Goal: Task Accomplishment & Management: Manage account settings

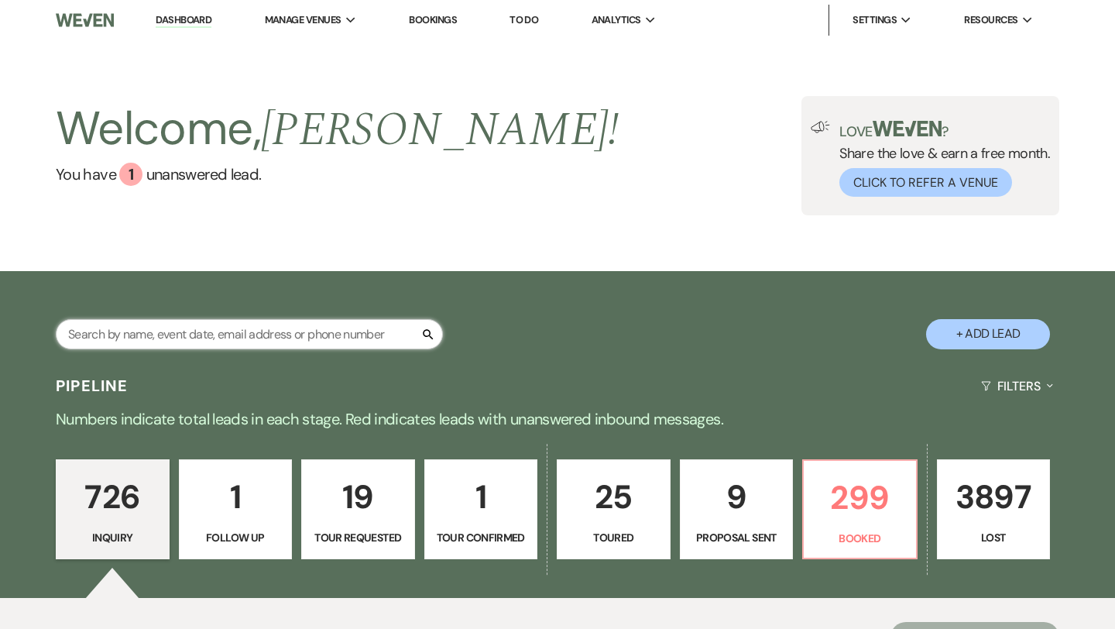
click at [372, 341] on input "text" at bounding box center [249, 334] width 387 height 30
paste input "[PERSON_NAME]"
type input "[PERSON_NAME]"
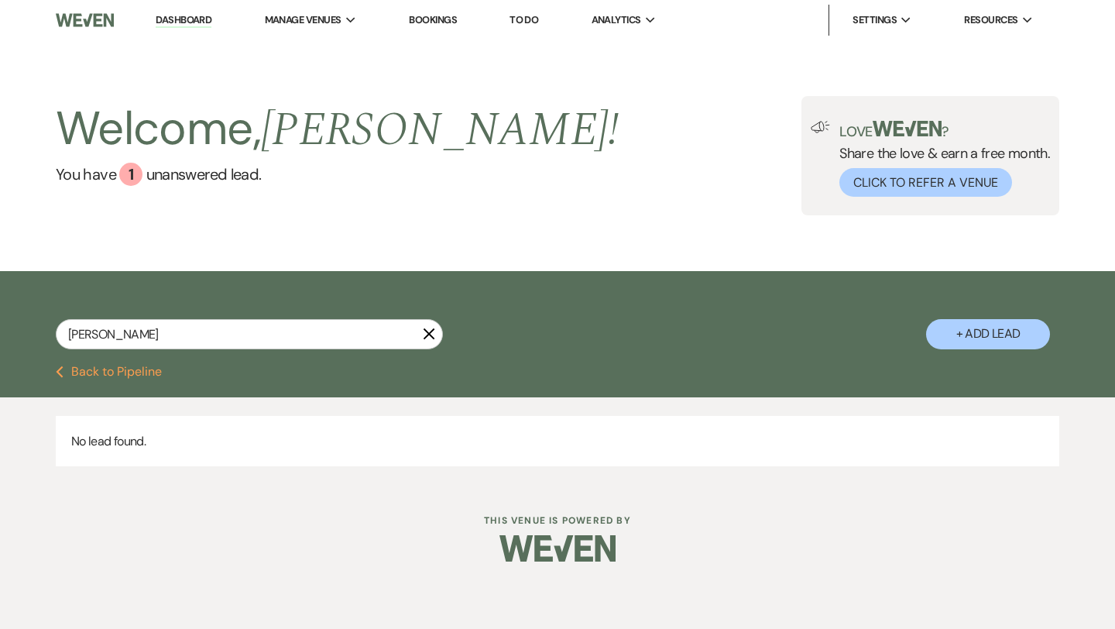
click at [955, 332] on button "+ Add Lead" at bounding box center [988, 334] width 124 height 30
select select "541"
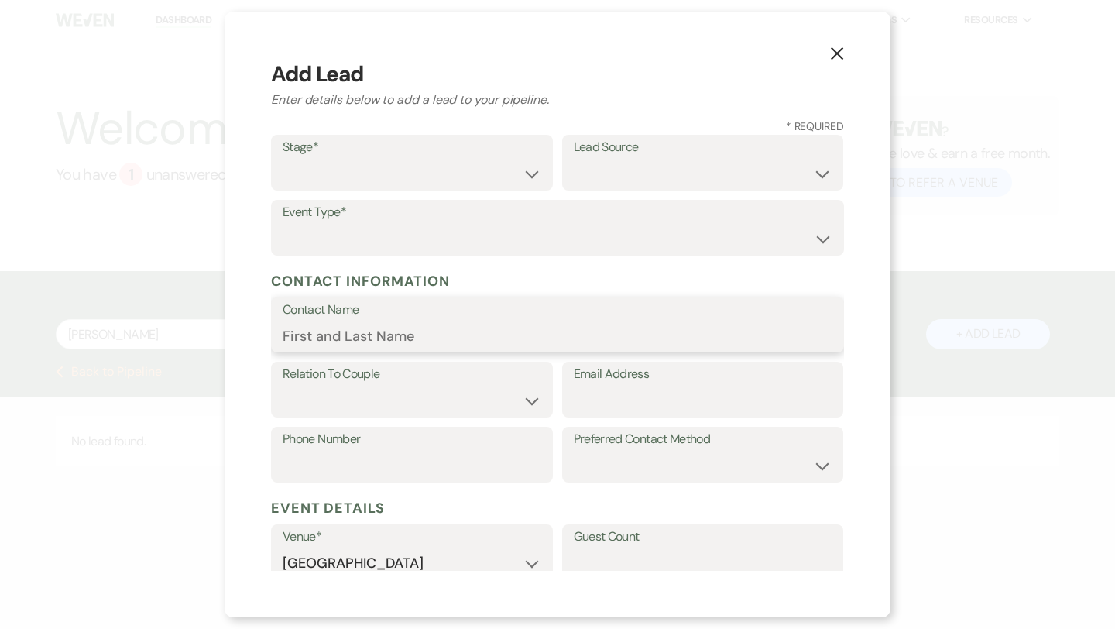
click at [393, 325] on input "Contact Name" at bounding box center [558, 336] width 550 height 30
paste input "[PERSON_NAME]"
type input "[PERSON_NAME]"
click at [602, 410] on input "Email Address" at bounding box center [703, 401] width 259 height 30
paste input "[DOMAIN_NAME][EMAIL_ADDRESS][DOMAIN_NAME]"
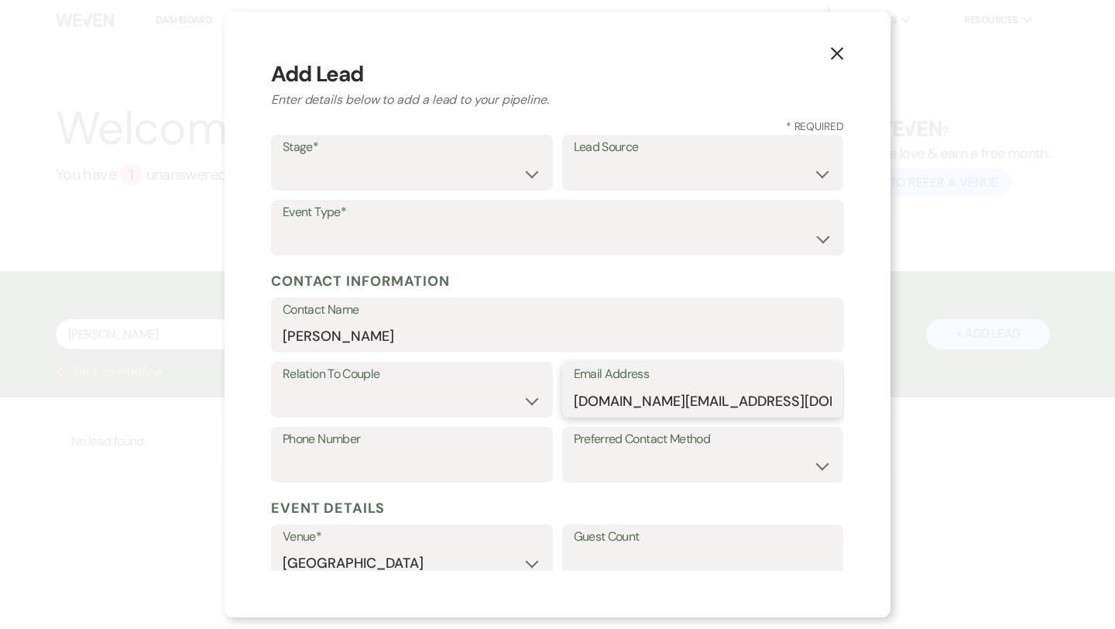
click at [602, 408] on input "[DOMAIN_NAME][EMAIL_ADDRESS][DOMAIN_NAME]" at bounding box center [703, 401] width 259 height 30
type input "[DOMAIN_NAME][EMAIL_ADDRESS][DOMAIN_NAME]"
click at [445, 461] on input "Phone Number" at bounding box center [412, 466] width 259 height 30
paste input "3526721823"
type input "3526721823"
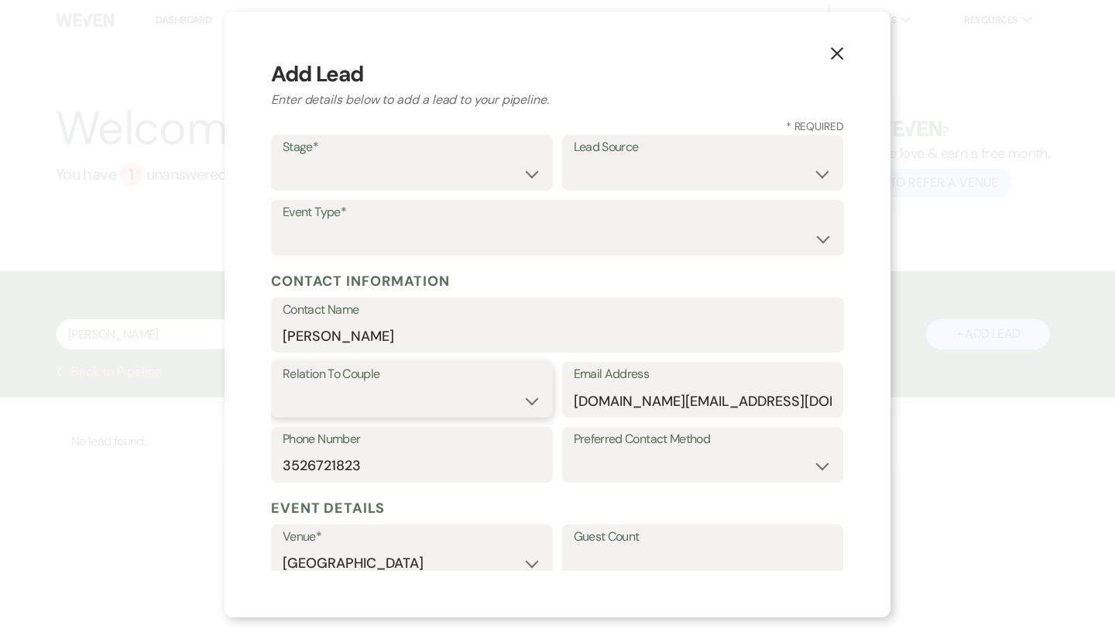
click at [465, 391] on select "Couple Planner Parent of Couple Family Member Friend Other" at bounding box center [412, 401] width 259 height 30
select select "1"
click at [634, 446] on label "Preferred Contact Method" at bounding box center [703, 439] width 259 height 22
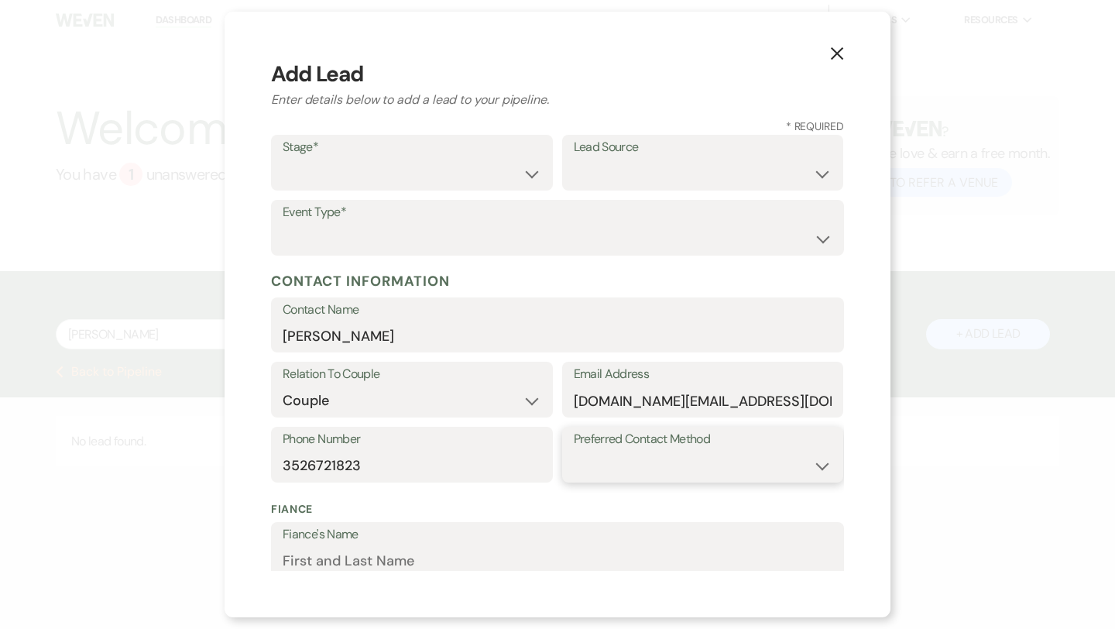
click at [636, 464] on select "Email Phone Text" at bounding box center [703, 466] width 259 height 30
select select "email"
click at [502, 149] on label "Stage*" at bounding box center [412, 147] width 259 height 22
click at [509, 159] on select "Inquiry Follow Up Tour Requested Tour Confirmed Toured Proposal Sent Booked Lost" at bounding box center [412, 174] width 259 height 30
select select "1"
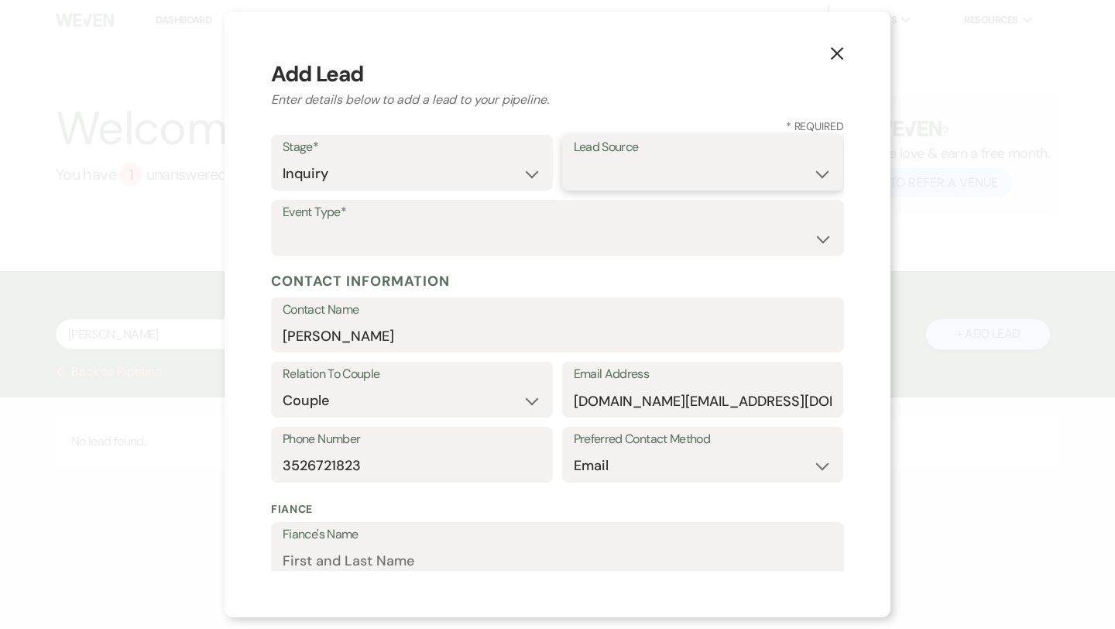
click at [653, 173] on select "Weven Venue Website Instagram Facebook Pinterest Google The Knot Wedding Wire H…" at bounding box center [703, 174] width 259 height 30
click at [636, 465] on select "Email Phone Text" at bounding box center [703, 466] width 259 height 30
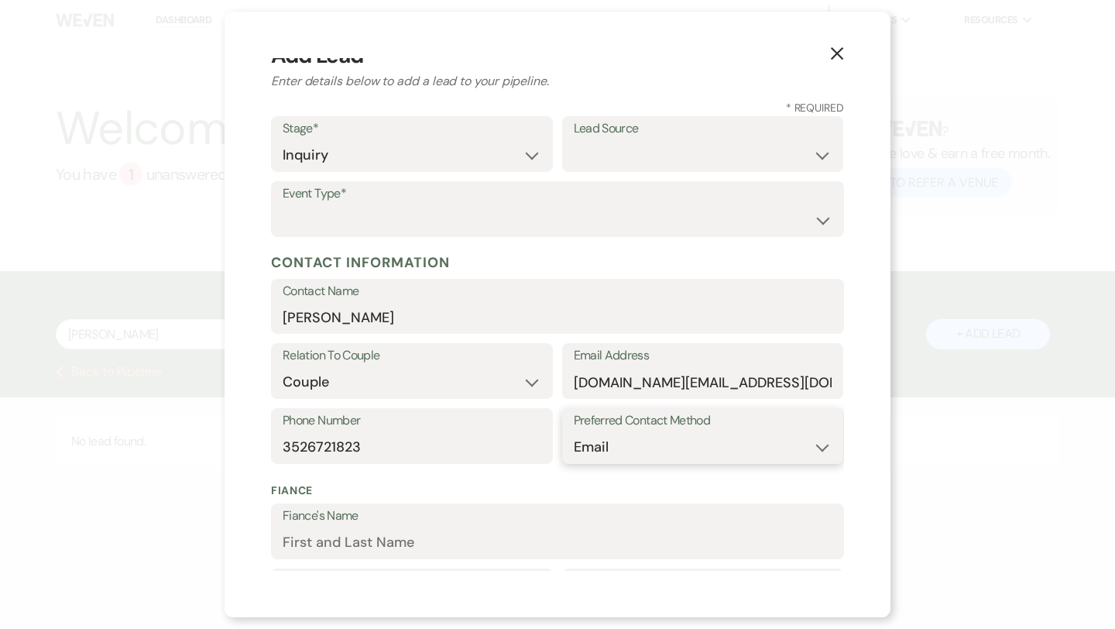
scroll to position [21, 0]
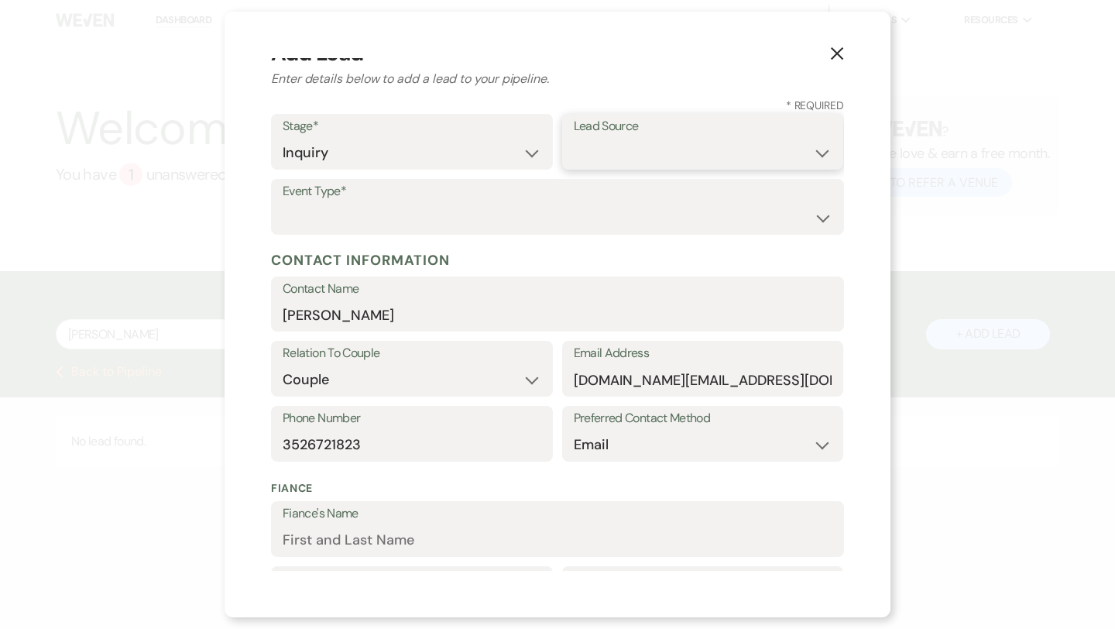
click at [692, 152] on select "Weven Venue Website Instagram Facebook Pinterest Google The Knot Wedding Wire H…" at bounding box center [703, 153] width 259 height 30
select select "6"
click at [571, 213] on select "Wedding Anniversary Party Baby Shower Bachelorette / Bachelor Party Birthday Pa…" at bounding box center [558, 218] width 550 height 30
click at [523, 379] on select "Couple Planner Parent of Couple Family Member Friend Other" at bounding box center [412, 380] width 259 height 30
click at [591, 209] on select "Wedding Anniversary Party Baby Shower Bachelorette / Bachelor Party Birthday Pa…" at bounding box center [558, 218] width 550 height 30
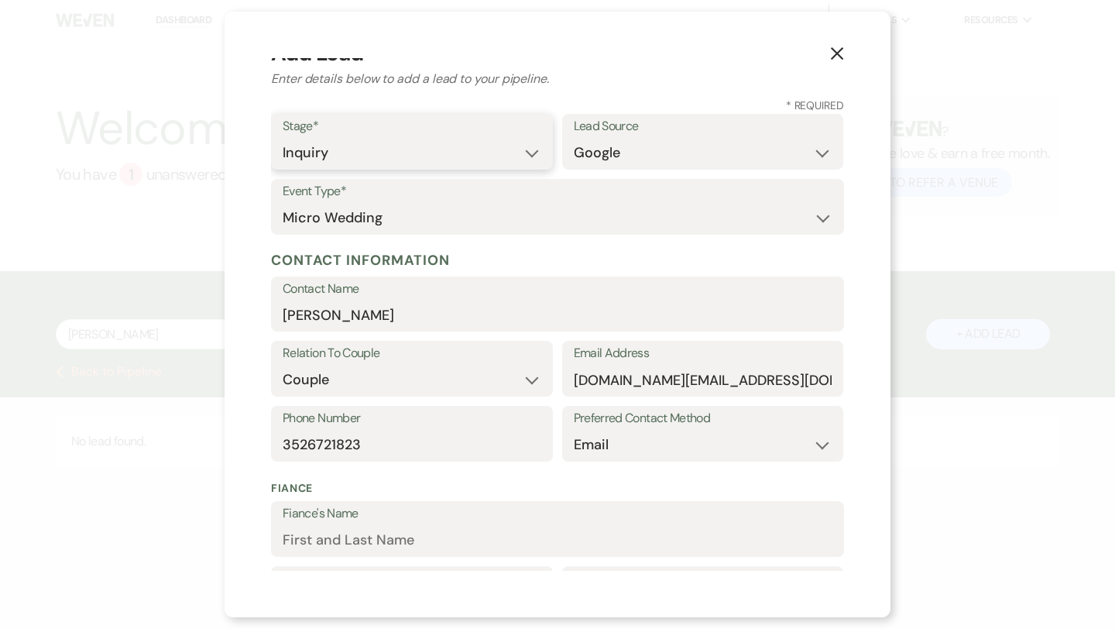
click at [443, 146] on select "Inquiry Follow Up Tour Requested Tour Confirmed Toured Proposal Sent Booked Lost" at bounding box center [412, 153] width 259 height 30
click at [447, 214] on select "Wedding Anniversary Party Baby Shower Bachelorette / Bachelor Party Birthday Pa…" at bounding box center [558, 218] width 550 height 30
select select "1"
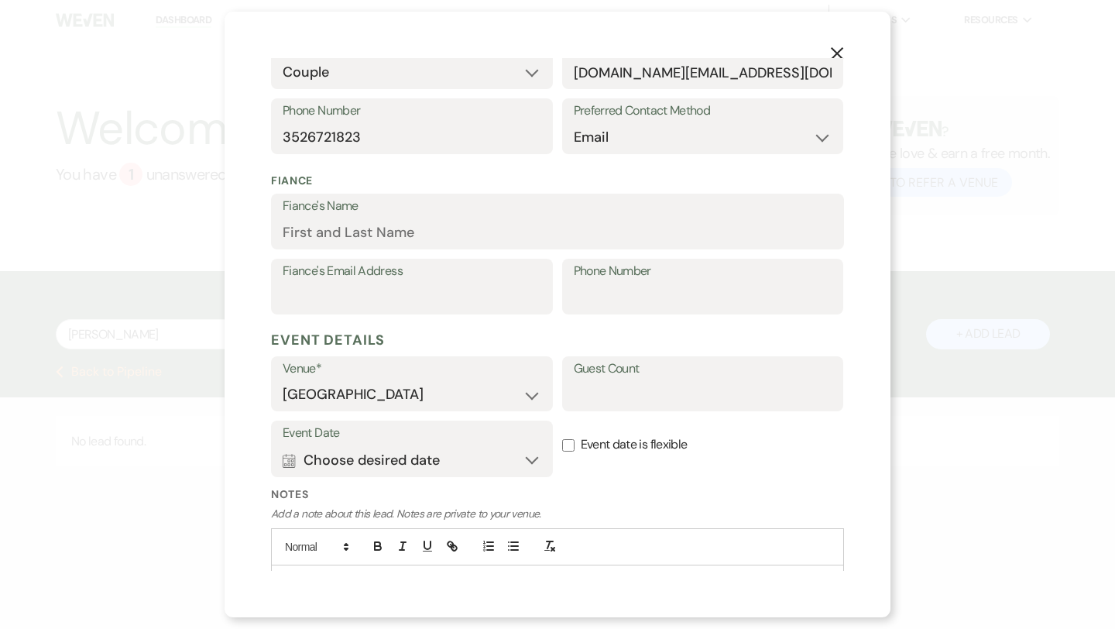
scroll to position [406, 0]
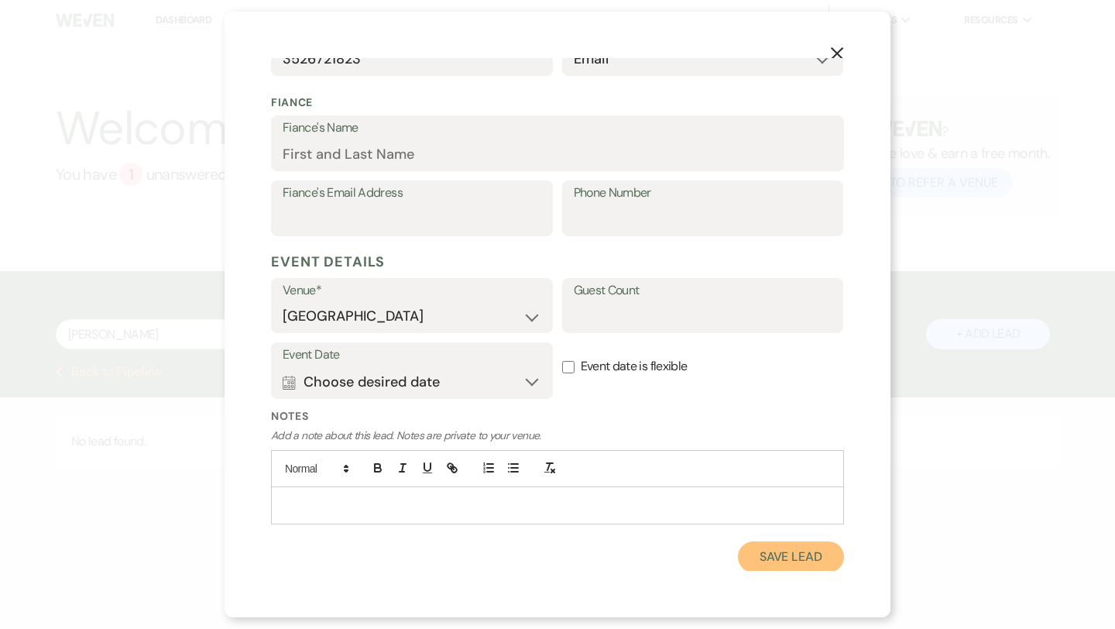
click at [796, 549] on button "Save Lead" at bounding box center [791, 556] width 106 height 31
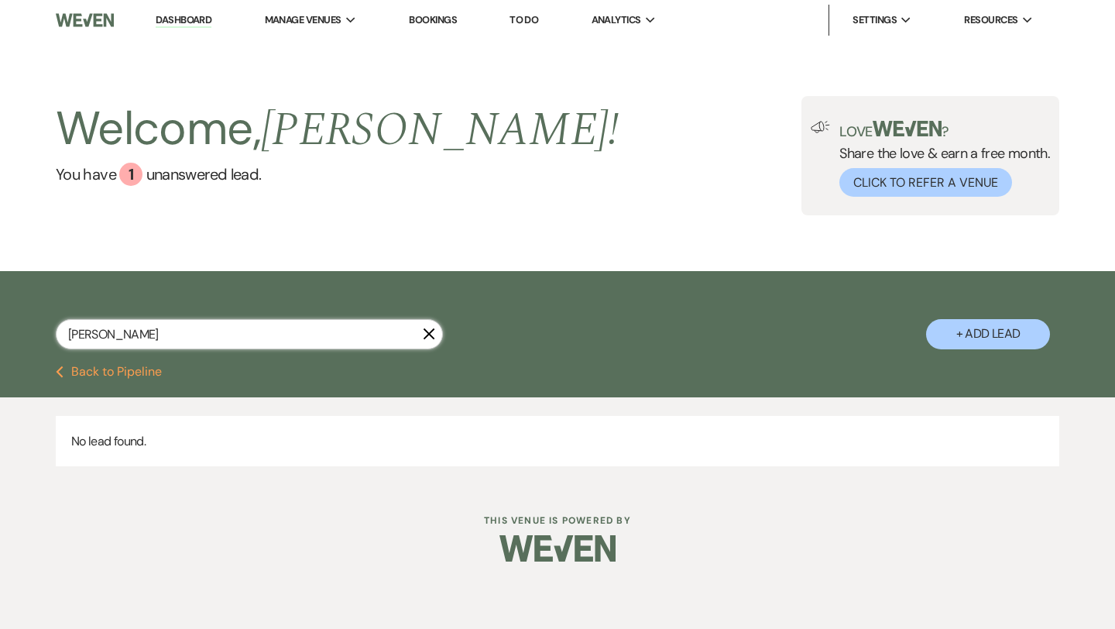
click at [314, 348] on input "[PERSON_NAME]" at bounding box center [249, 334] width 387 height 30
click at [361, 331] on input "[PERSON_NAME]-Fo" at bounding box center [249, 334] width 387 height 30
type input "[PERSON_NAME]"
click at [142, 366] on button "Previous Back to Pipeline" at bounding box center [109, 371] width 106 height 12
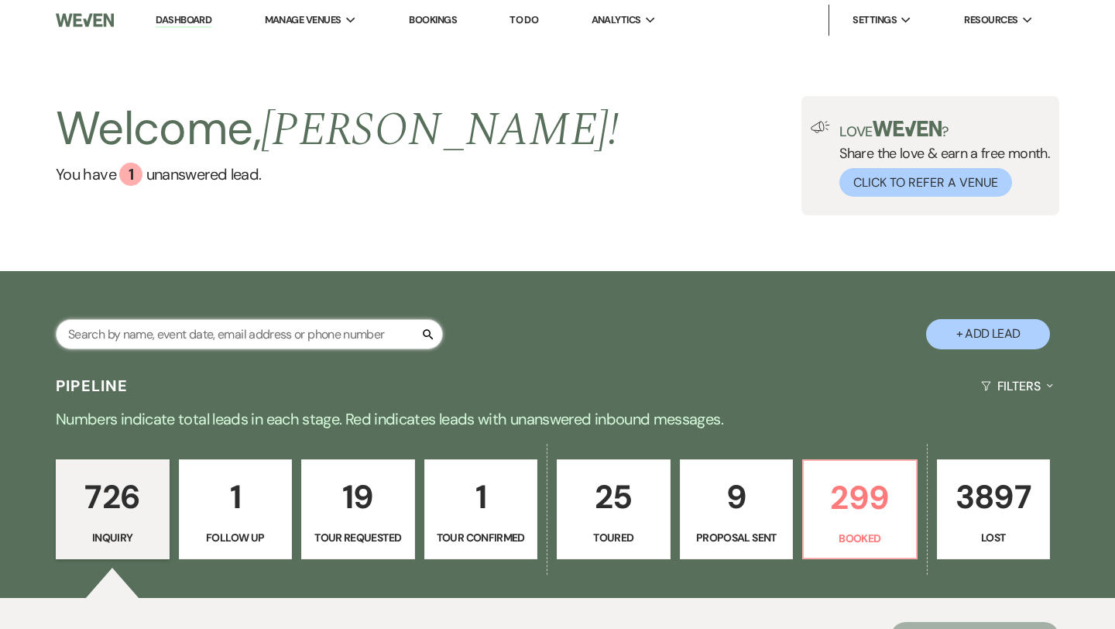
click at [238, 341] on input "text" at bounding box center [249, 334] width 387 height 30
paste input "[PERSON_NAME]"
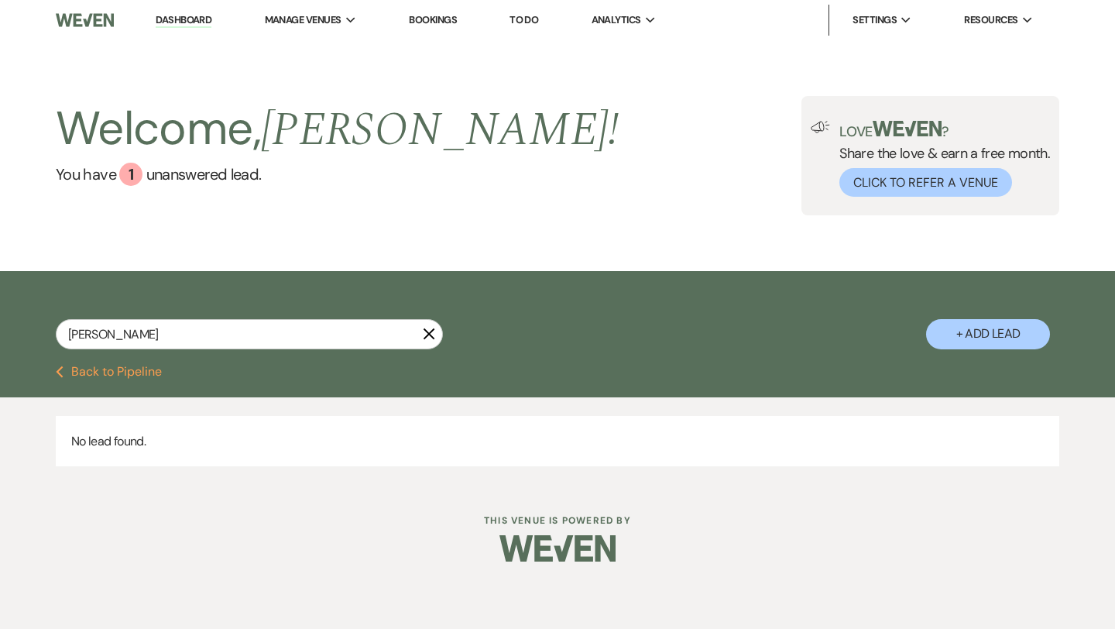
drag, startPoint x: 156, startPoint y: 351, endPoint x: 105, endPoint y: 337, distance: 53.0
click at [105, 337] on div "[PERSON_NAME] X" at bounding box center [249, 340] width 387 height 43
drag, startPoint x: 156, startPoint y: 331, endPoint x: 105, endPoint y: 334, distance: 51.1
click at [106, 334] on input "[PERSON_NAME]" at bounding box center [249, 334] width 387 height 30
type input "[PERSON_NAME]"
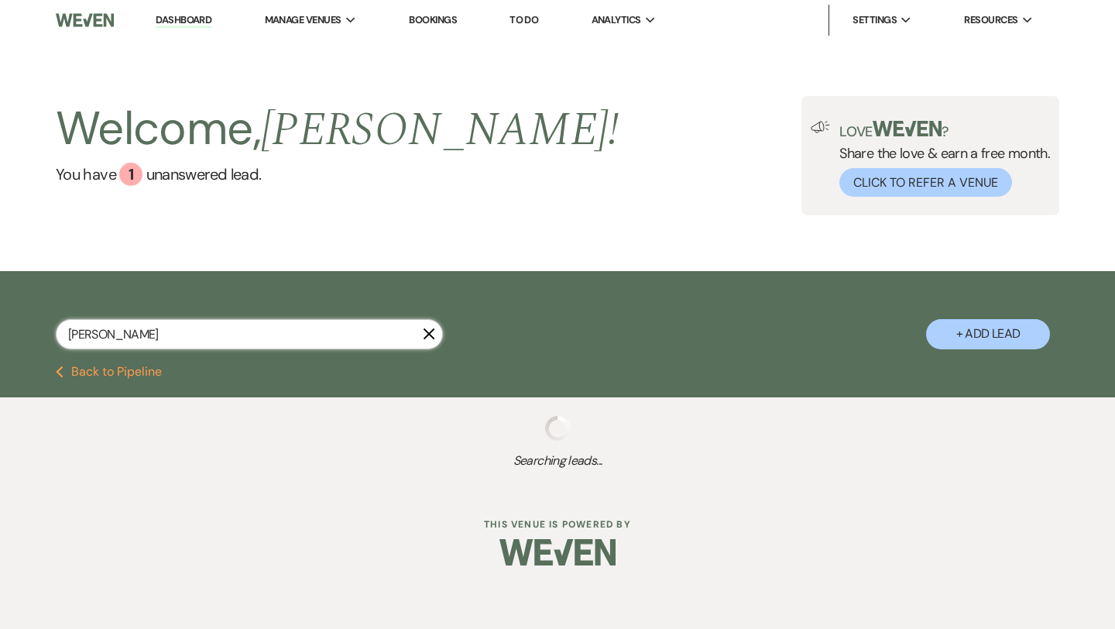
select select "8"
select select "1"
select select "8"
select select "5"
select select "8"
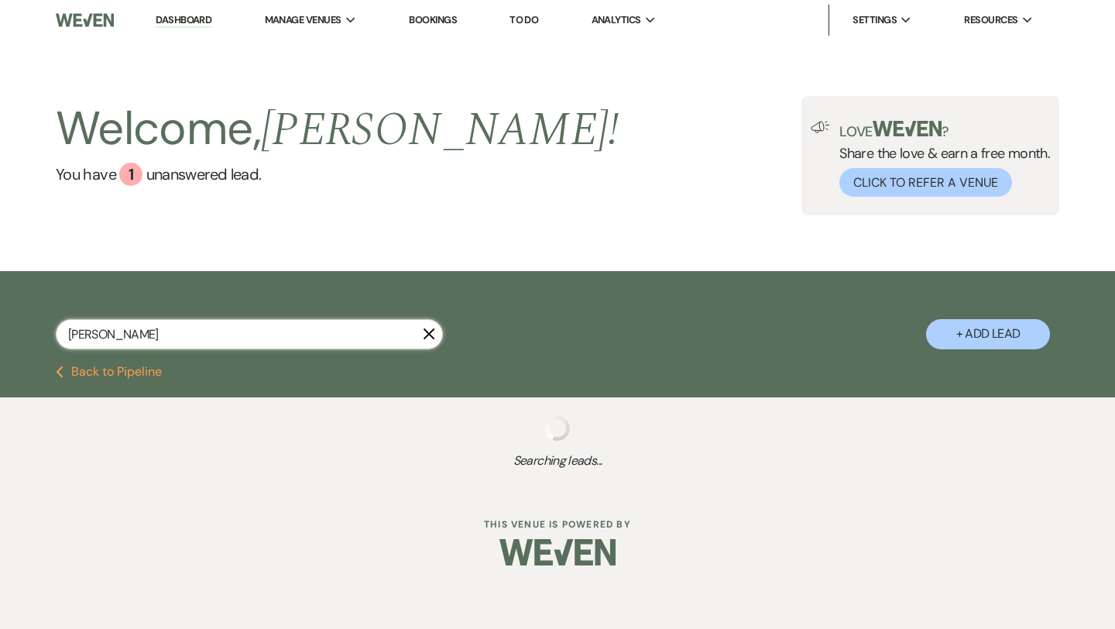
select select "5"
select select "8"
select select "5"
select select "8"
select select "5"
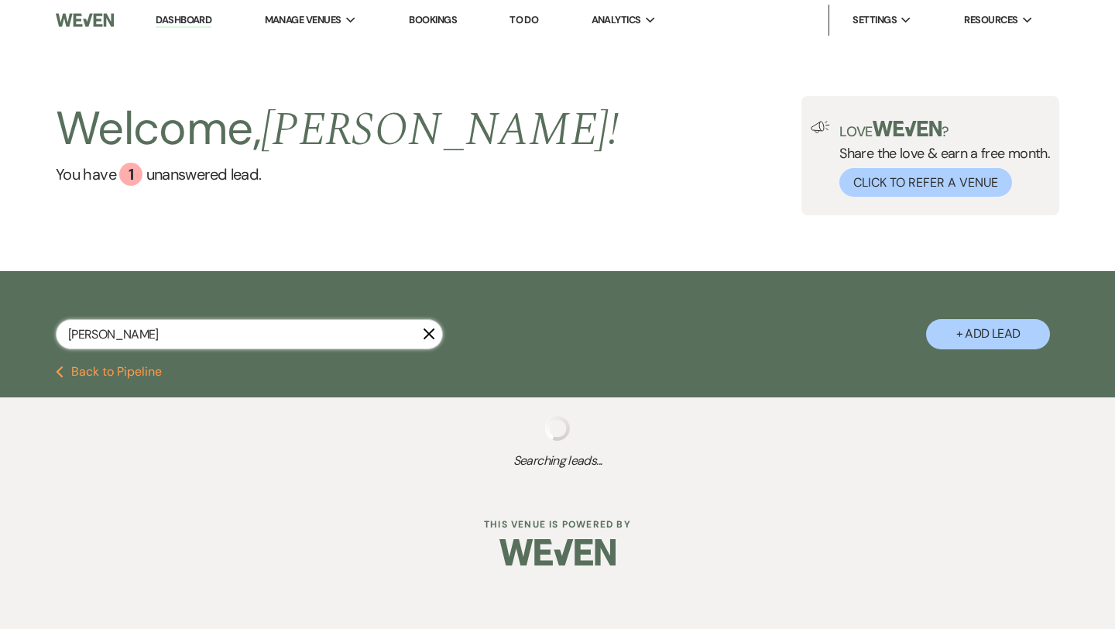
select select "8"
select select "5"
select select "8"
select select "6"
select select "8"
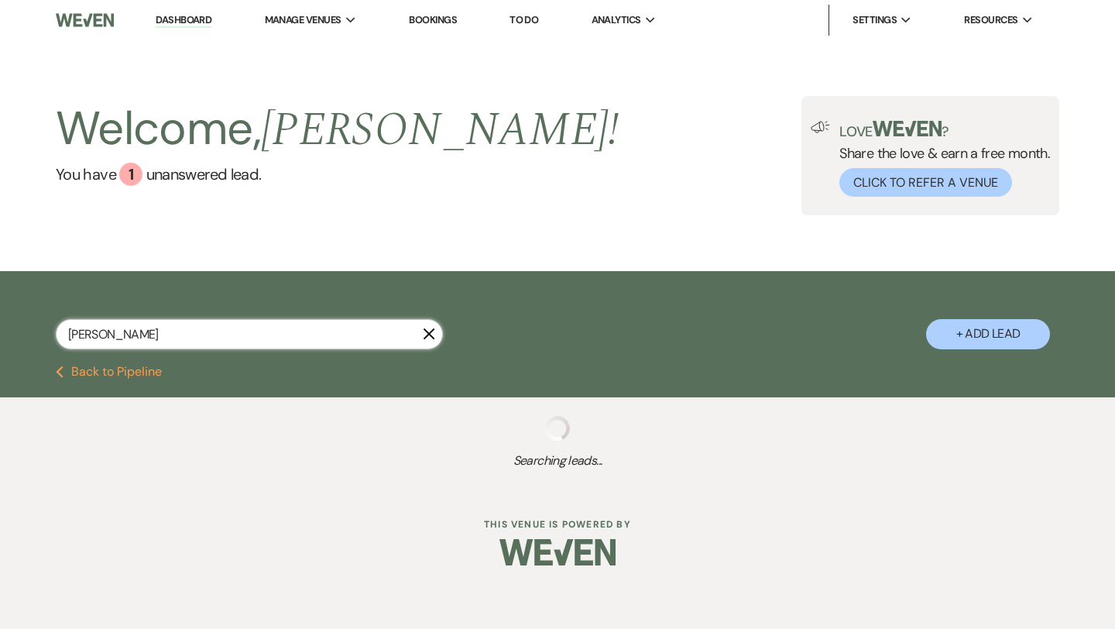
select select "5"
select select "8"
select select "5"
select select "8"
select select "5"
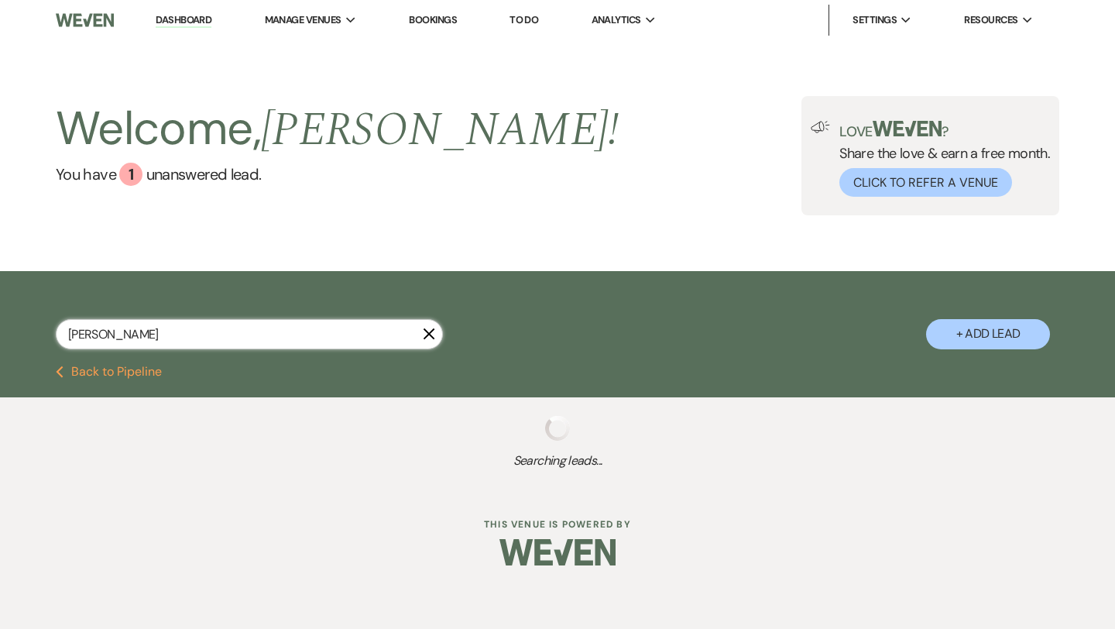
select select "8"
select select "5"
select select "8"
select select "5"
select select "8"
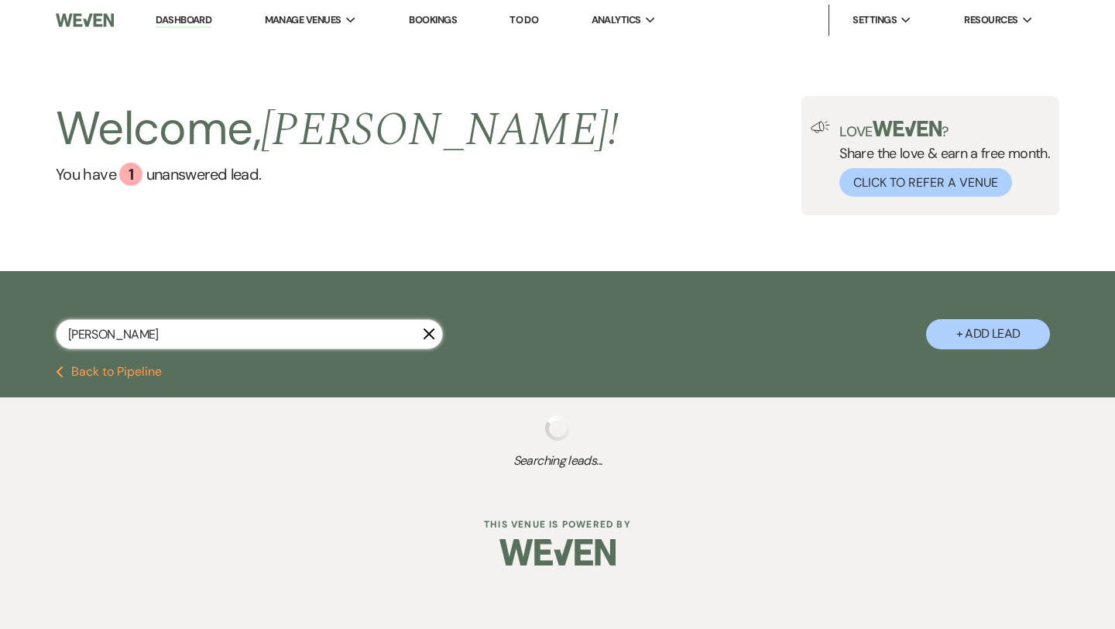
select select "5"
select select "8"
select select "5"
select select "8"
select select "5"
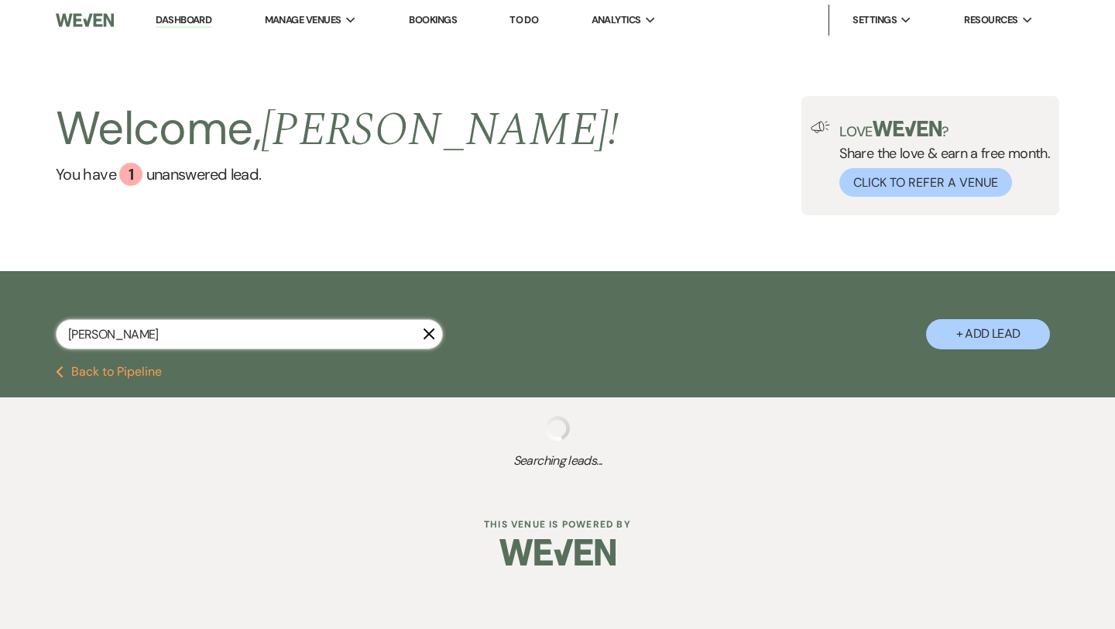
select select "8"
select select "5"
select select "8"
select select "5"
select select "8"
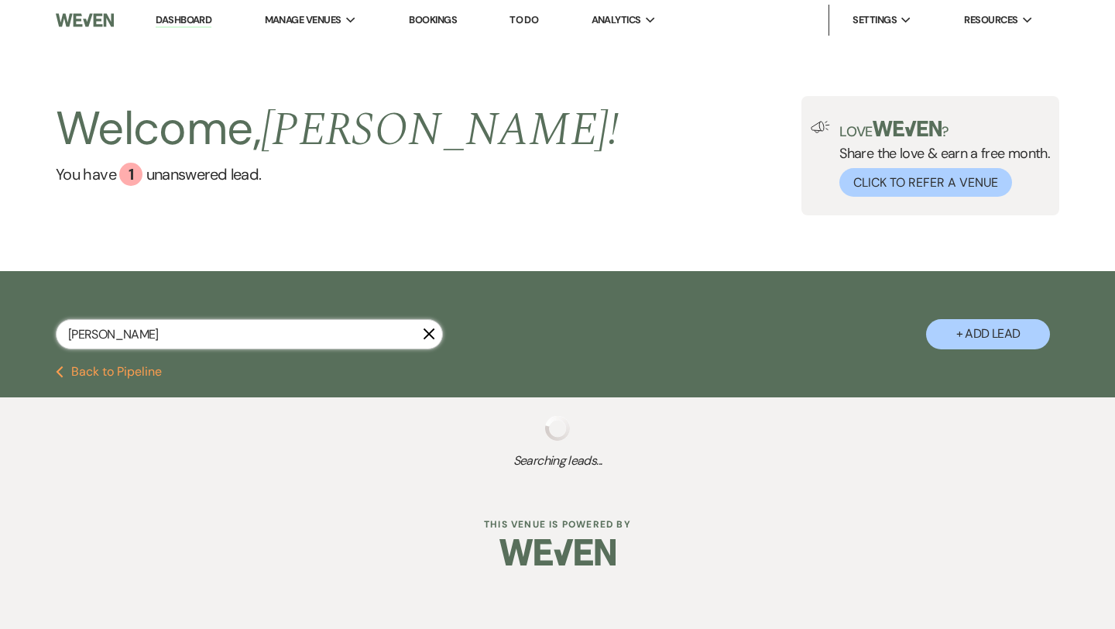
select select "5"
select select "8"
select select "10"
select select "8"
select select "5"
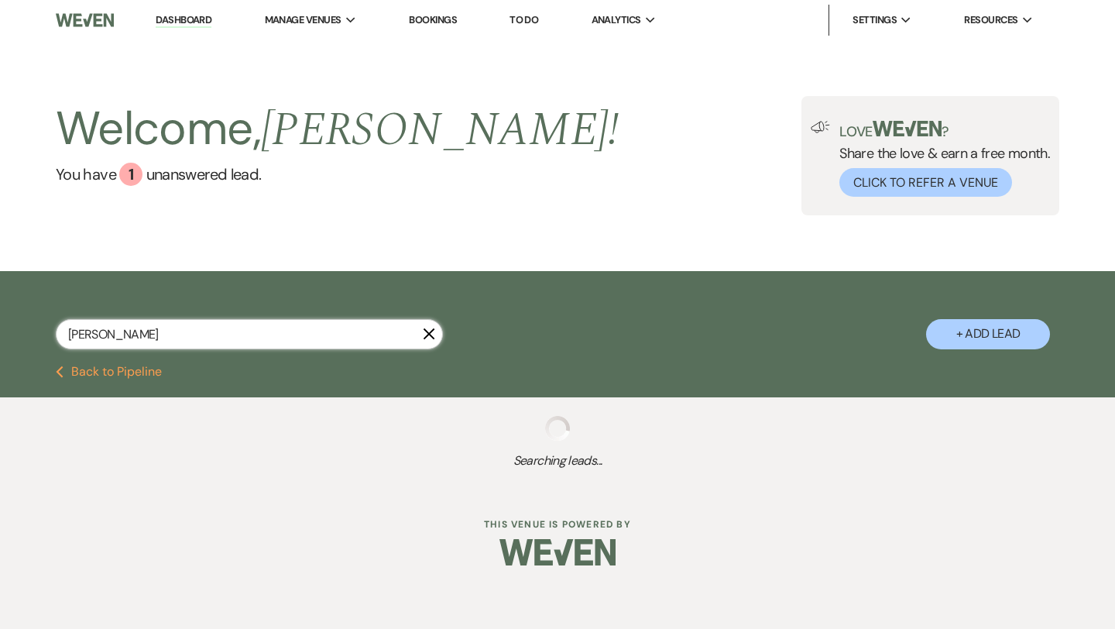
select select "8"
select select "5"
select select "8"
select select "5"
select select "8"
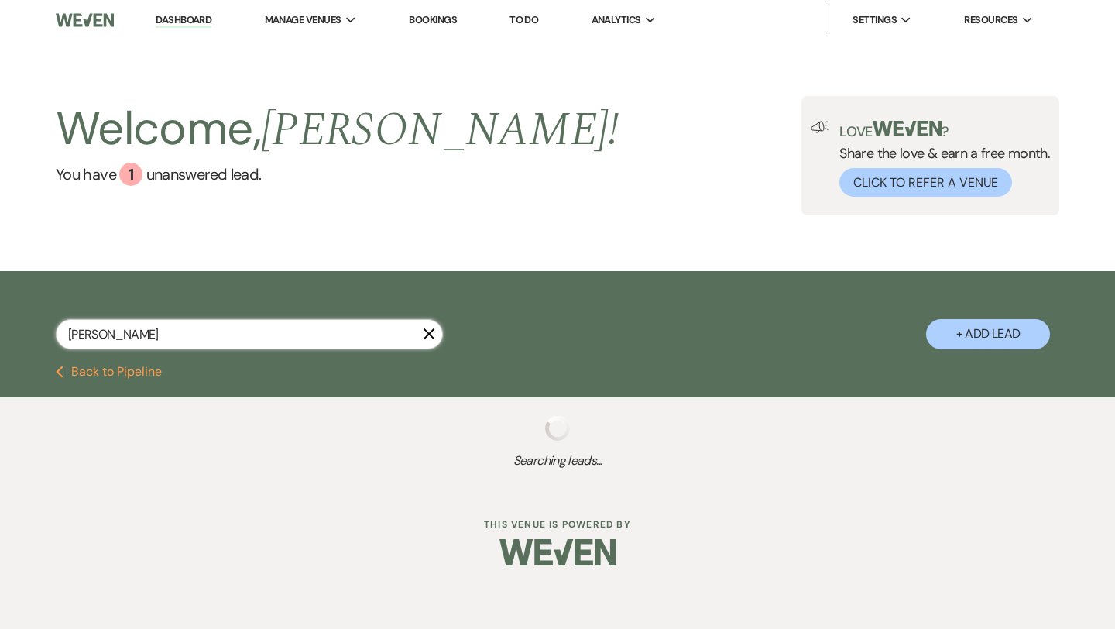
select select "8"
select select "5"
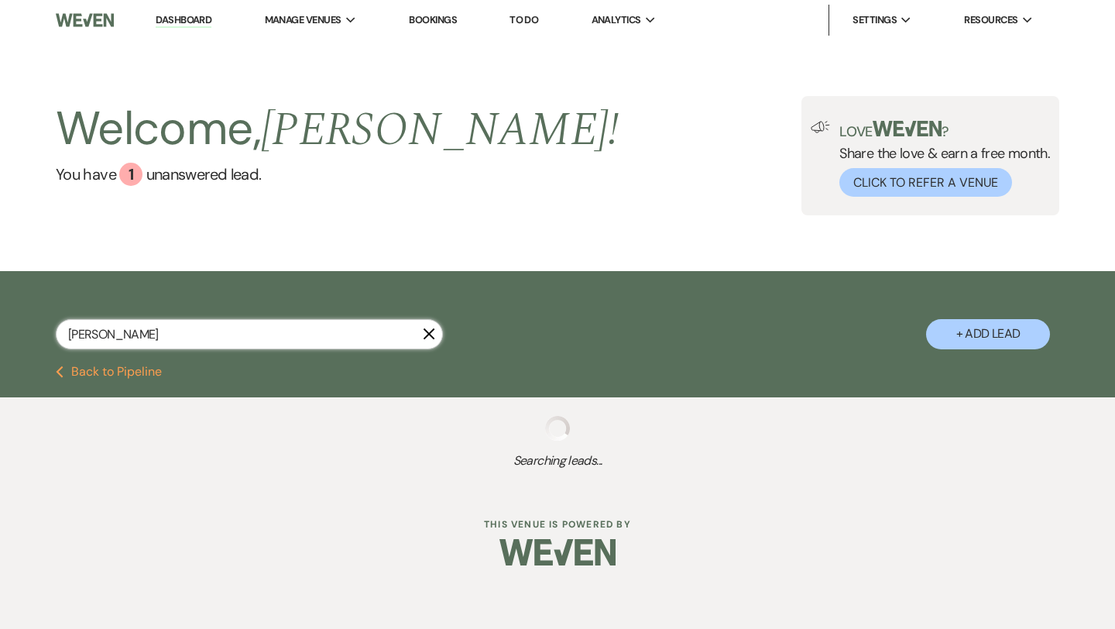
select select "8"
select select "5"
select select "8"
select select "6"
select select "8"
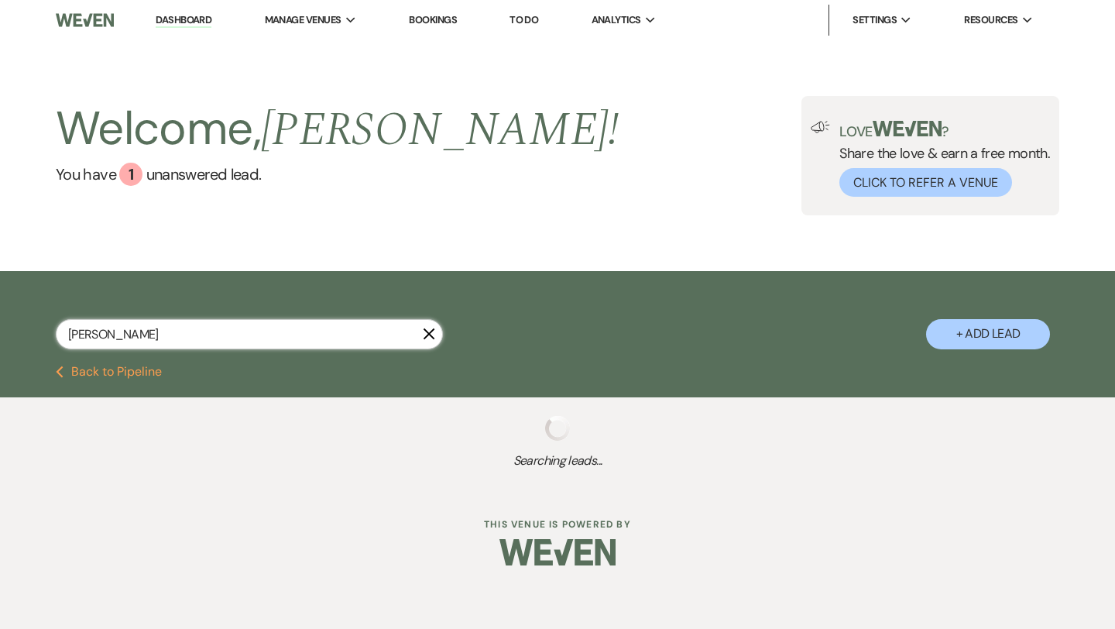
select select "5"
select select "8"
select select "5"
select select "8"
select select "5"
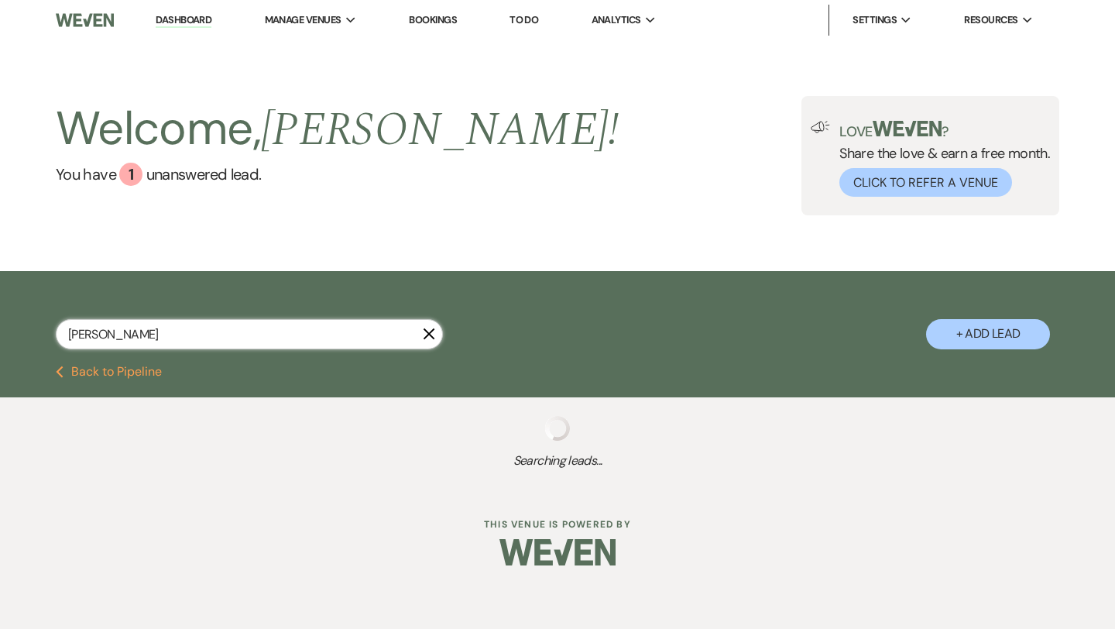
select select "8"
select select "5"
select select "8"
select select "5"
select select "8"
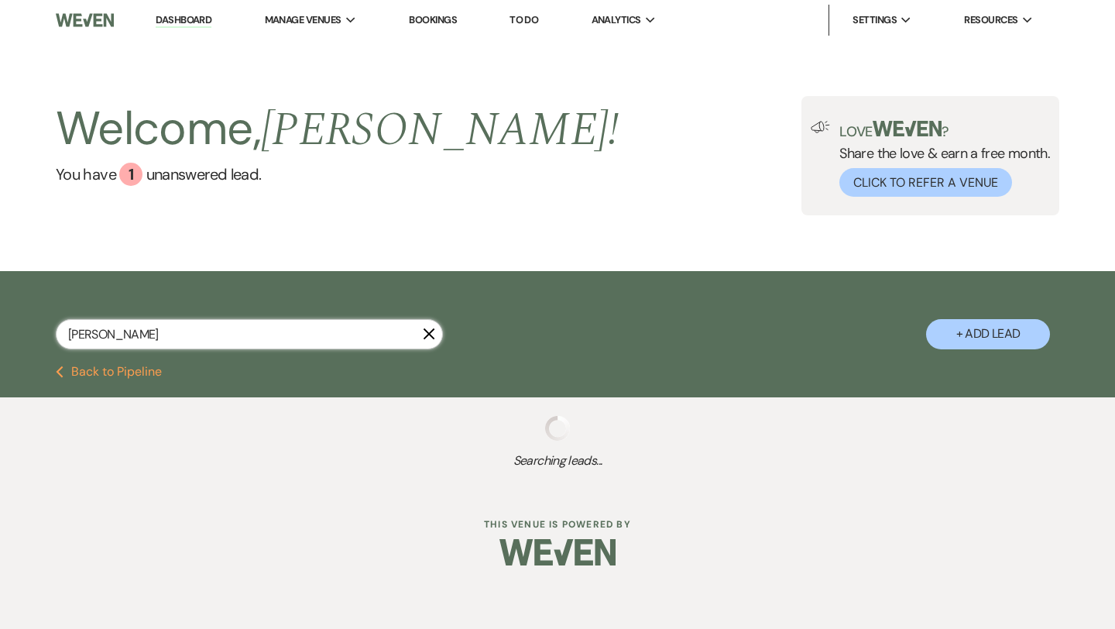
select select "5"
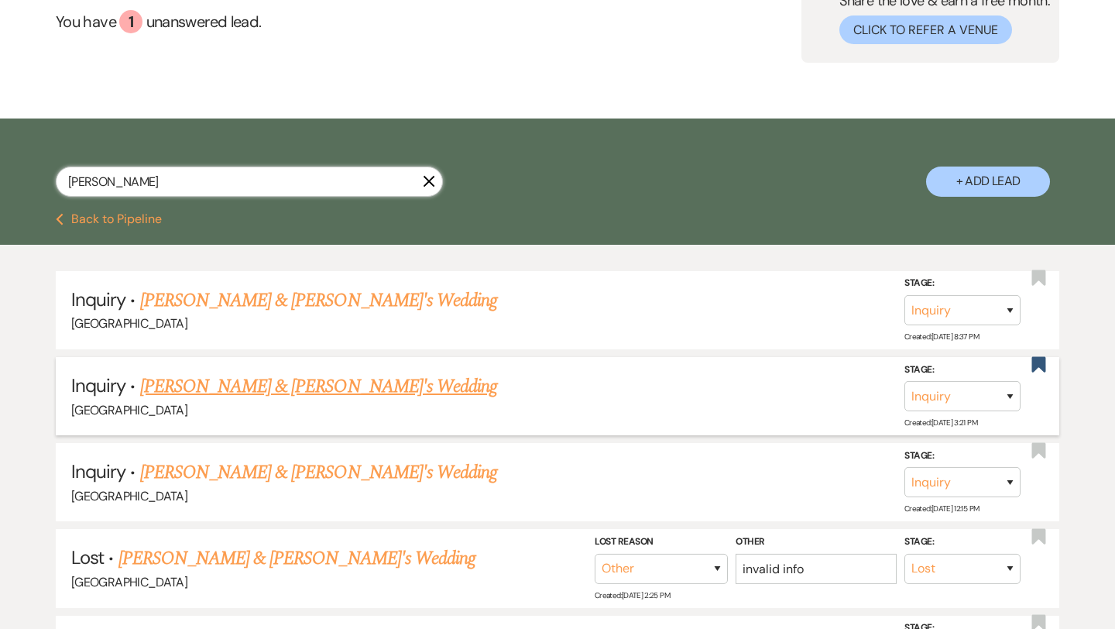
scroll to position [162, 0]
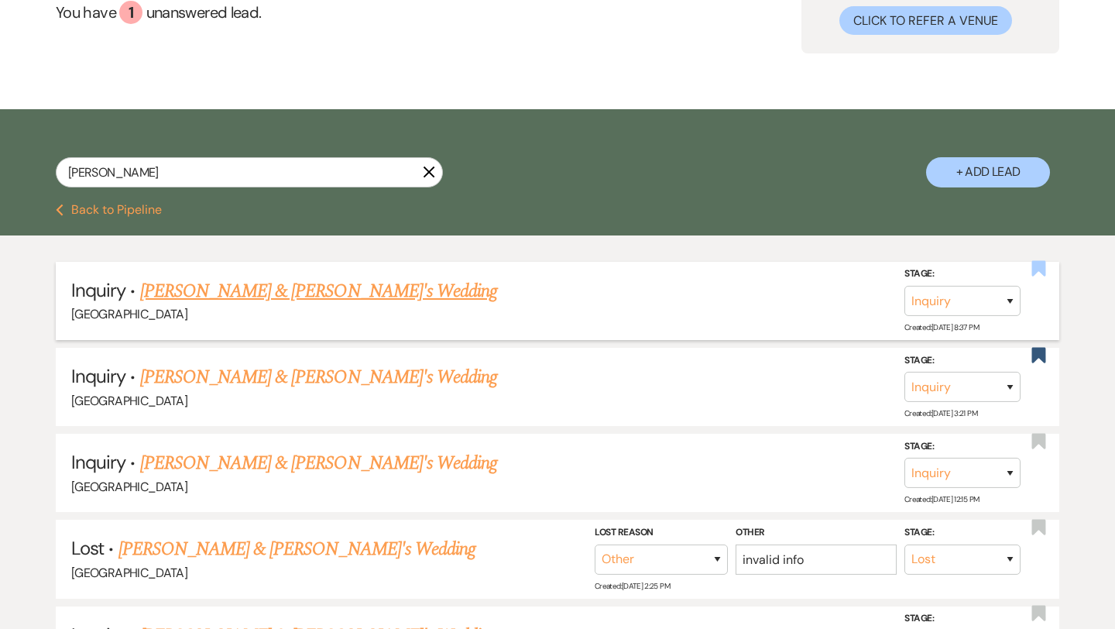
click at [1039, 266] on use "button" at bounding box center [1039, 268] width 14 height 15
click at [336, 293] on link "[PERSON_NAME] & [PERSON_NAME]'s Wedding" at bounding box center [319, 291] width 358 height 28
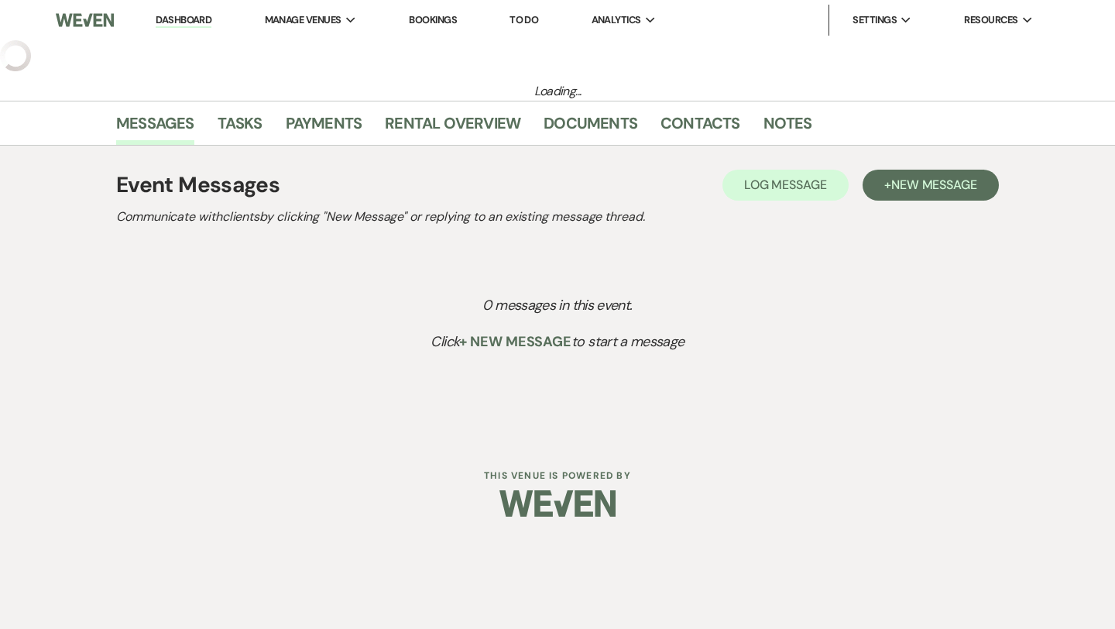
select select "6"
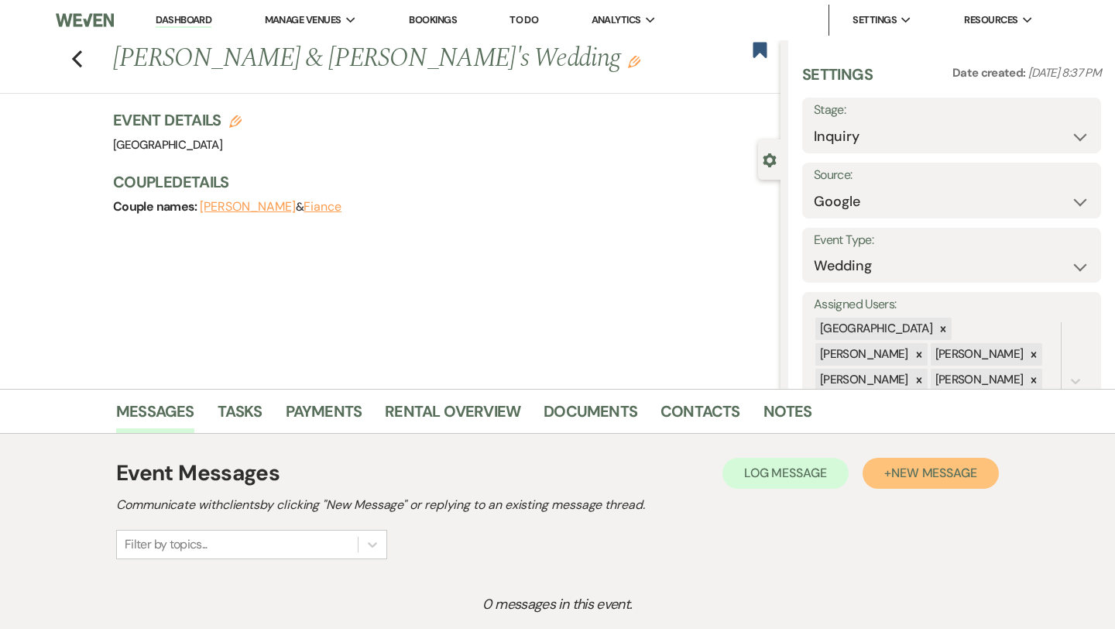
click at [949, 460] on button "+ New Message" at bounding box center [930, 473] width 136 height 31
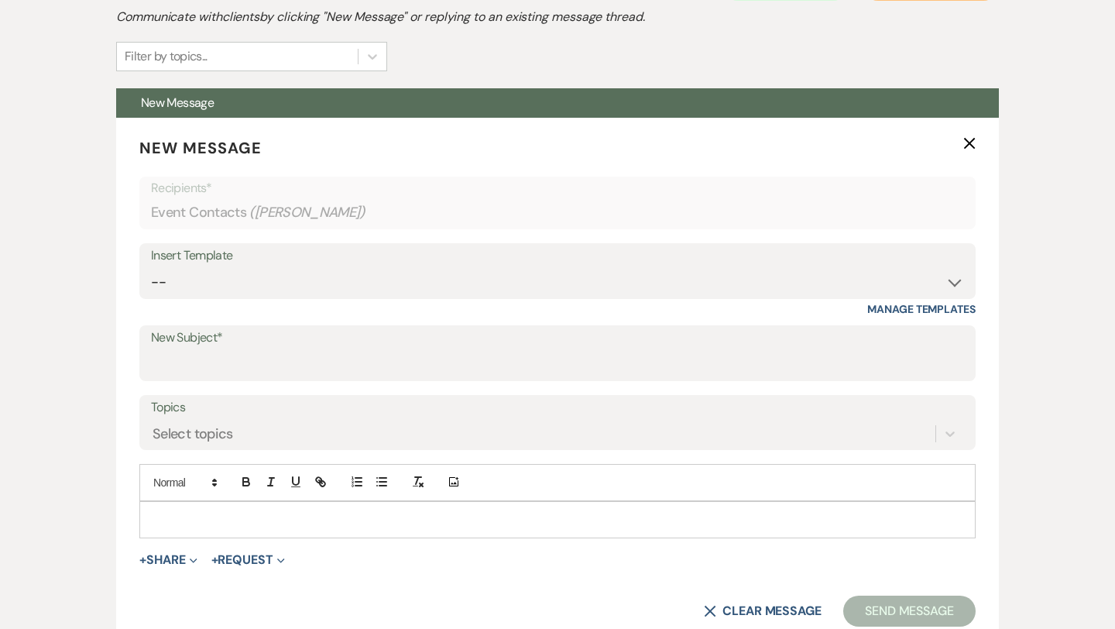
scroll to position [509, 0]
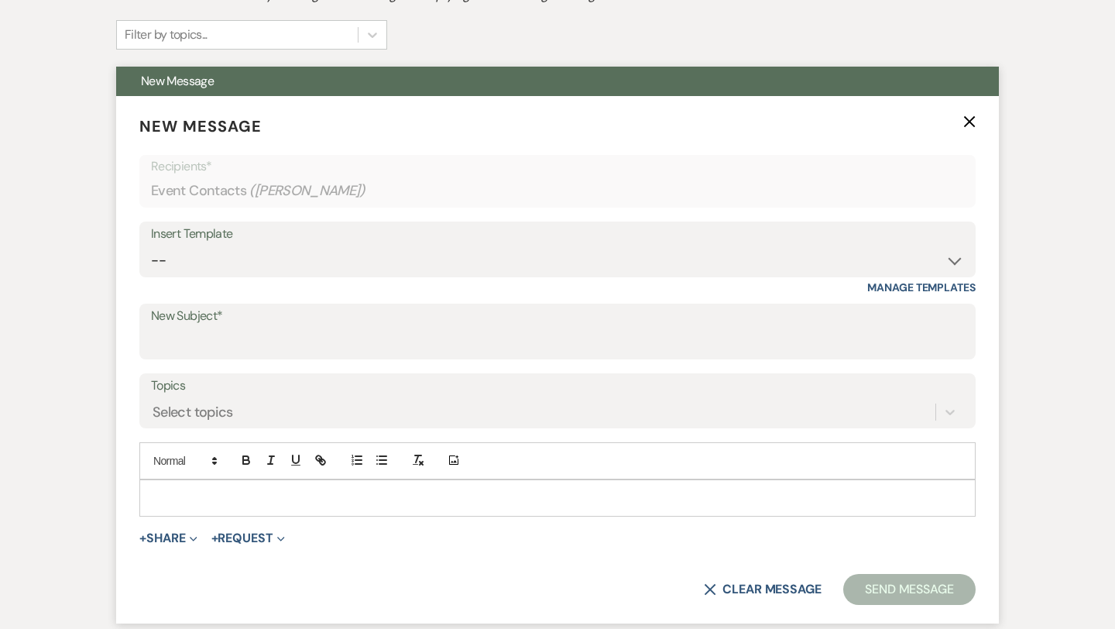
click at [501, 238] on div "Insert Template" at bounding box center [557, 234] width 813 height 22
click at [504, 259] on select "-- Weven Planning Portal Introduction (Booked Events) Congratulations on choosi…" at bounding box center [557, 260] width 813 height 30
select select "2192"
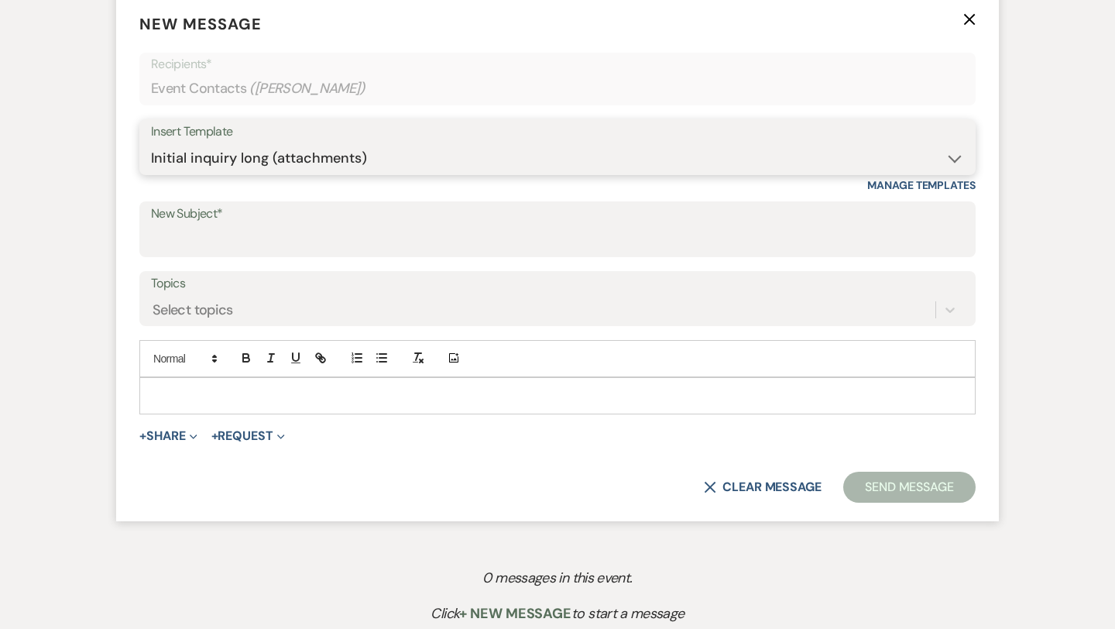
type input "Thank you for contacting [GEOGRAPHIC_DATA]!"
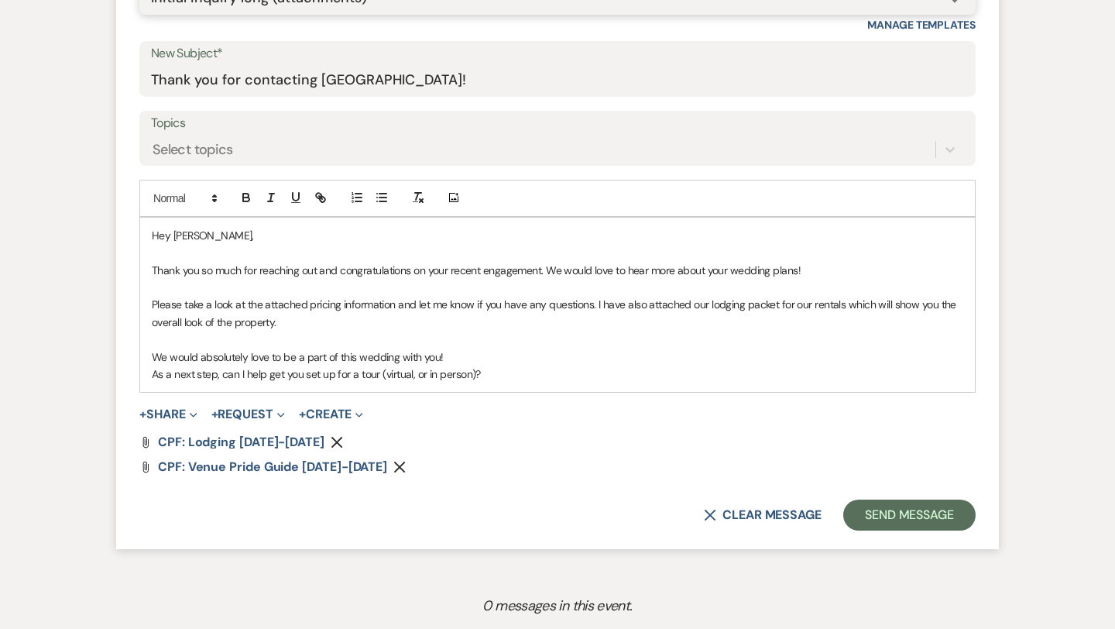
scroll to position [787, 0]
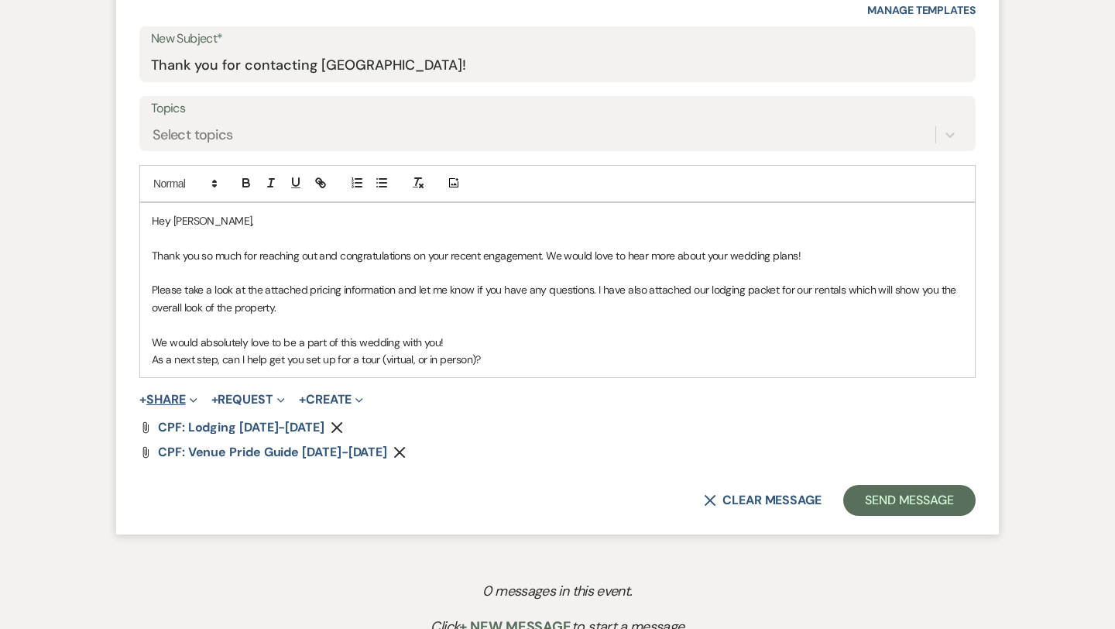
click at [190, 396] on span "Expand" at bounding box center [192, 399] width 12 height 16
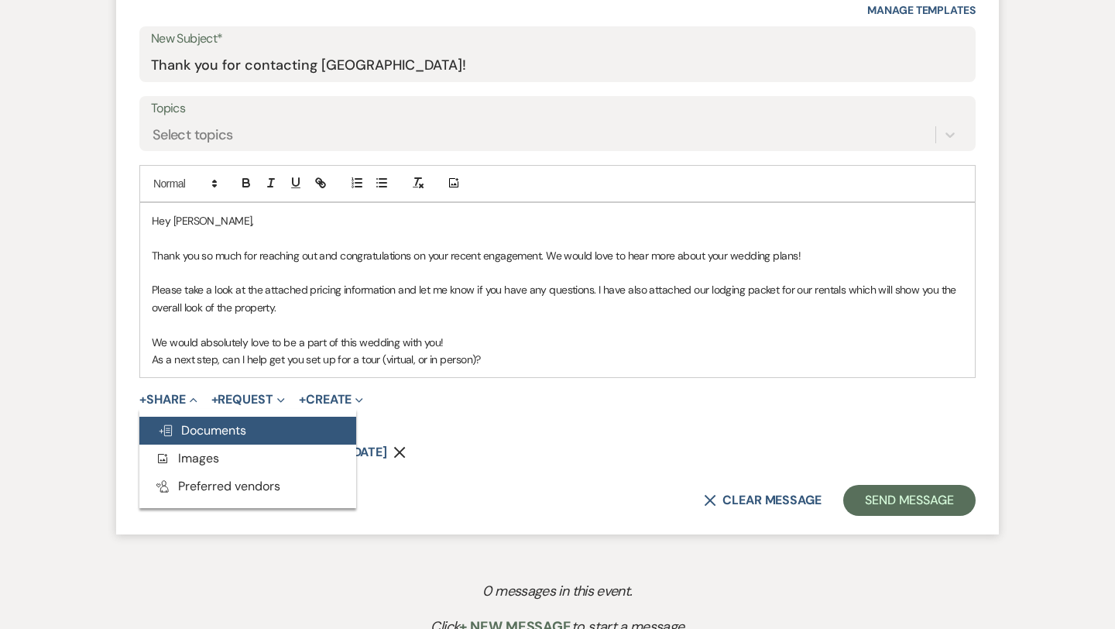
click at [218, 434] on span "Doc Upload Documents" at bounding box center [202, 430] width 88 height 16
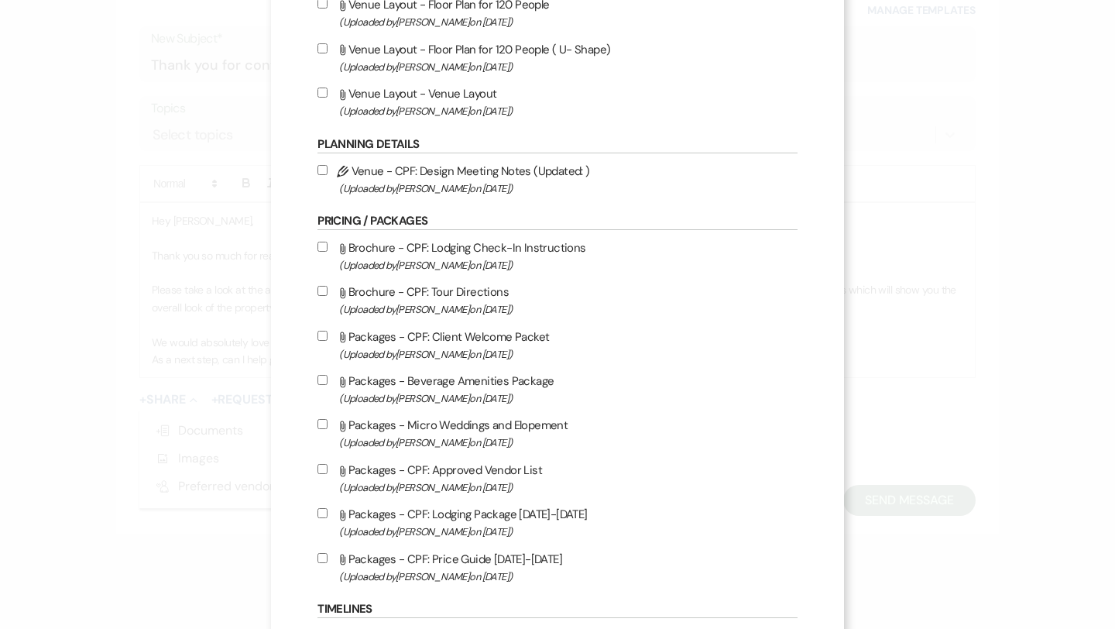
scroll to position [1390, 0]
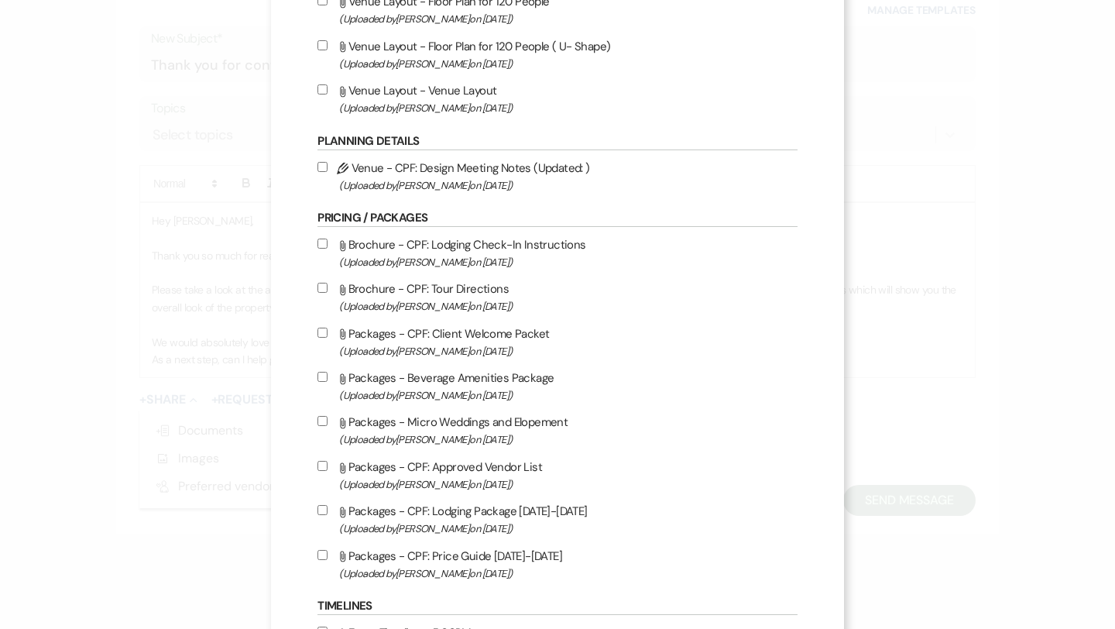
click at [327, 426] on input "Attach File Packages - Micro Weddings and Elopement (Uploaded by [PERSON_NAME] …" at bounding box center [322, 421] width 10 height 10
checkbox input "true"
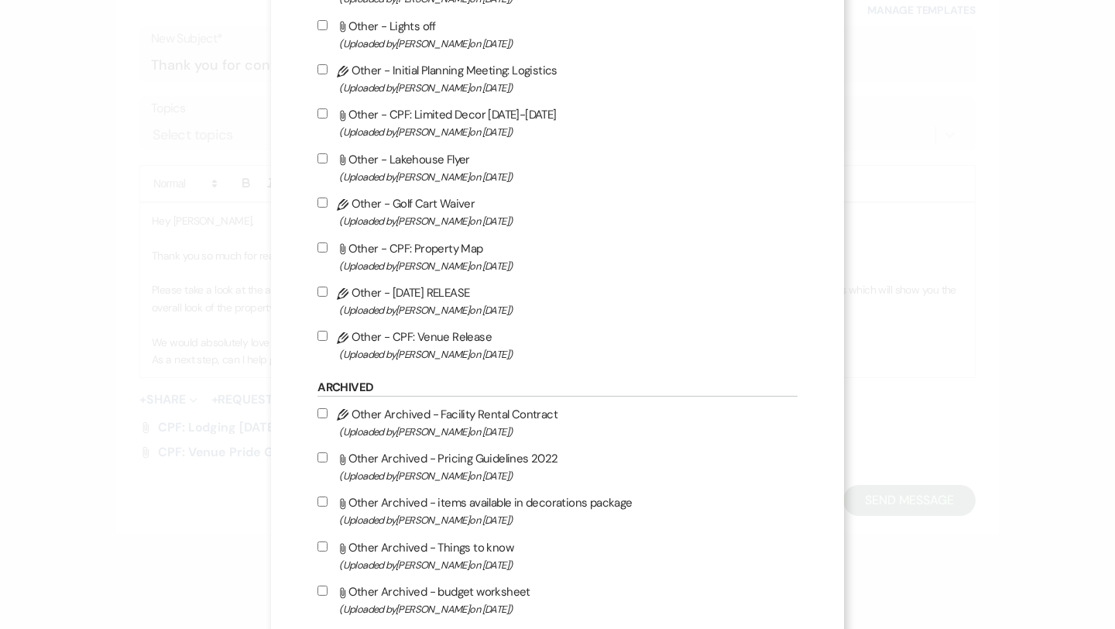
scroll to position [4148, 0]
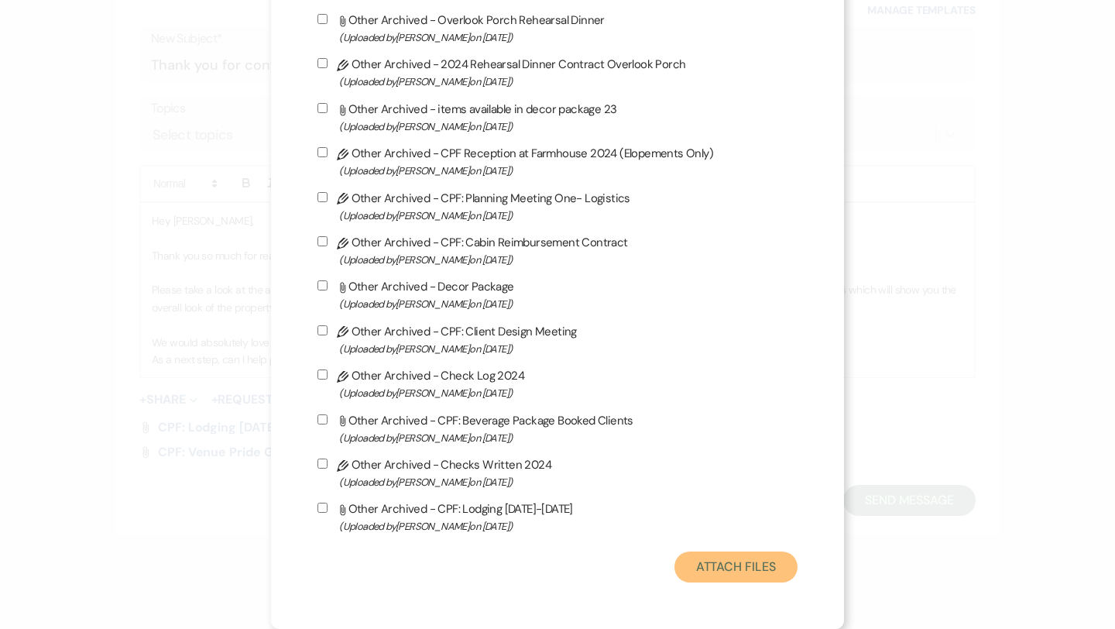
click at [732, 575] on button "Attach Files" at bounding box center [735, 566] width 123 height 31
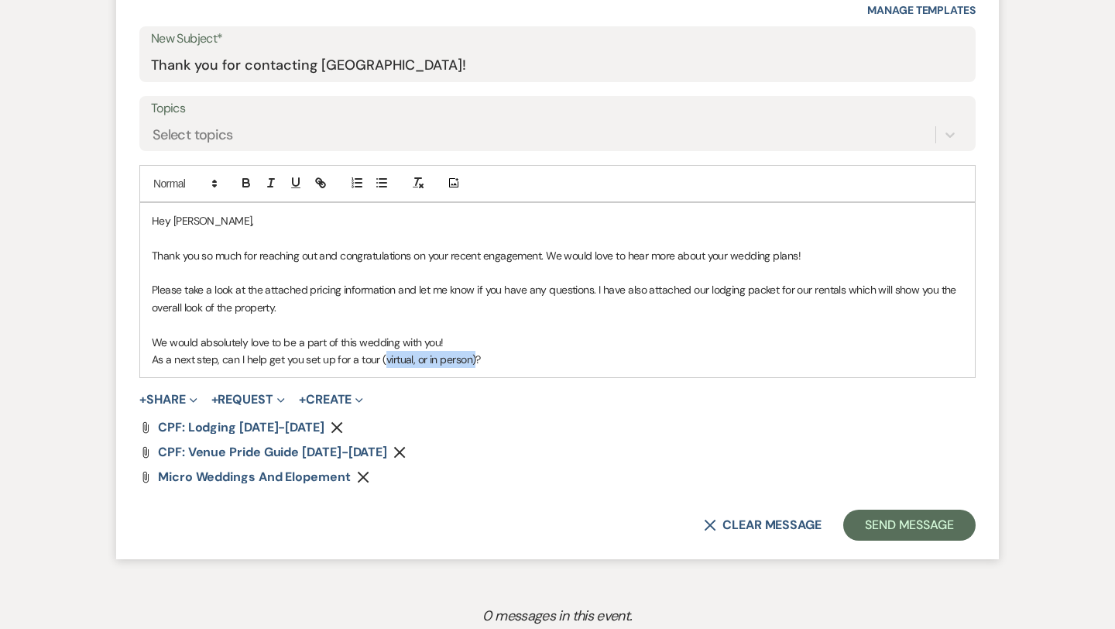
drag, startPoint x: 475, startPoint y: 363, endPoint x: 380, endPoint y: 358, distance: 94.6
click at [380, 358] on p "As a next step, can I help get you set up for a tour (virtual, or in person)?" at bounding box center [557, 359] width 811 height 17
click at [415, 355] on p "As a next step, can I help get you set up for a tour?" at bounding box center [557, 359] width 811 height 17
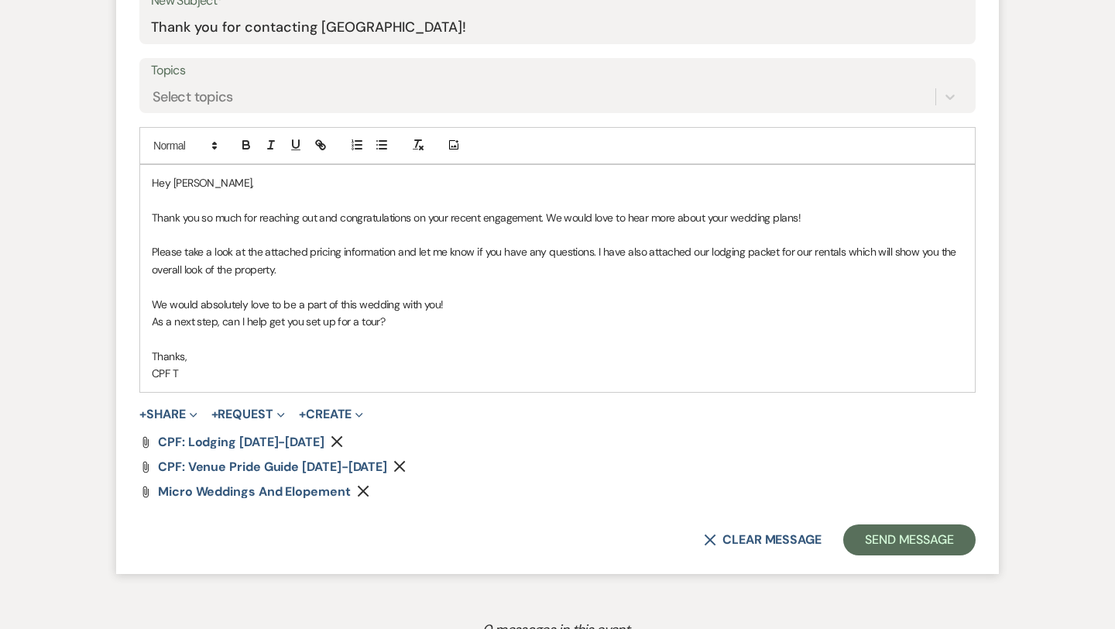
scroll to position [832, 0]
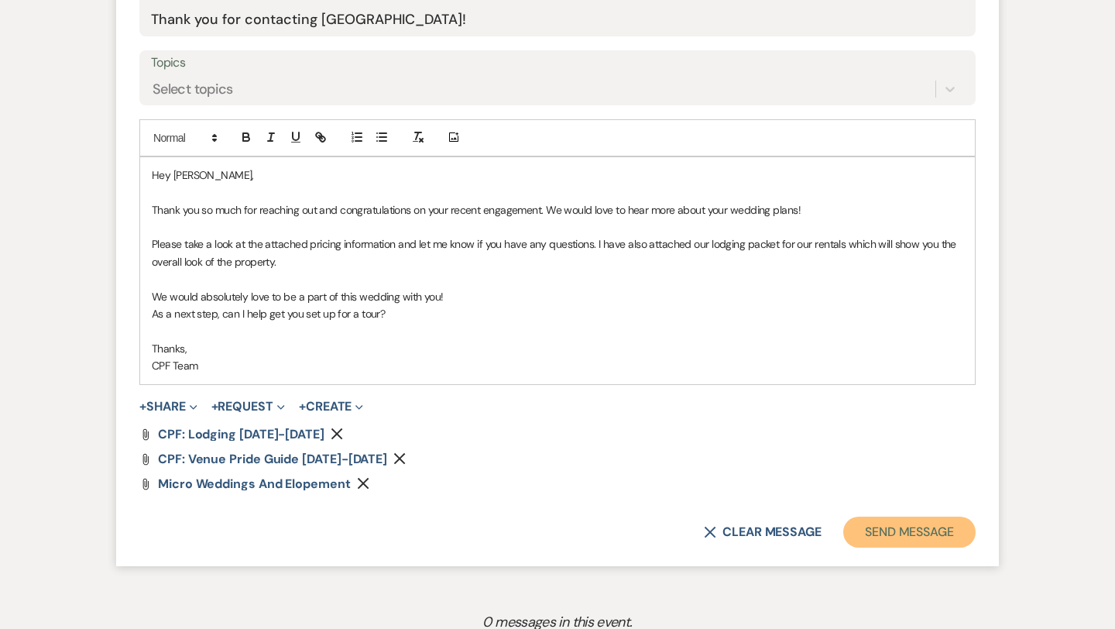
click at [897, 535] on button "Send Message" at bounding box center [909, 531] width 132 height 31
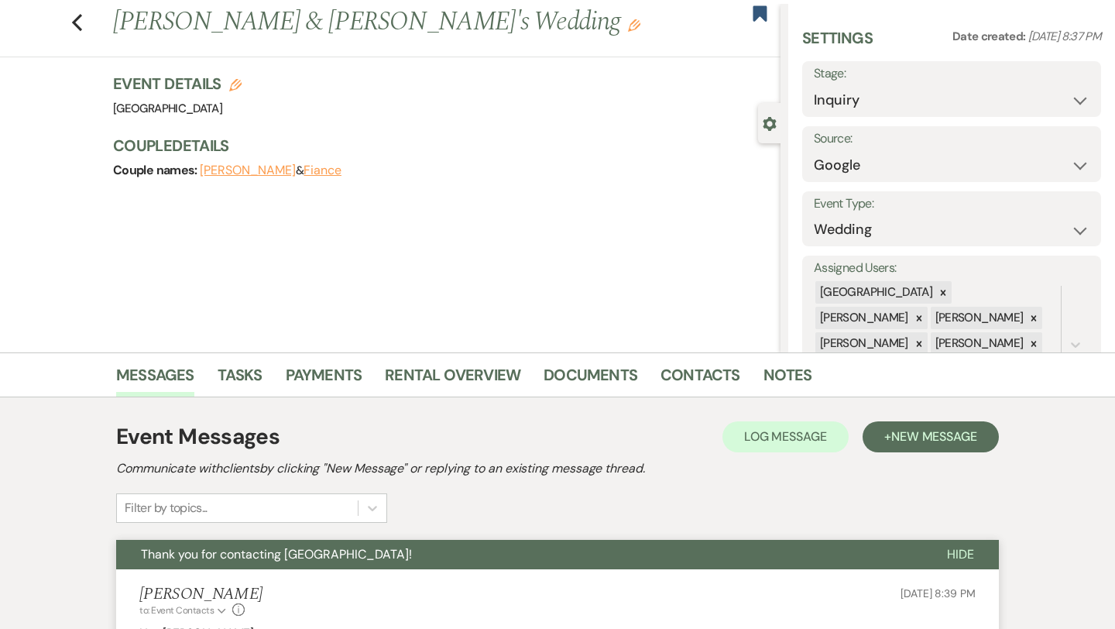
scroll to position [0, 0]
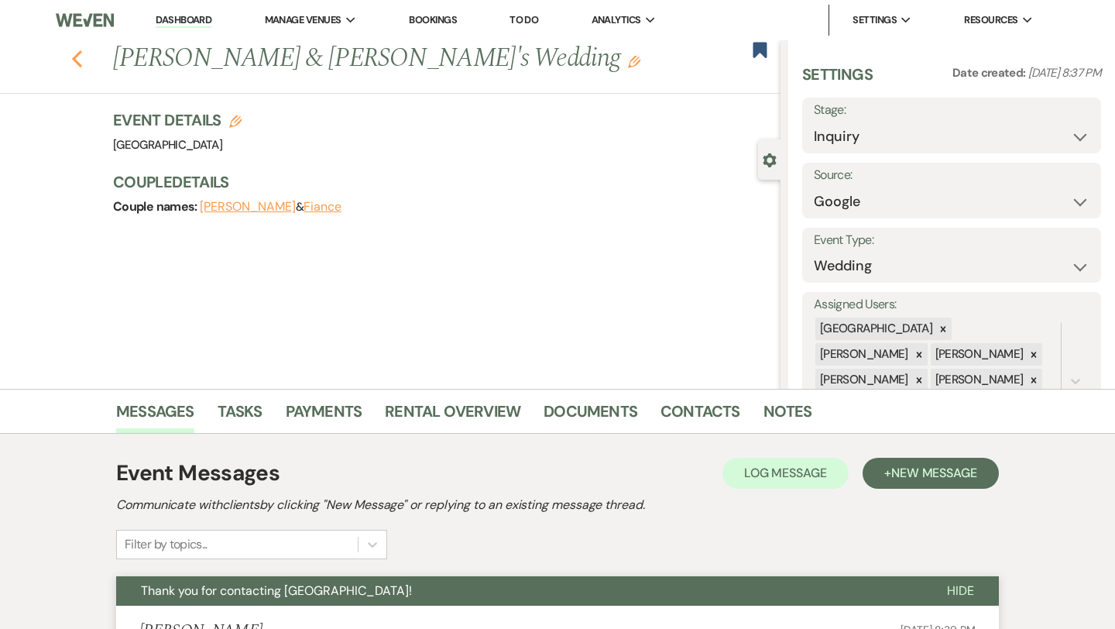
click at [77, 67] on icon "Previous" at bounding box center [77, 59] width 12 height 19
select select "8"
select select "1"
select select "8"
select select "5"
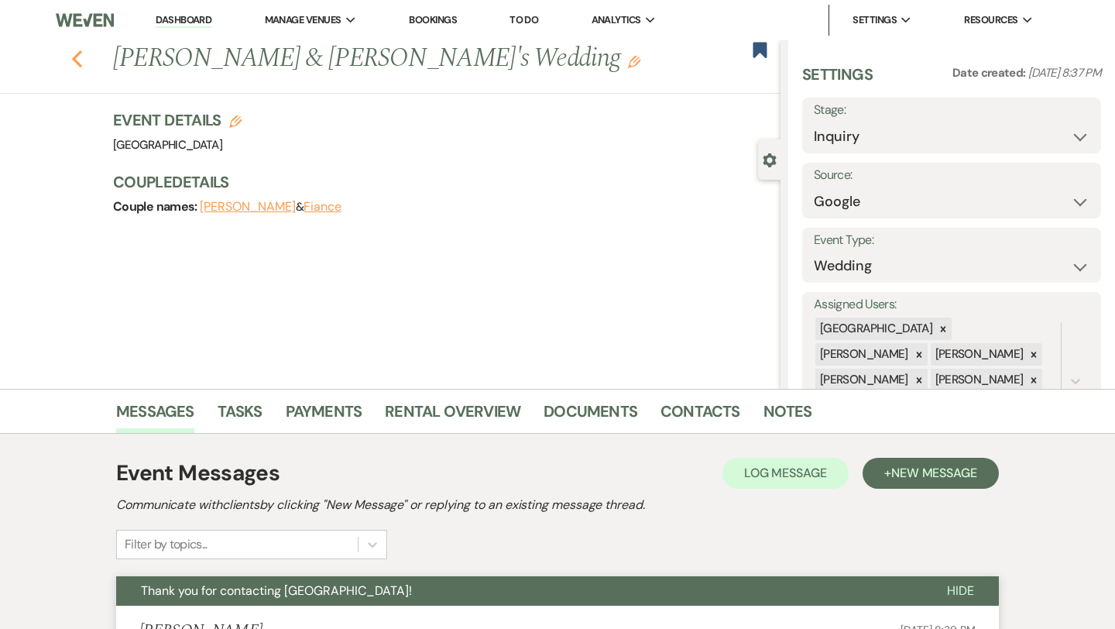
select select "8"
select select "5"
select select "8"
select select "5"
select select "8"
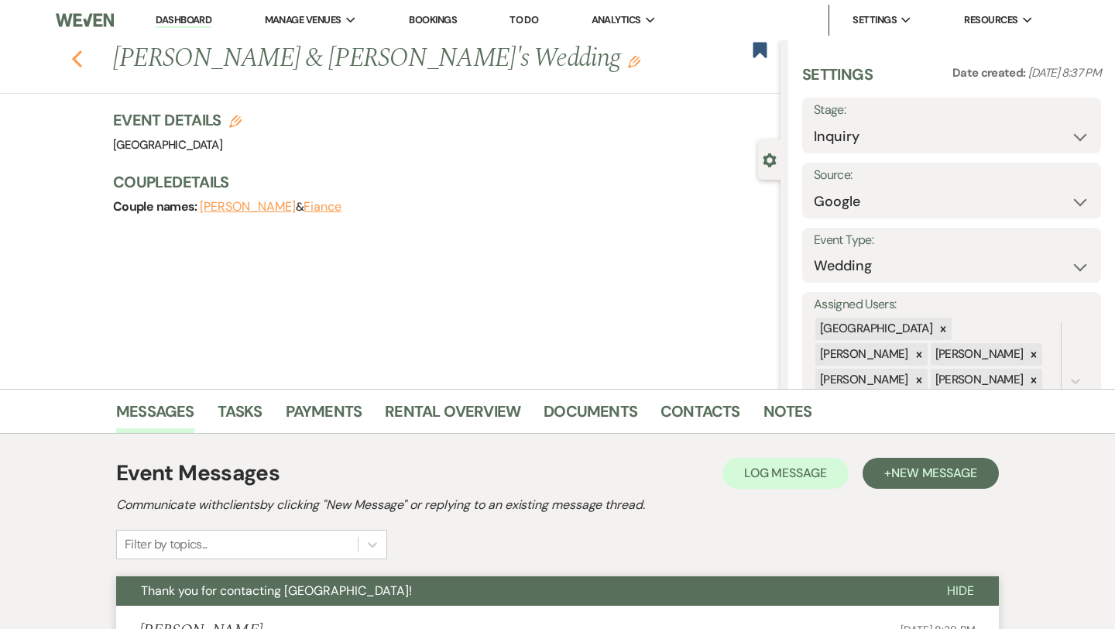
select select "5"
select select "8"
select select "5"
select select "8"
select select "6"
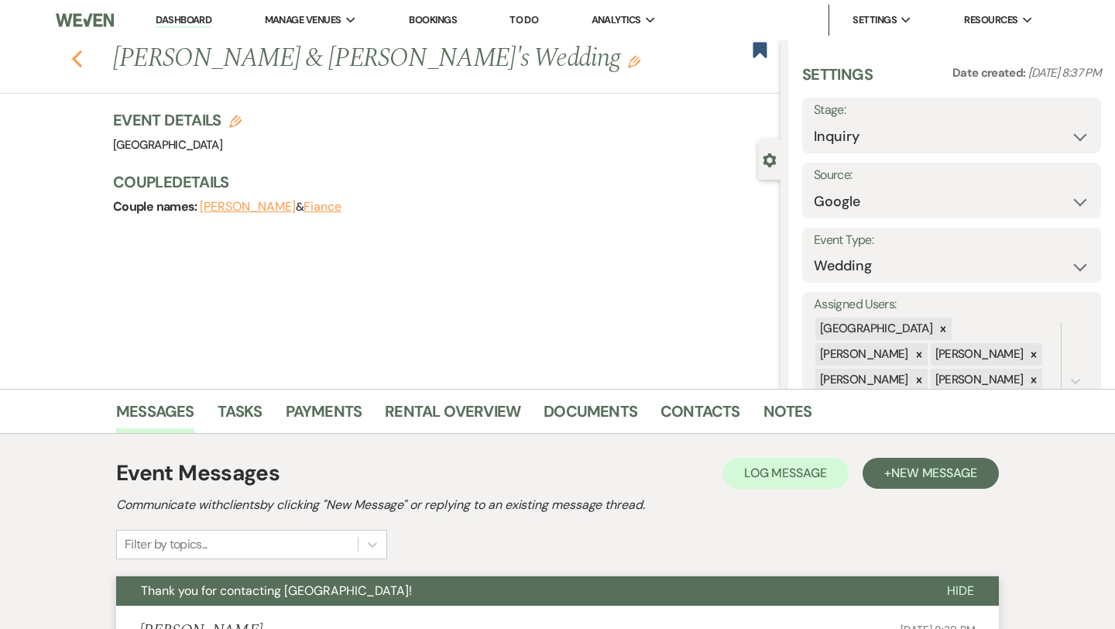
select select "8"
select select "5"
select select "8"
select select "5"
select select "8"
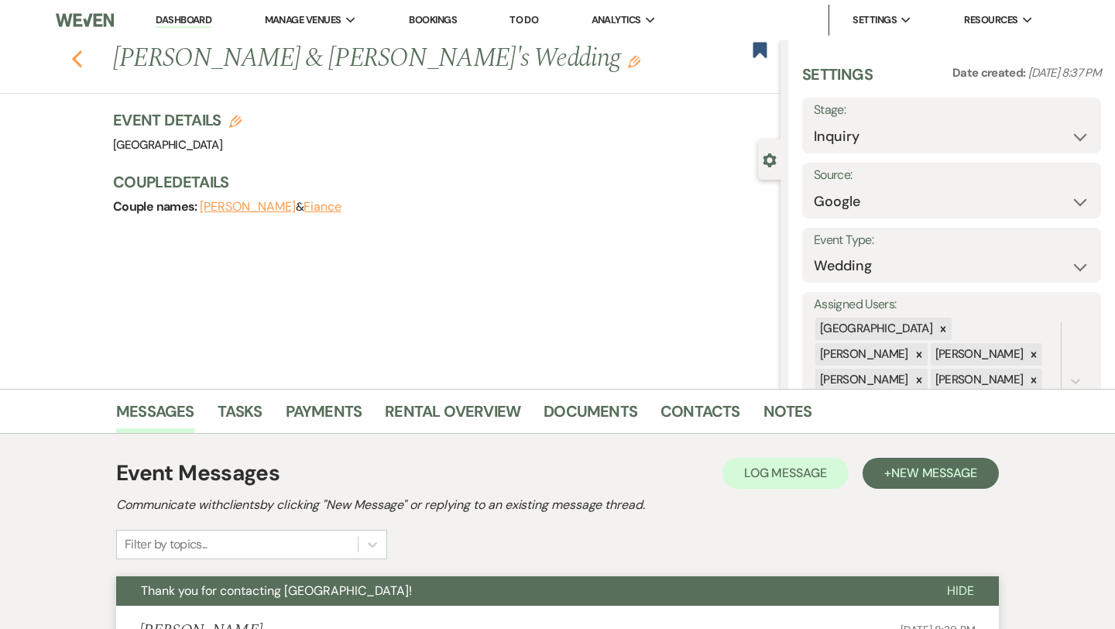
select select "5"
select select "8"
select select "5"
select select "8"
select select "5"
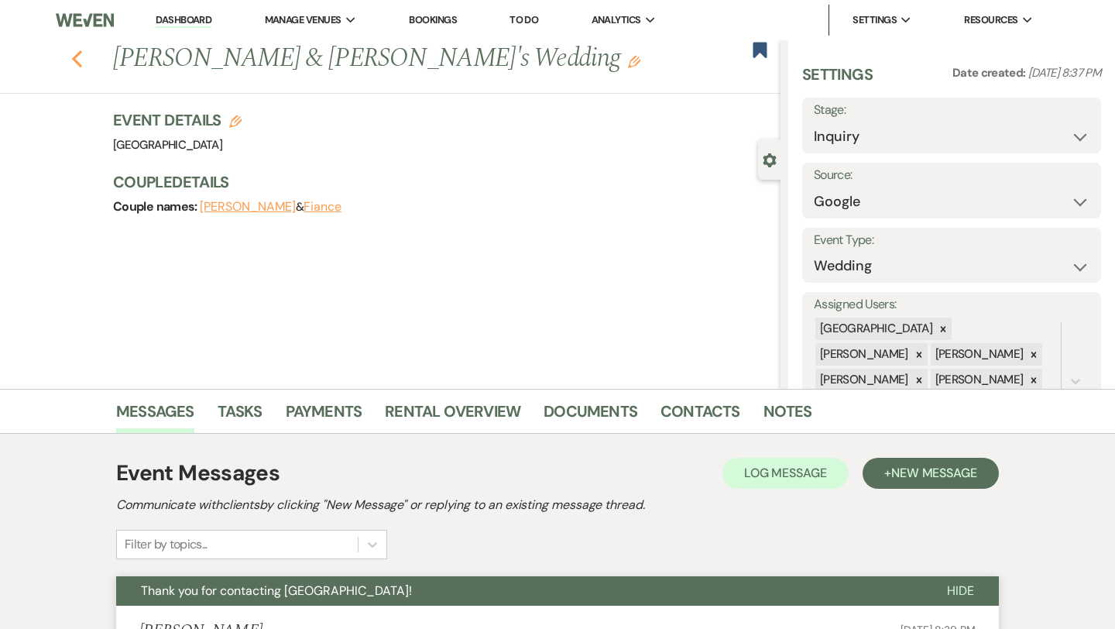
select select "8"
select select "5"
select select "8"
select select "5"
select select "8"
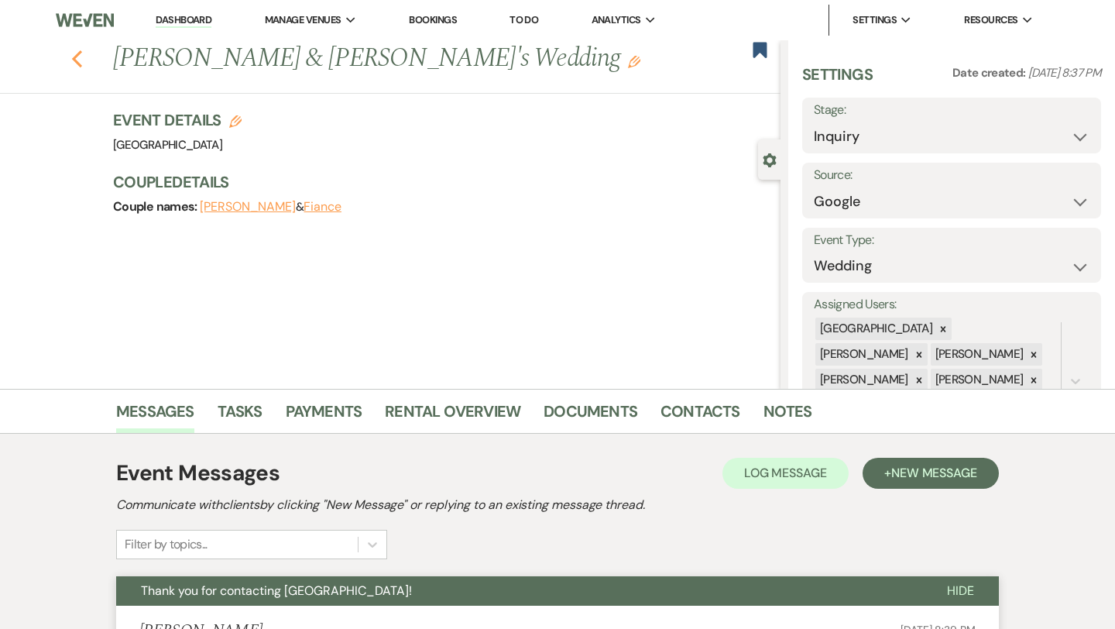
select select "5"
select select "8"
select select "5"
select select "8"
select select "5"
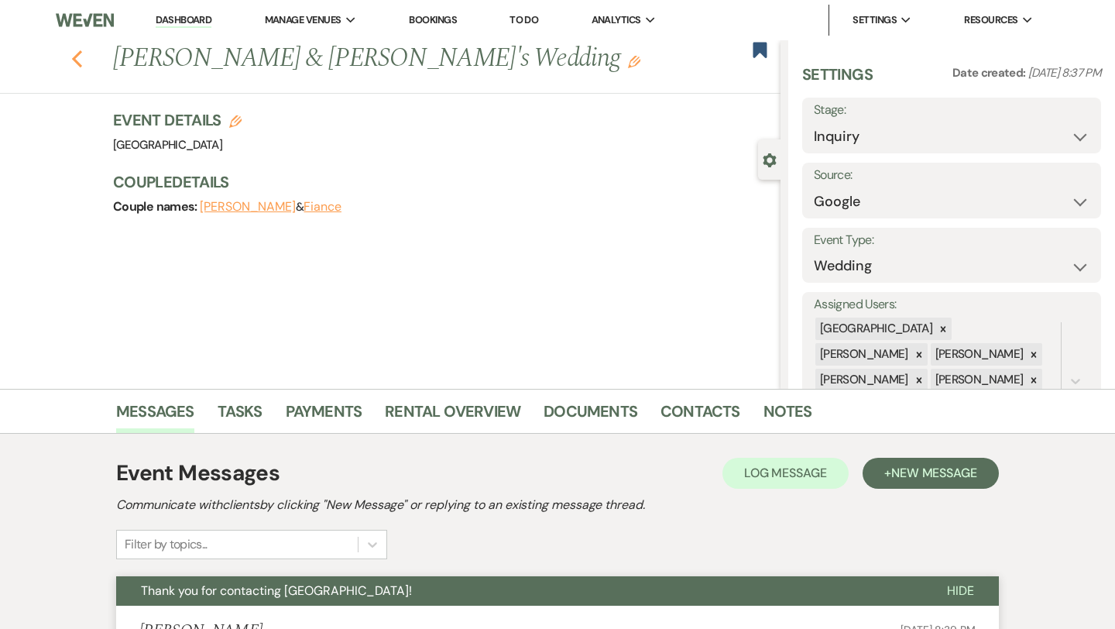
select select "8"
select select "5"
select select "8"
select select "10"
select select "8"
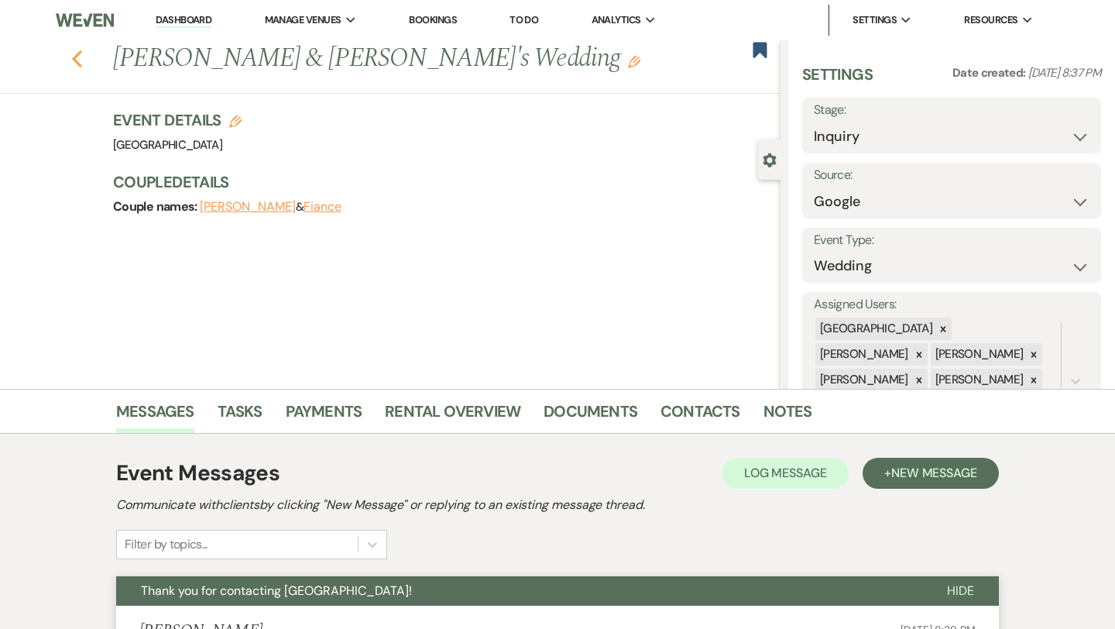
select select "5"
select select "8"
select select "5"
select select "8"
select select "5"
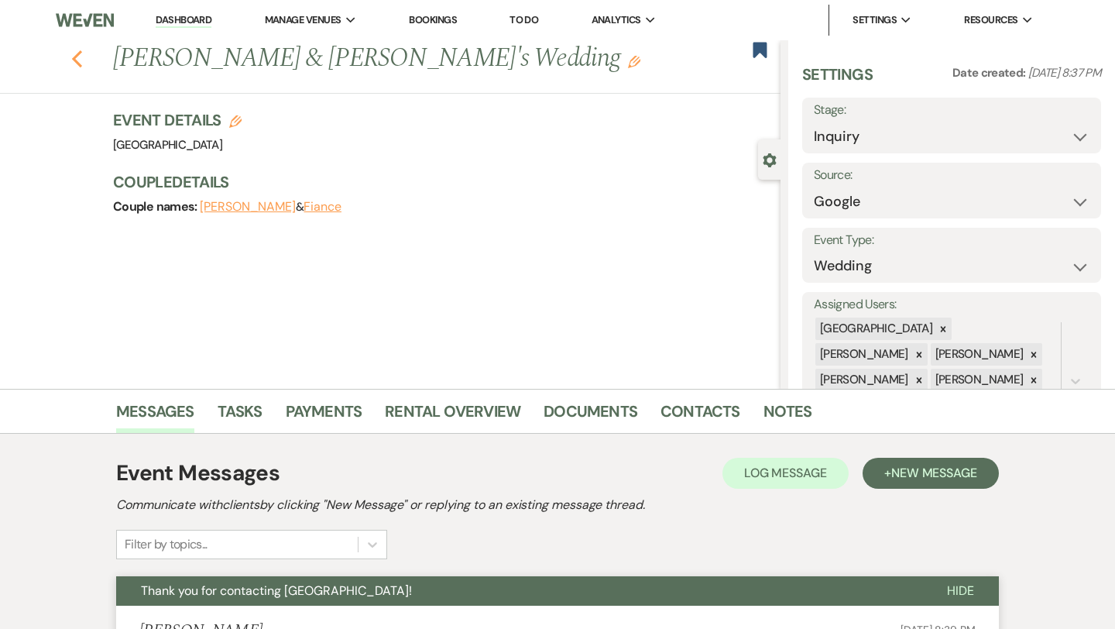
select select "8"
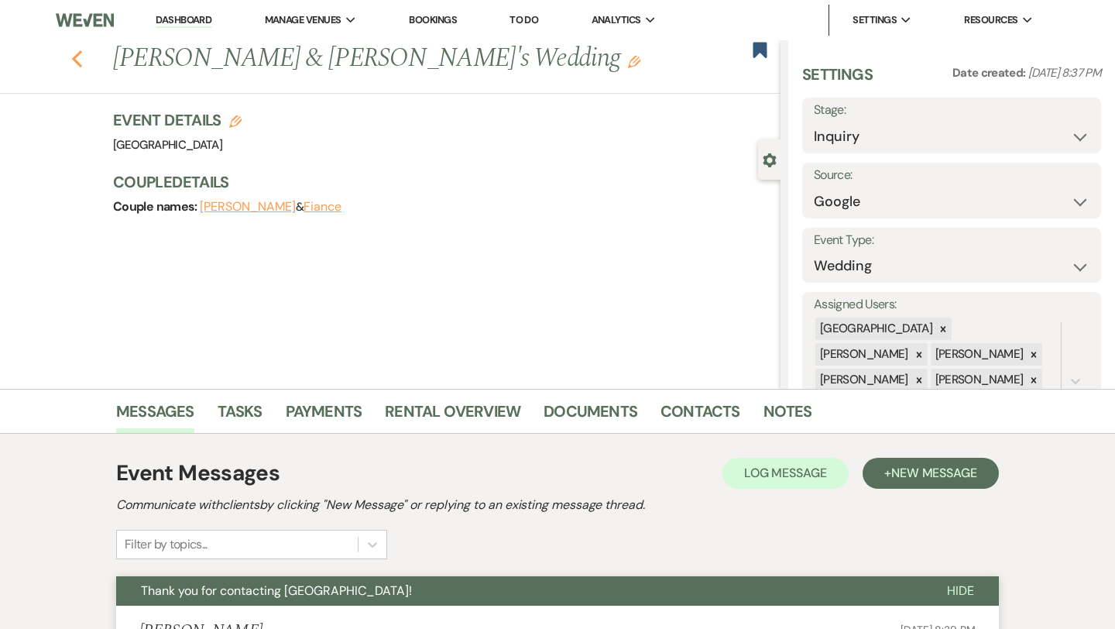
select select "5"
select select "8"
select select "5"
select select "8"
select select "6"
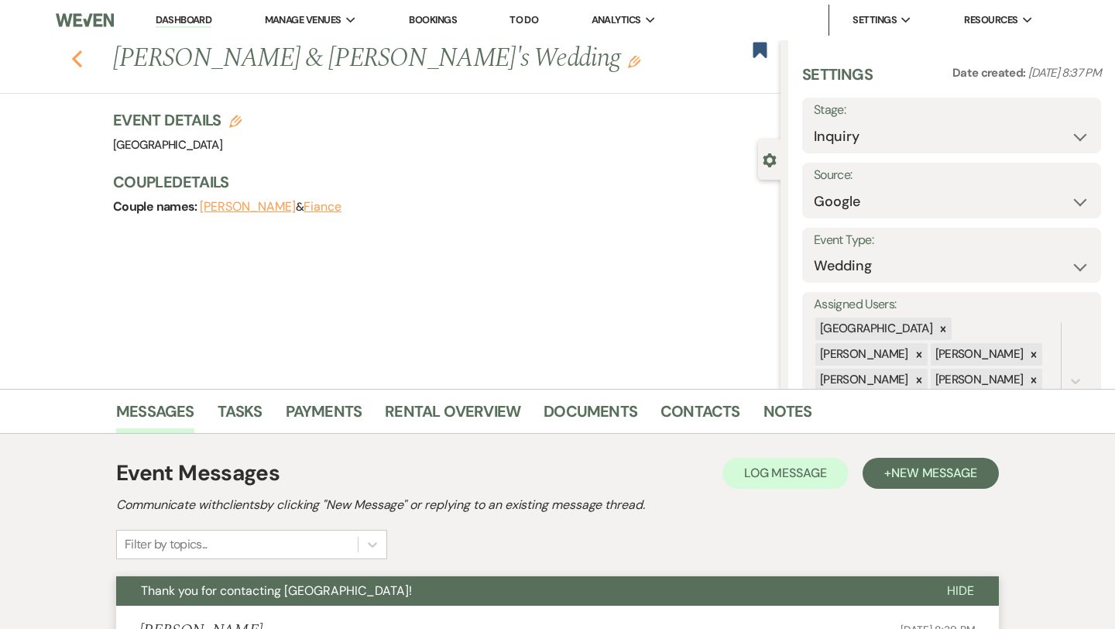
select select "8"
select select "5"
select select "8"
select select "5"
select select "8"
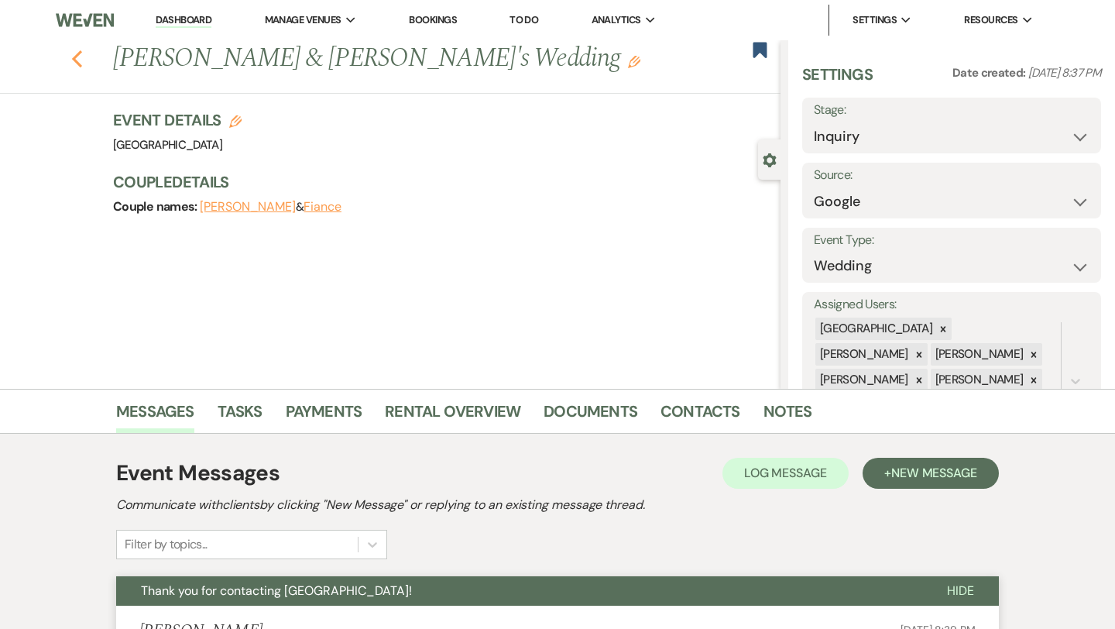
select select "5"
select select "8"
select select "5"
select select "8"
select select "5"
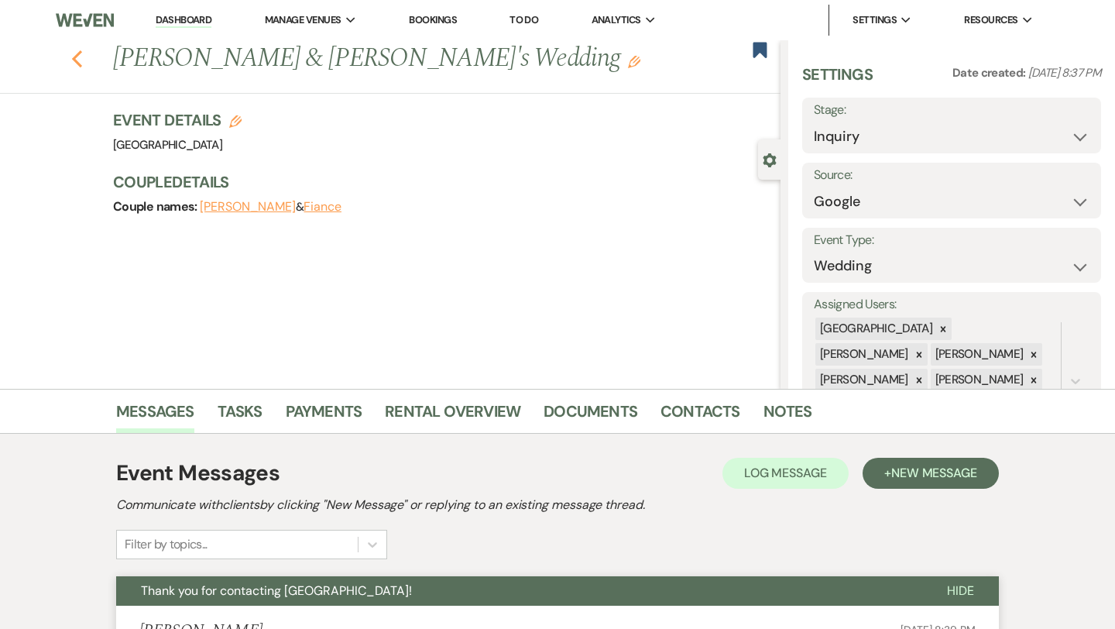
select select "8"
select select "5"
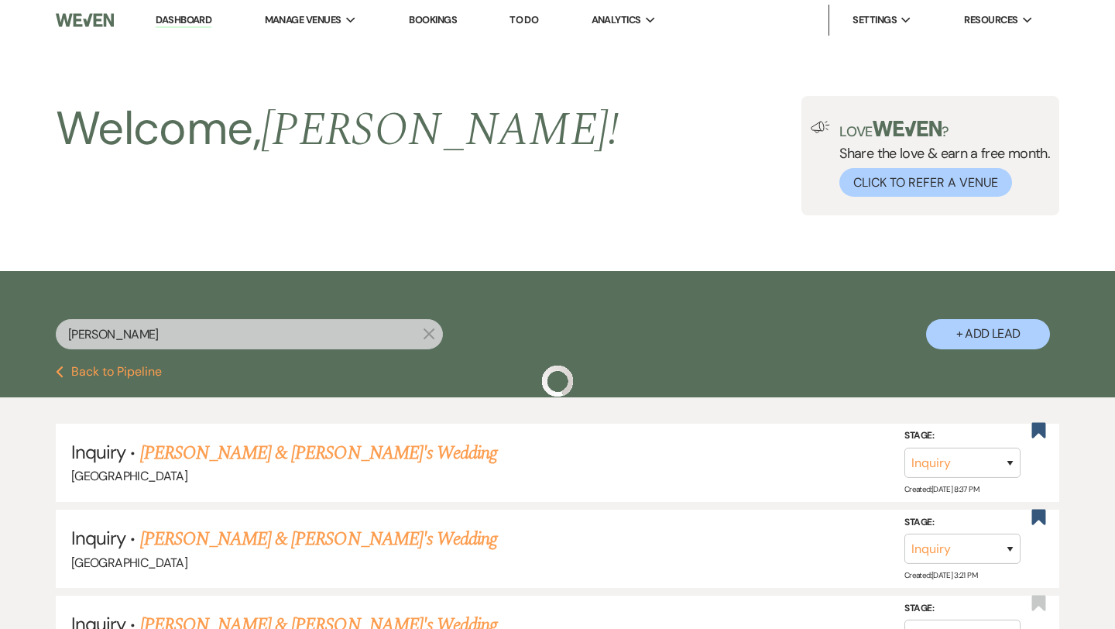
scroll to position [162, 0]
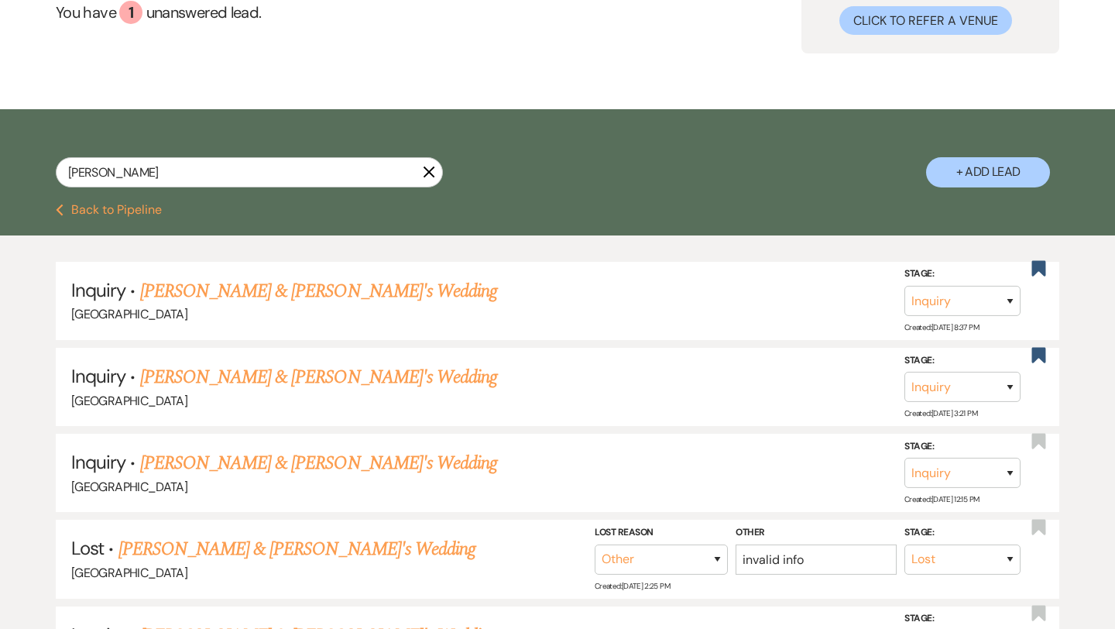
click at [434, 166] on icon "X" at bounding box center [429, 172] width 12 height 12
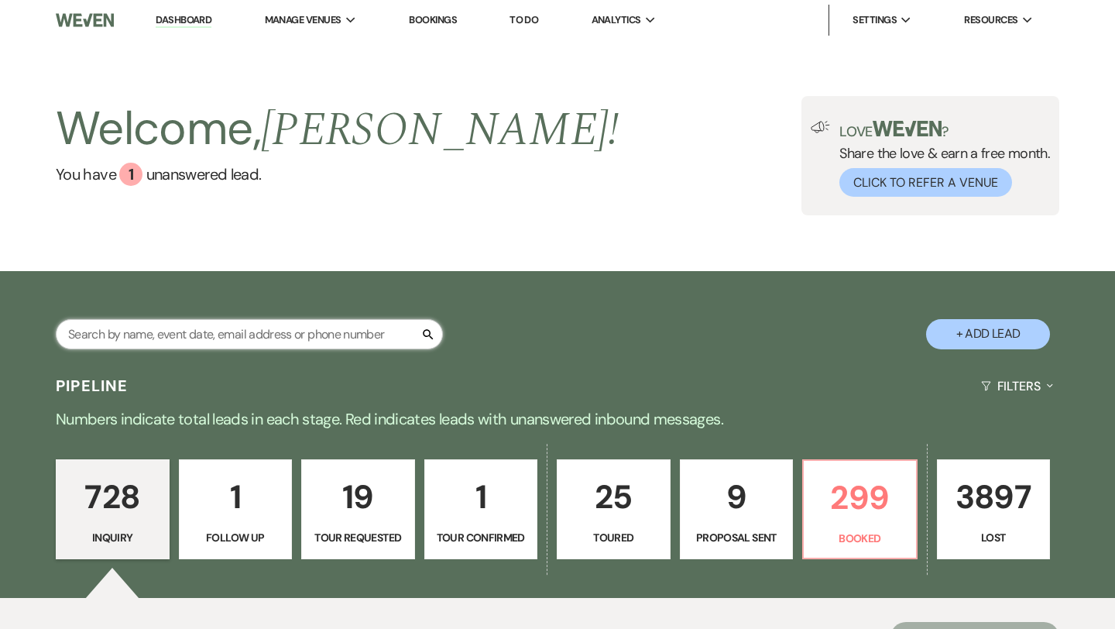
click at [342, 333] on input "text" at bounding box center [249, 334] width 387 height 30
paste input "[PERSON_NAME]"
type input "[PERSON_NAME]"
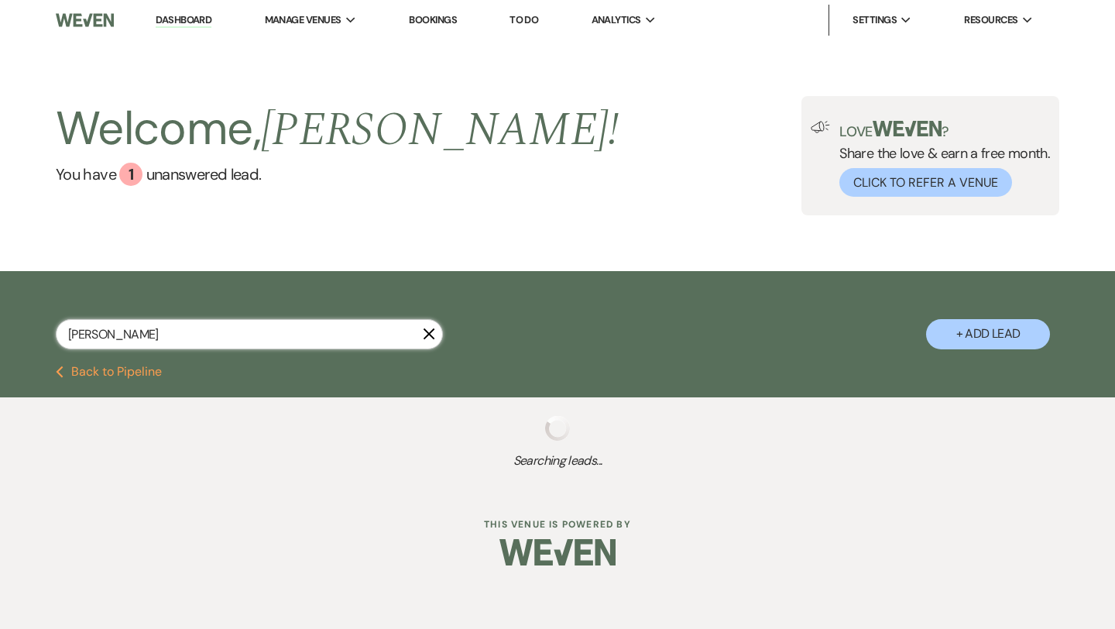
select select "8"
select select "6"
select select "8"
select select "5"
select select "8"
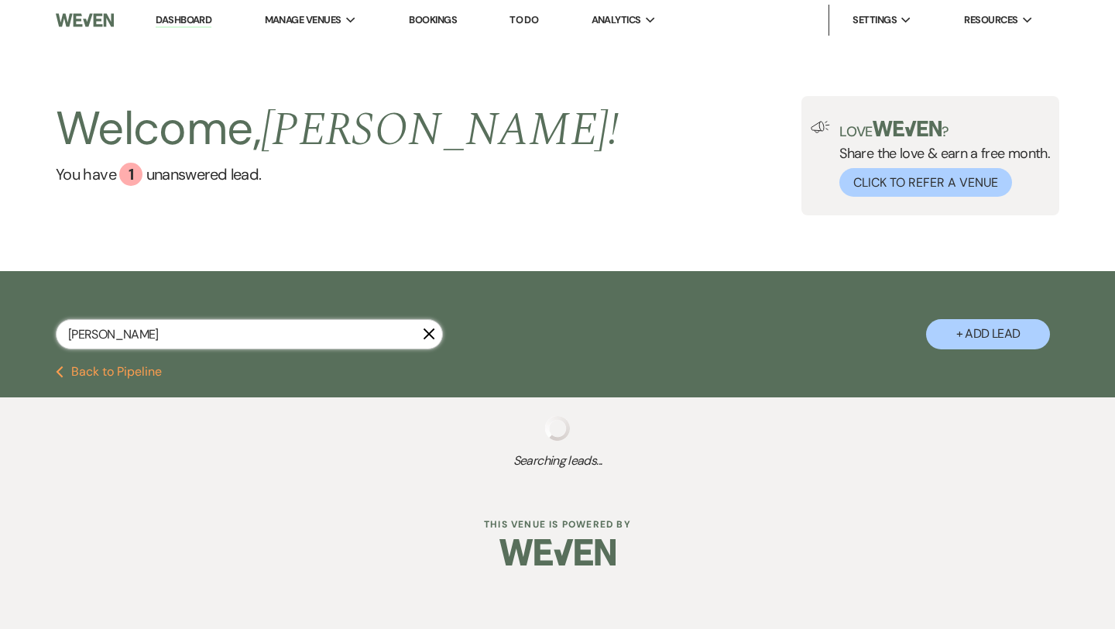
select select "5"
select select "8"
select select "5"
select select "8"
select select "5"
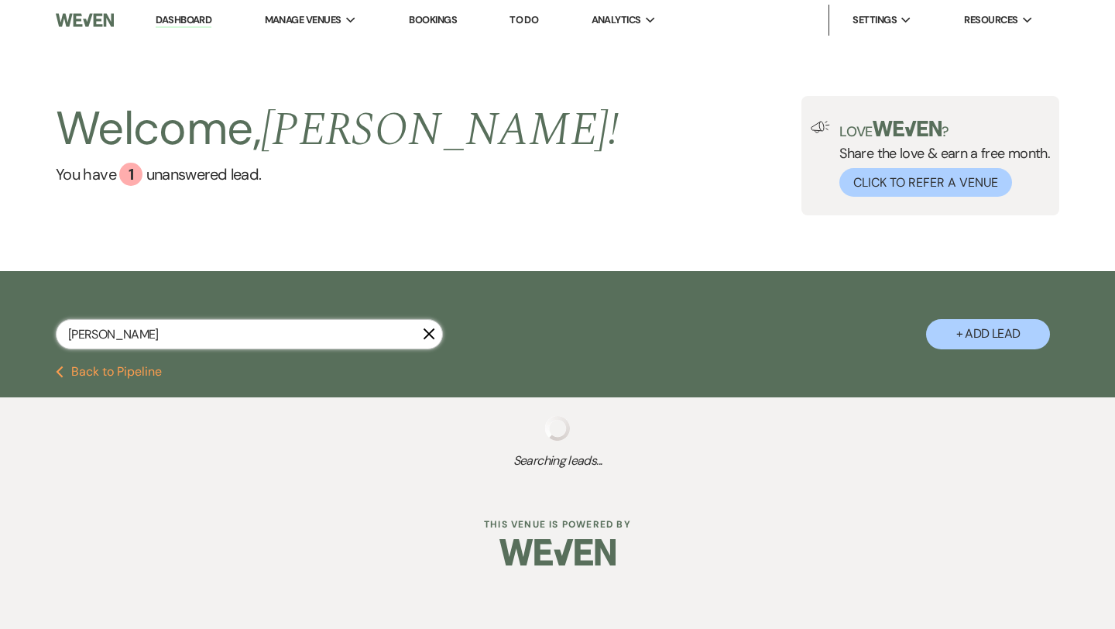
select select "8"
select select "5"
select select "8"
select select "5"
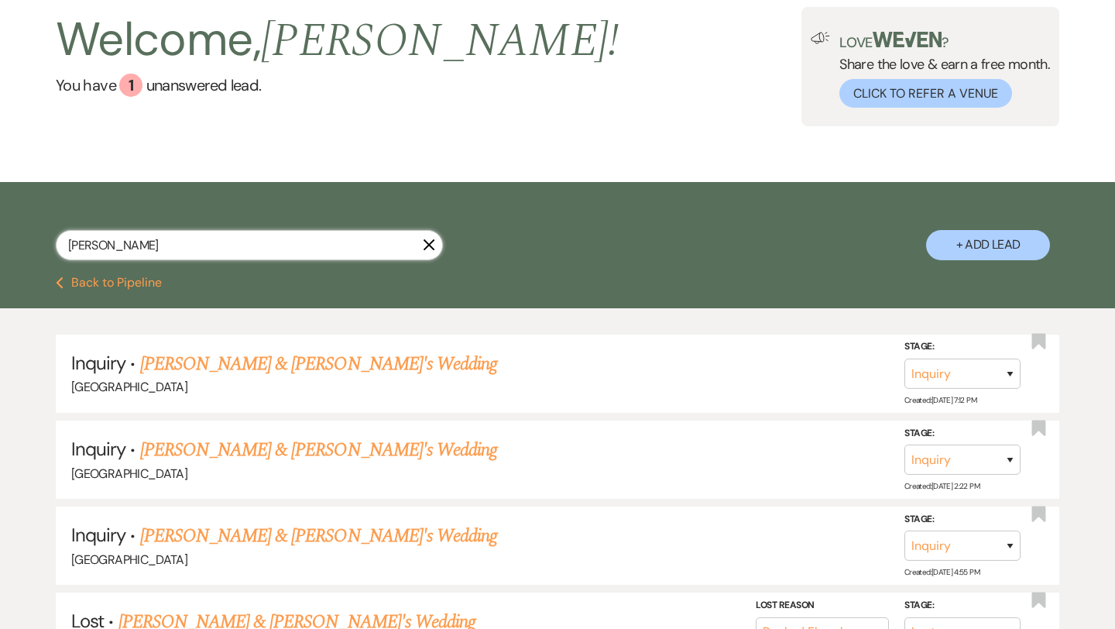
scroll to position [91, 0]
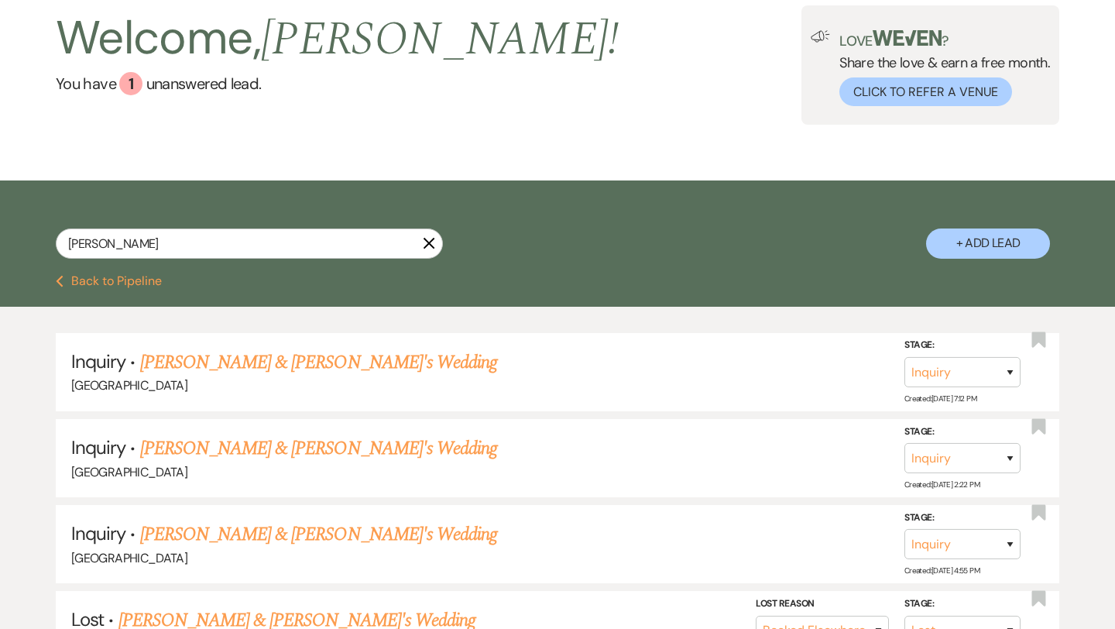
click at [962, 250] on button "+ Add Lead" at bounding box center [988, 243] width 124 height 30
select select "541"
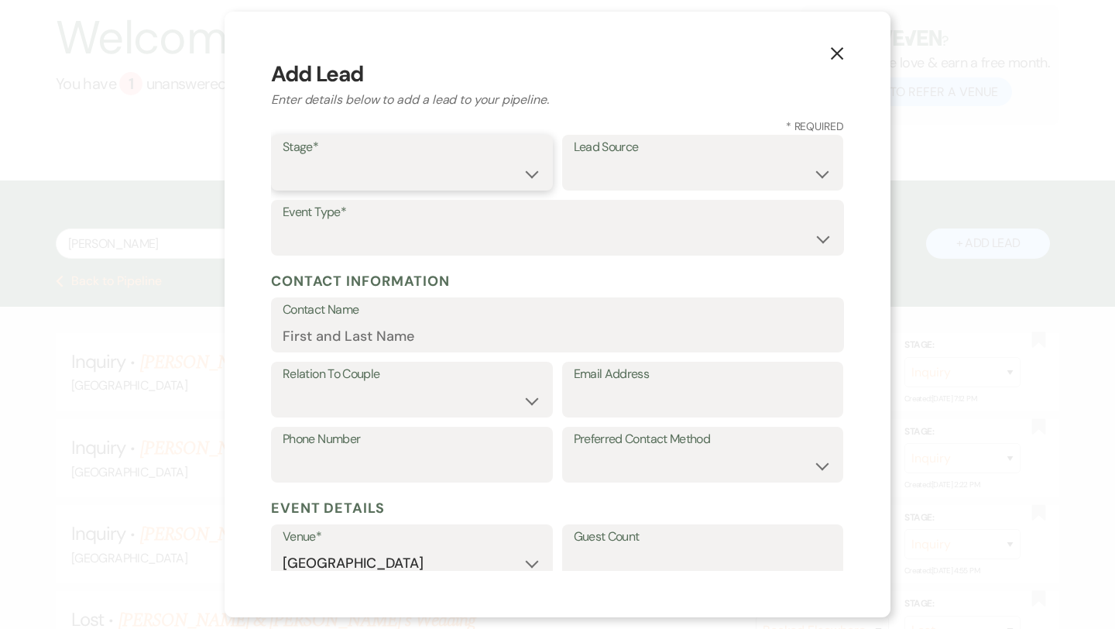
click at [466, 173] on select "Inquiry Follow Up Tour Requested Tour Confirmed Toured Proposal Sent Booked Lost" at bounding box center [412, 174] width 259 height 30
select select "1"
click at [701, 166] on select "Weven Venue Website Instagram Facebook Pinterest Google The Knot Wedding Wire H…" at bounding box center [703, 174] width 259 height 30
select select "6"
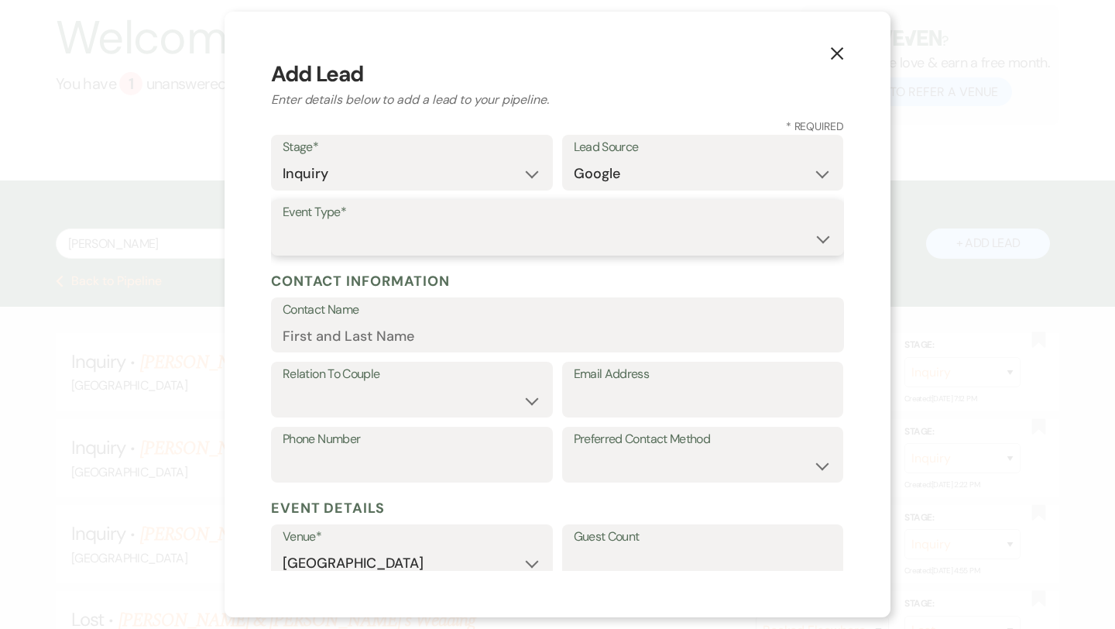
click at [484, 227] on select "Wedding Anniversary Party Baby Shower Bachelorette / Bachelor Party Birthday Pa…" at bounding box center [558, 239] width 550 height 30
select select "1"
click at [584, 409] on input "Email Address" at bounding box center [703, 401] width 259 height 30
paste input "[EMAIL_ADDRESS][DOMAIN_NAME]>"
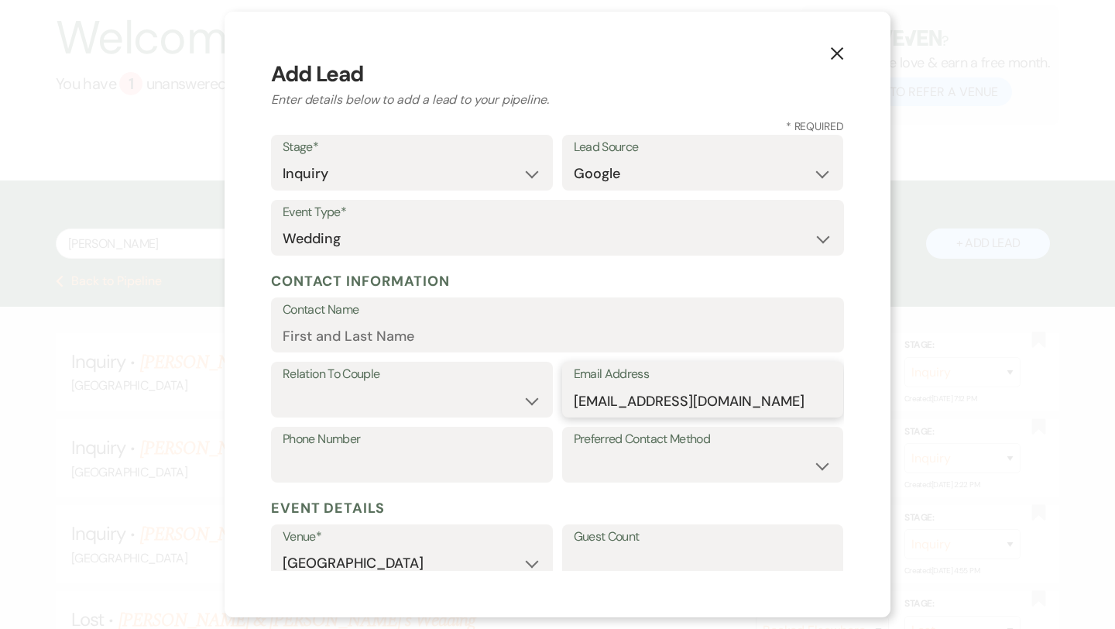
type input "[EMAIL_ADDRESS][DOMAIN_NAME]"
click at [342, 327] on input "Contact Name" at bounding box center [558, 336] width 550 height 30
paste input "[PERSON_NAME]"
type input "[PERSON_NAME]"
click at [361, 398] on select "Couple Planner Parent of Couple Family Member Friend Other" at bounding box center [412, 401] width 259 height 30
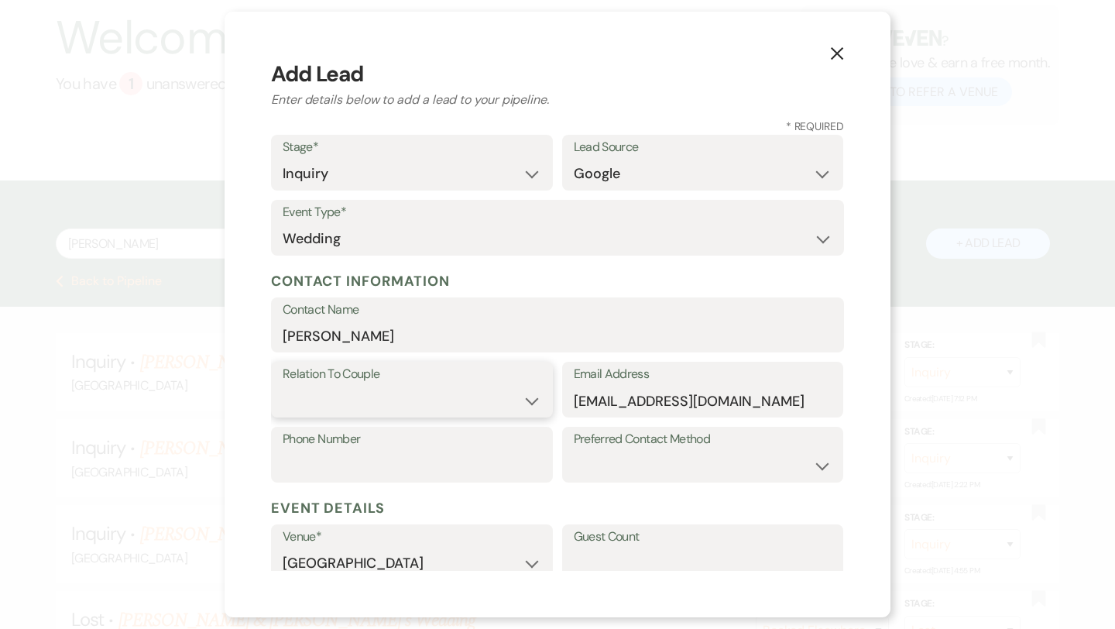
select select "1"
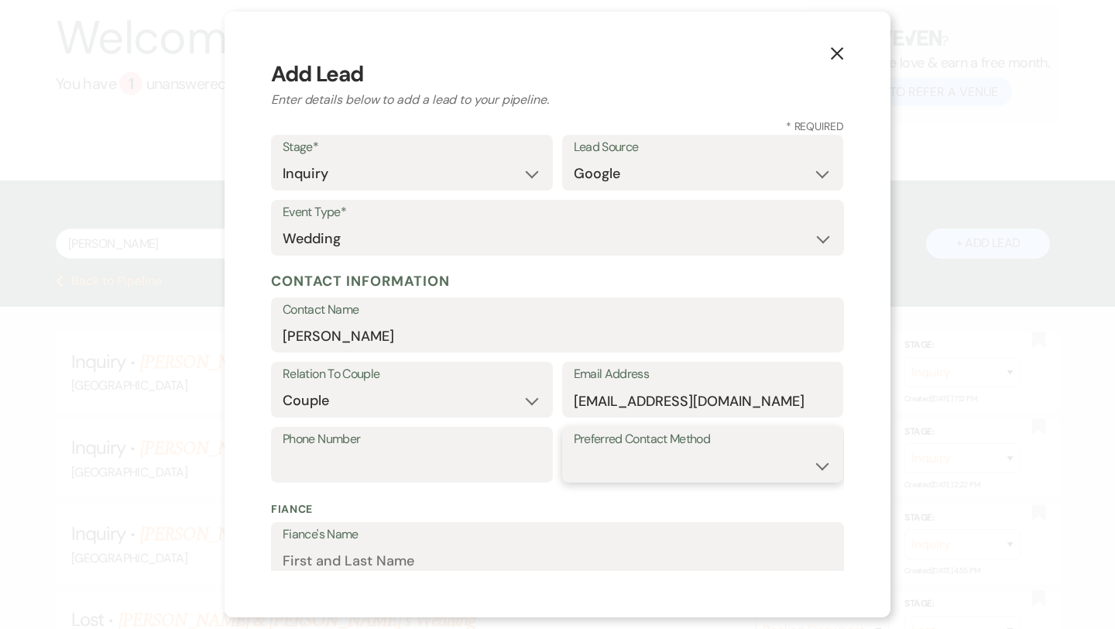
click at [598, 473] on select "Email Phone Text" at bounding box center [703, 466] width 259 height 30
select select "email"
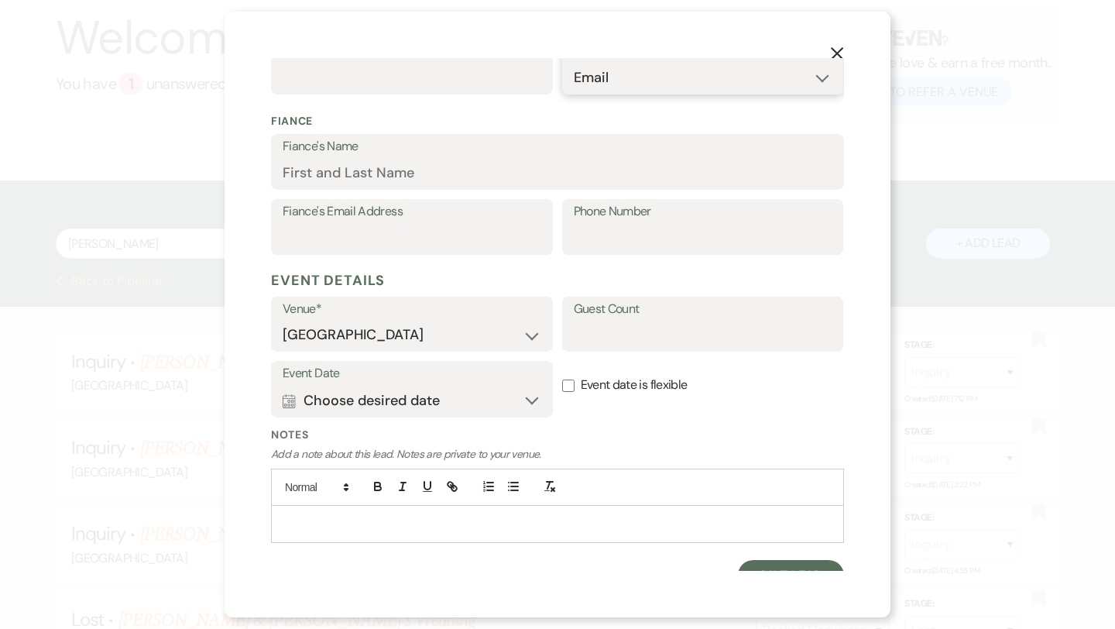
scroll to position [406, 0]
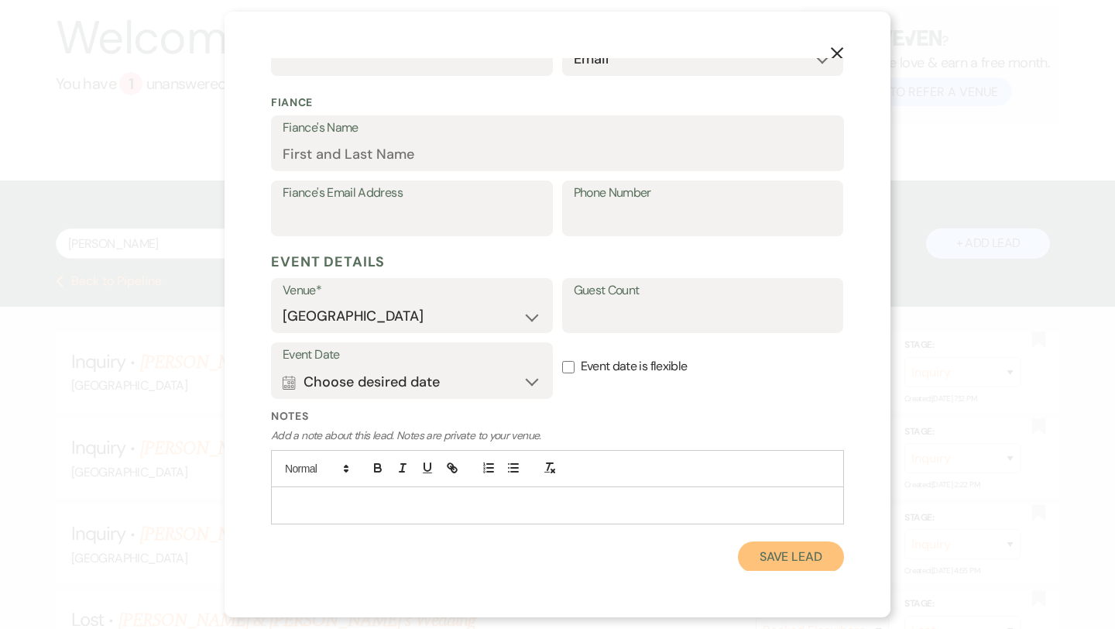
click at [773, 557] on button "Save Lead" at bounding box center [791, 556] width 106 height 31
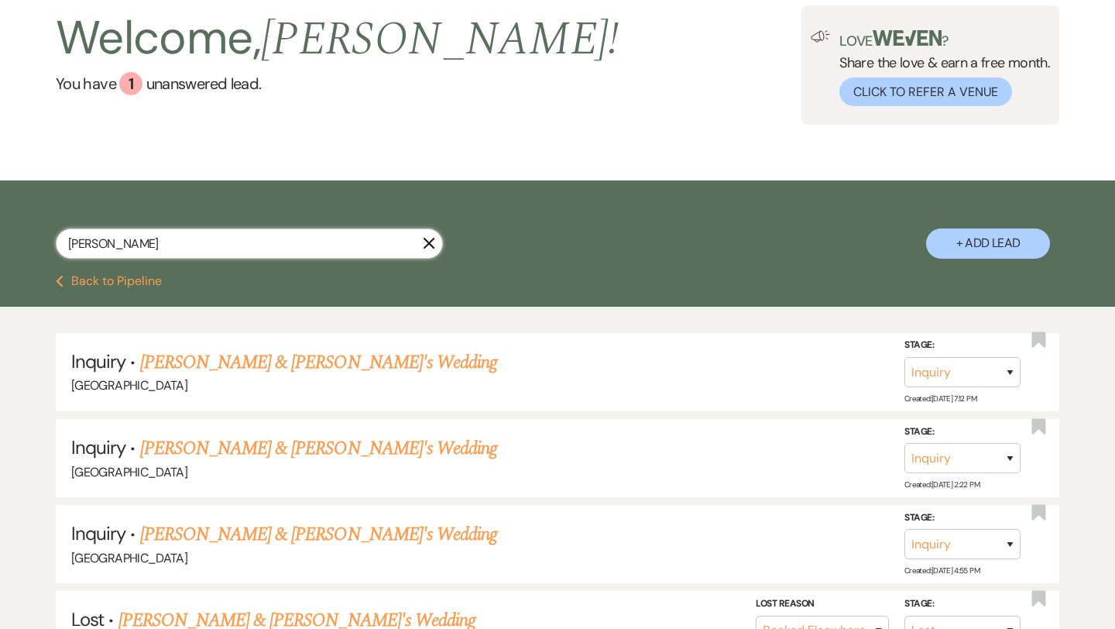
click at [289, 245] on input "[PERSON_NAME]" at bounding box center [249, 243] width 387 height 30
type input "[PERSON_NAME]"
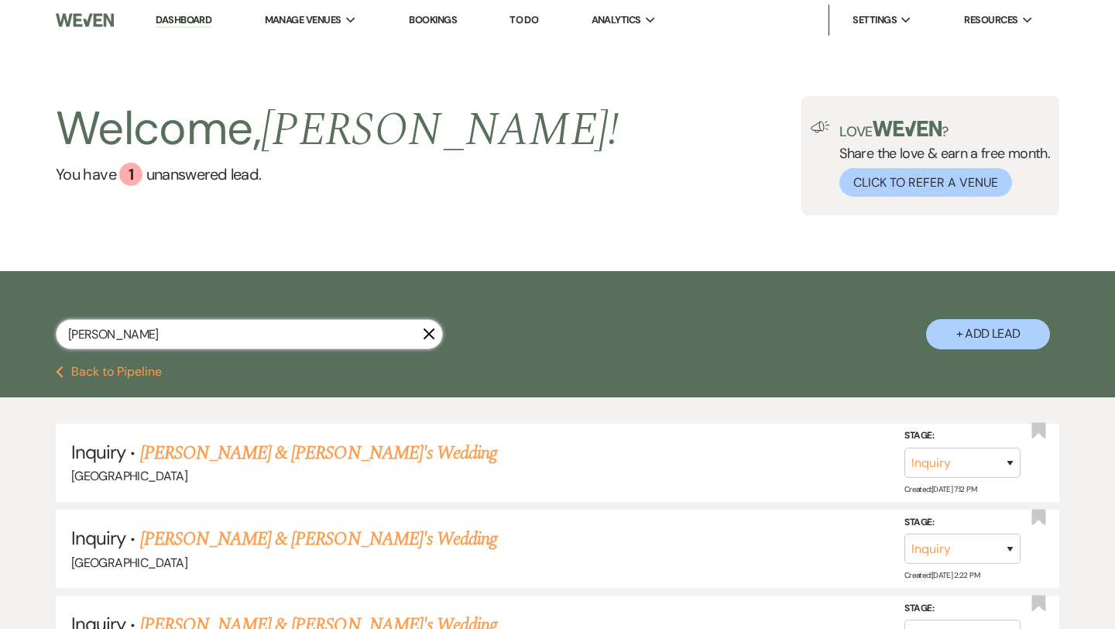
select select "8"
select select "6"
select select "8"
select select "5"
select select "8"
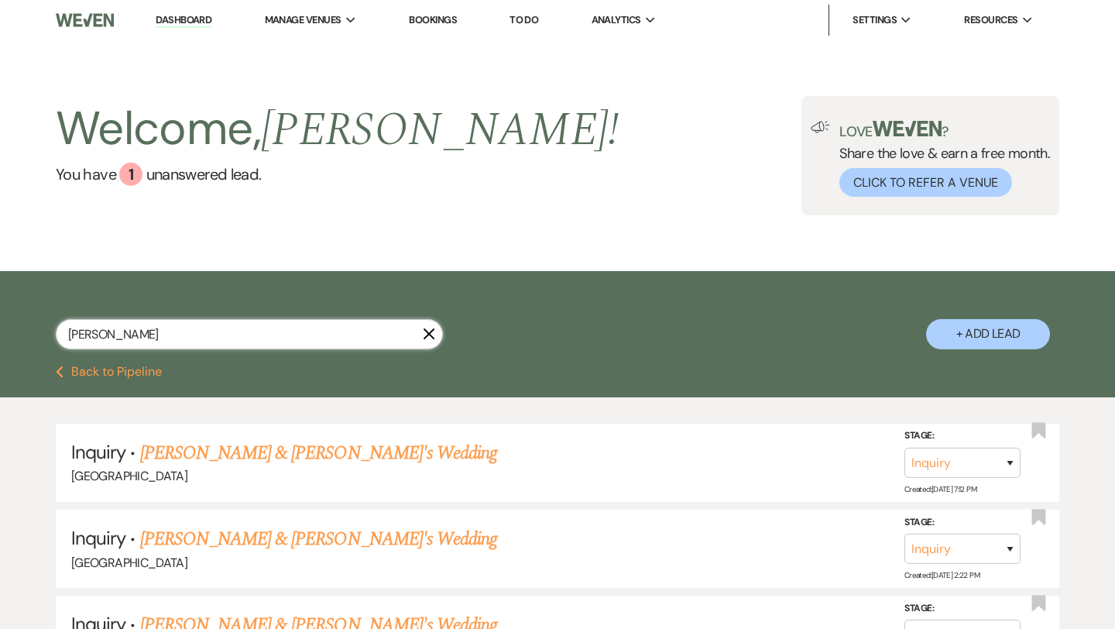
select select "5"
select select "8"
select select "5"
select select "8"
select select "5"
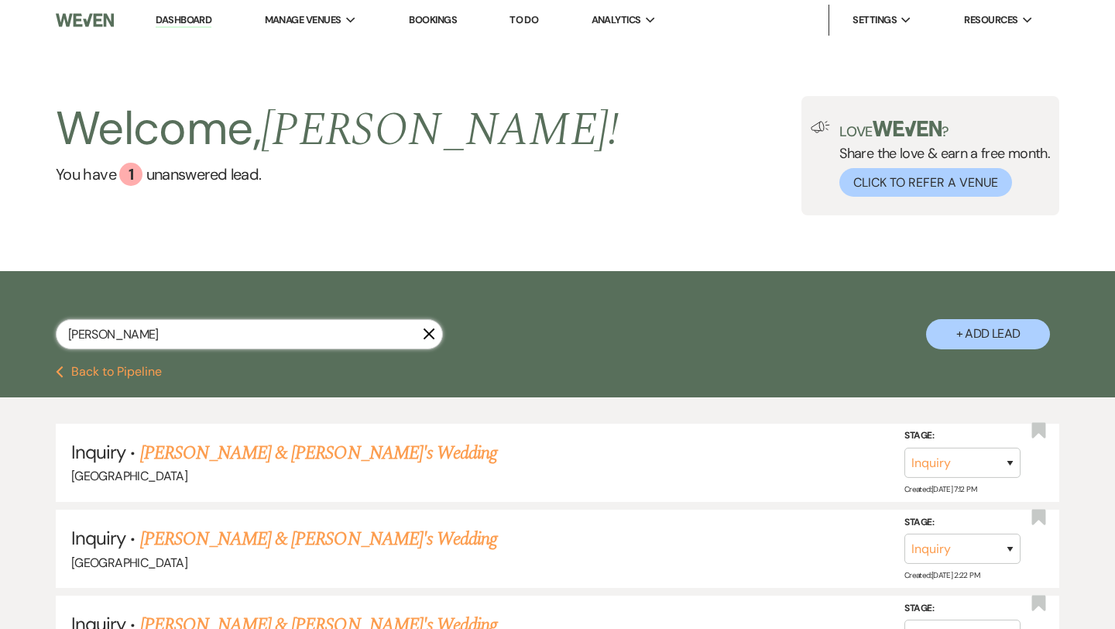
select select "8"
select select "5"
select select "8"
select select "5"
select select "8"
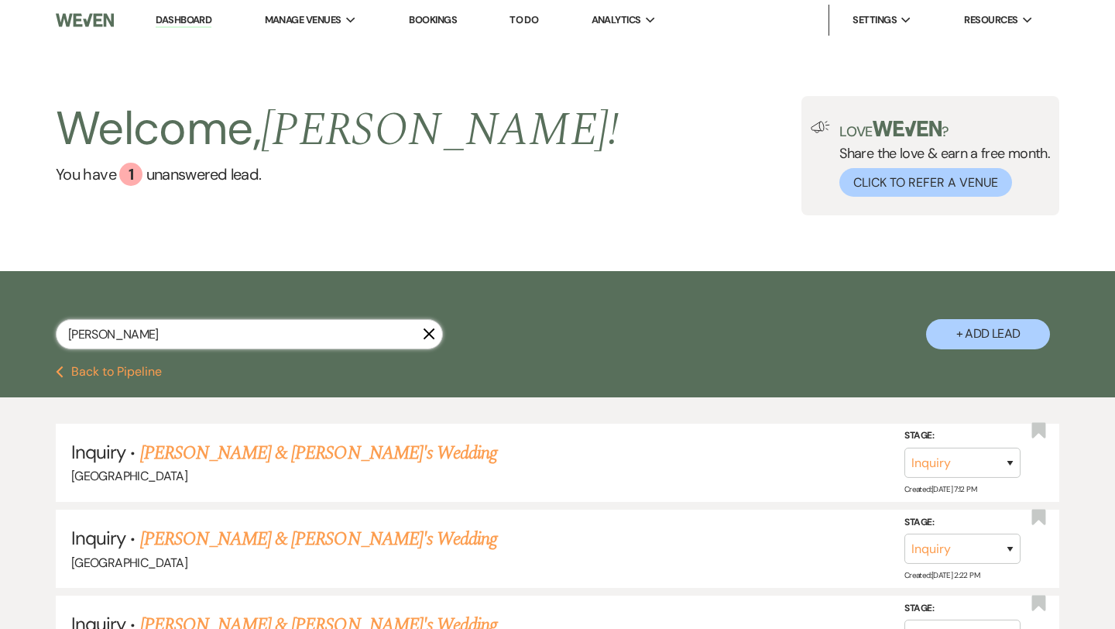
select select "5"
select select "8"
select select "5"
click at [1039, 434] on icon "Bookmark" at bounding box center [1038, 430] width 16 height 19
click at [283, 447] on link "[PERSON_NAME] & [PERSON_NAME]'s Wedding" at bounding box center [319, 453] width 358 height 28
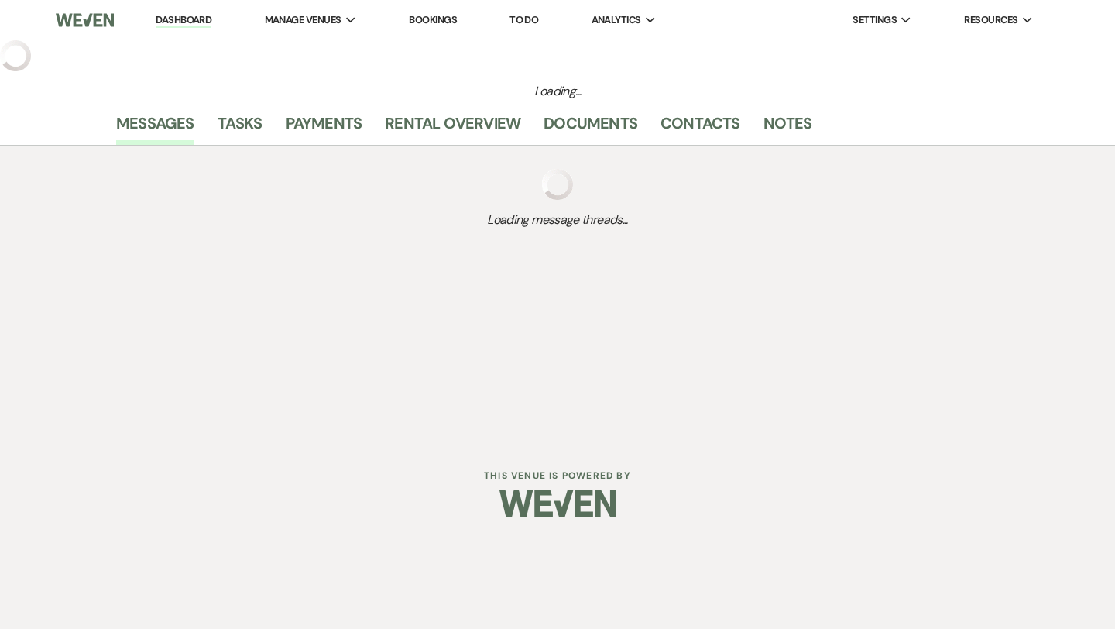
select select "6"
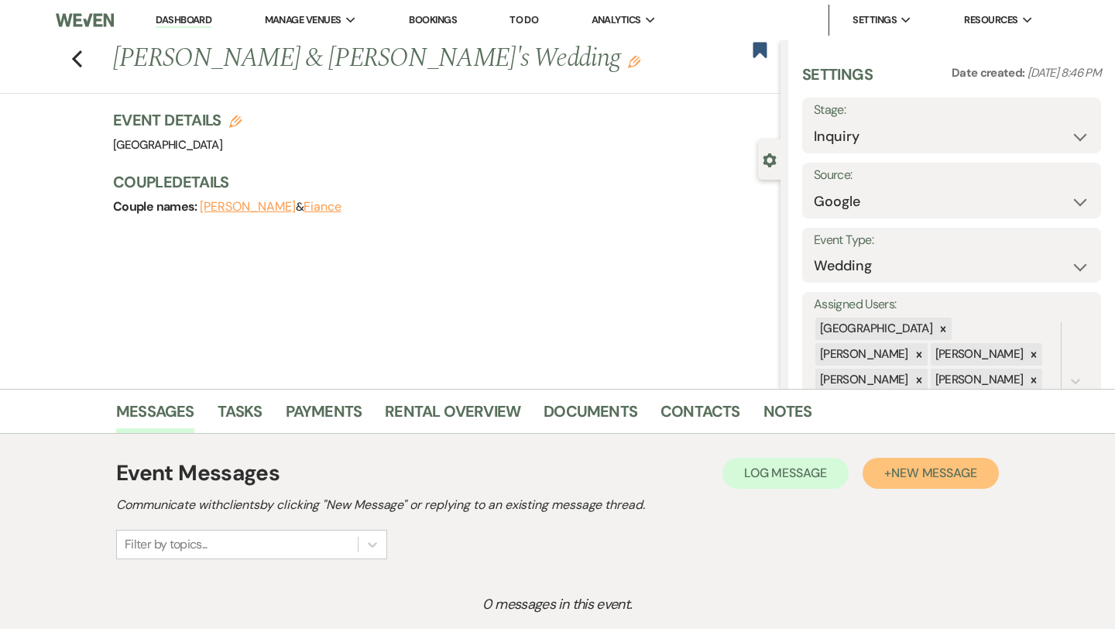
click at [917, 476] on span "New Message" at bounding box center [934, 473] width 86 height 16
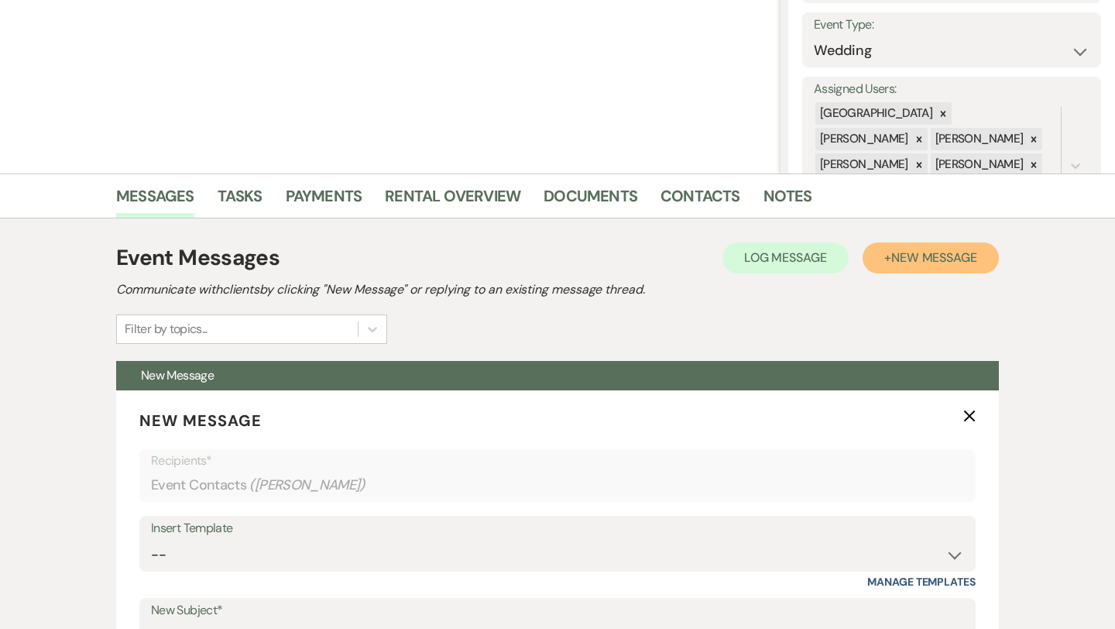
scroll to position [413, 0]
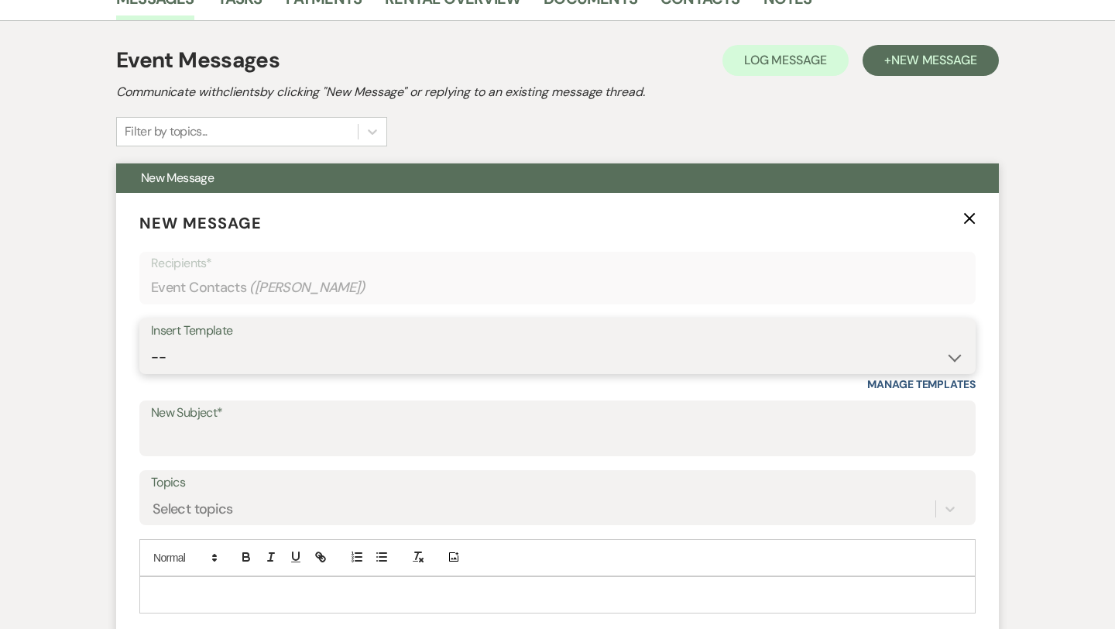
click at [293, 352] on select "-- Weven Planning Portal Introduction (Booked Events) Congratulations on choosi…" at bounding box center [557, 357] width 813 height 30
select select "2192"
type input "Thank you for contacting [GEOGRAPHIC_DATA]!"
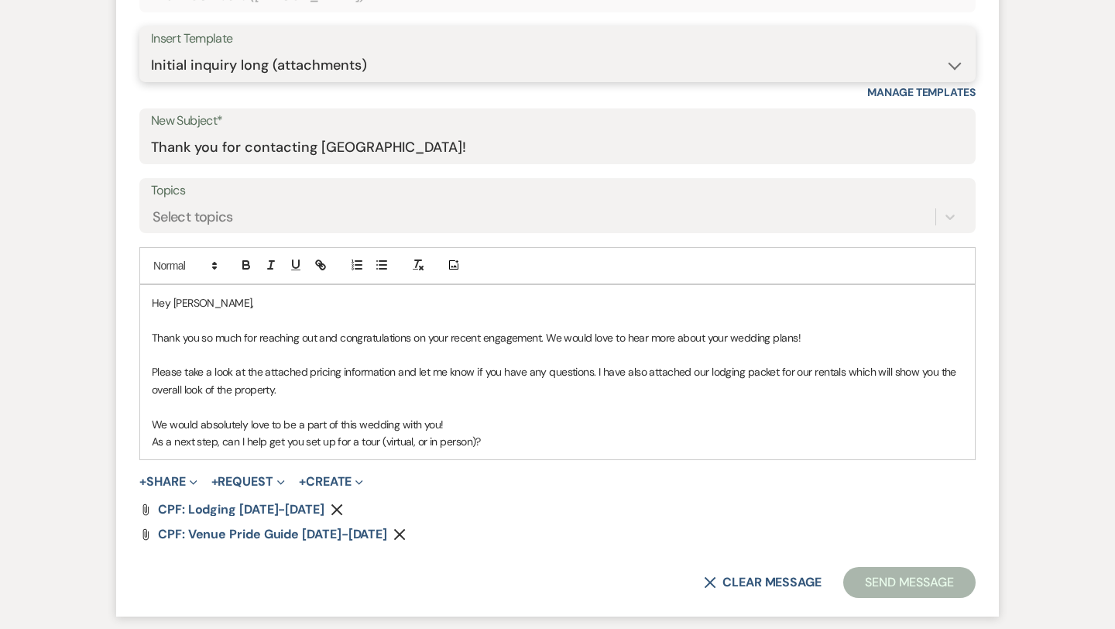
scroll to position [705, 0]
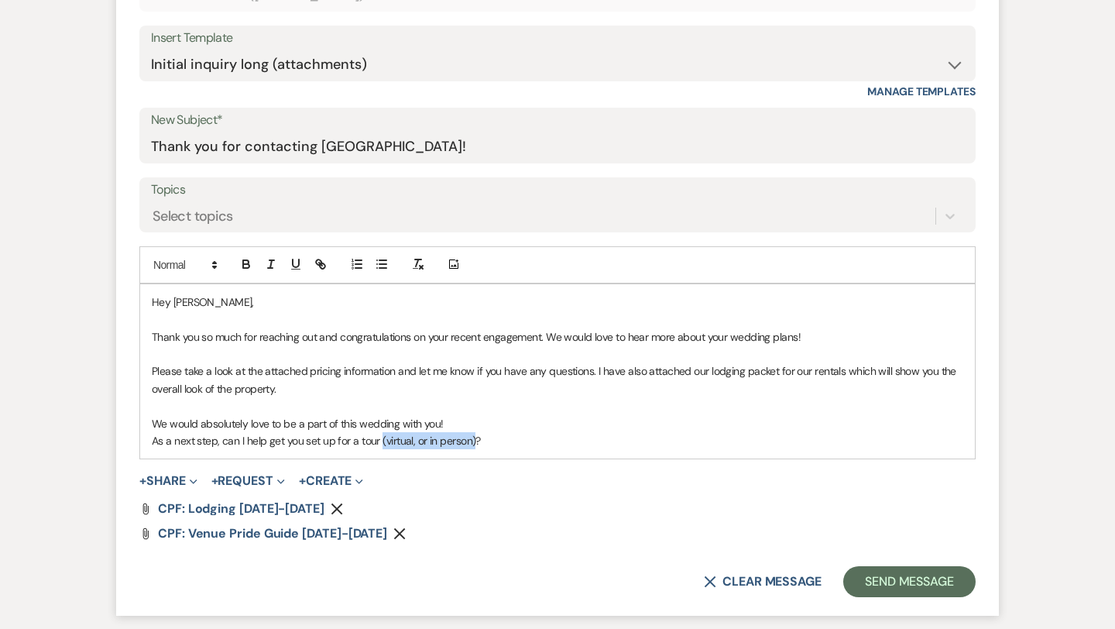
drag, startPoint x: 475, startPoint y: 443, endPoint x: 380, endPoint y: 445, distance: 95.3
click at [380, 445] on p "As a next step, can I help get you set up for a tour (virtual, or in person)?" at bounding box center [557, 440] width 811 height 17
click at [413, 452] on div "Hey [PERSON_NAME], Thank you so much for reaching out and congratulations on yo…" at bounding box center [557, 371] width 835 height 175
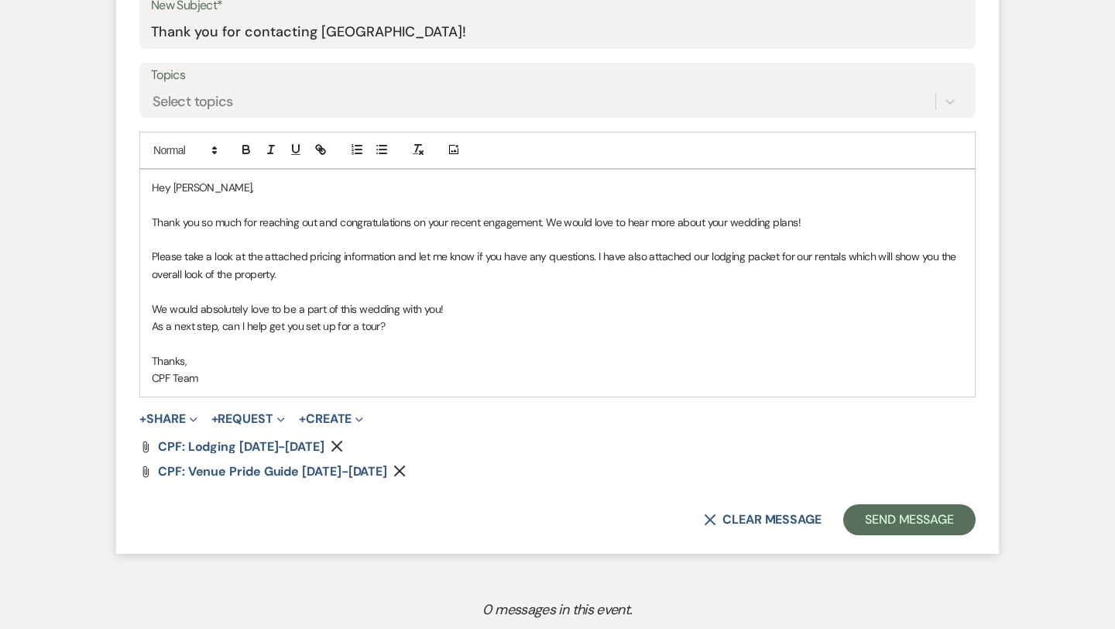
scroll to position [830, 0]
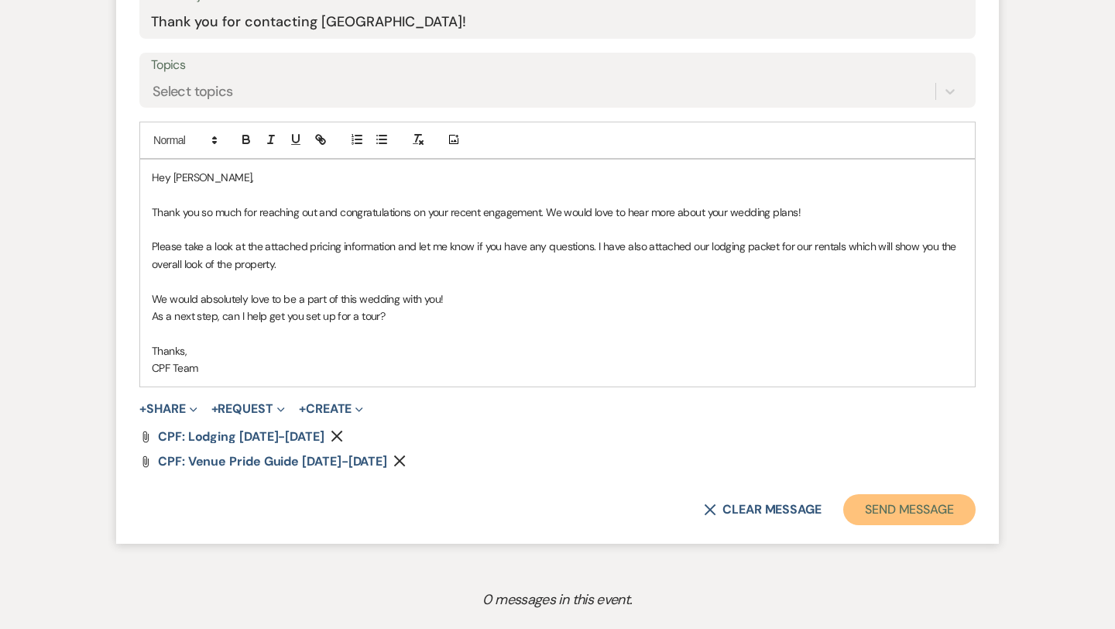
click at [901, 507] on button "Send Message" at bounding box center [909, 509] width 132 height 31
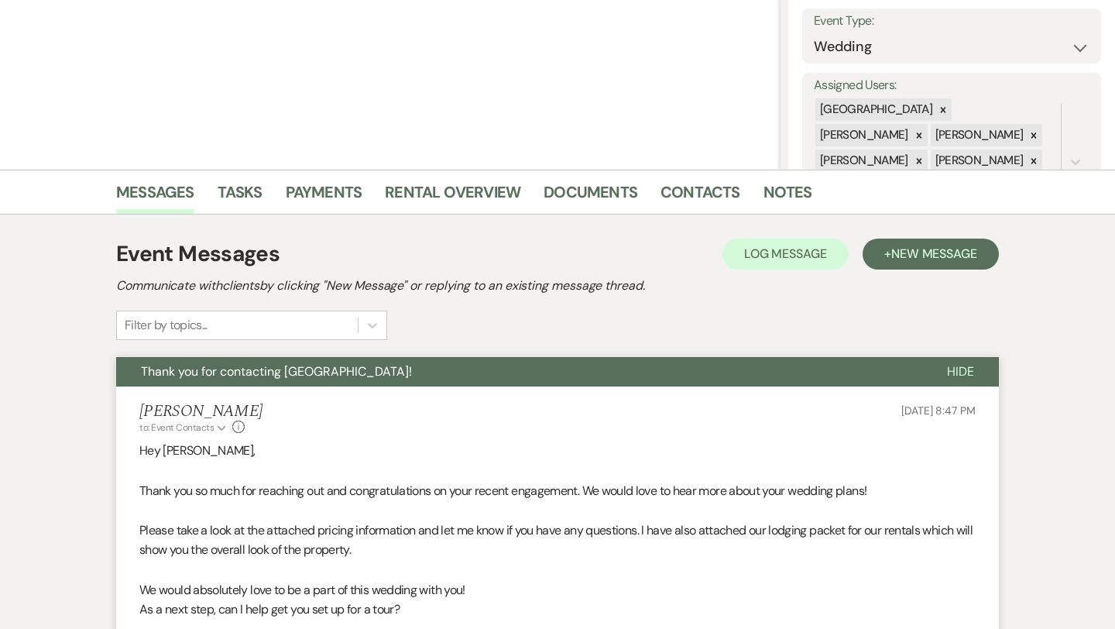
scroll to position [0, 0]
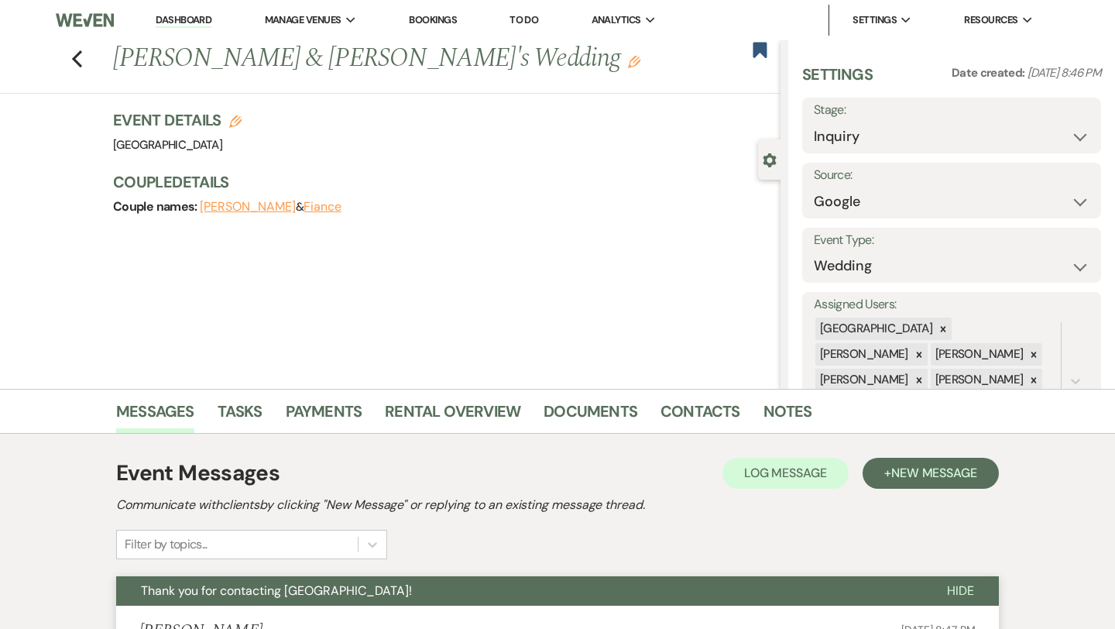
click at [83, 60] on div "Previous [PERSON_NAME] & [PERSON_NAME]'s Wedding Edit Bookmark" at bounding box center [386, 66] width 788 height 53
click at [81, 58] on icon "Previous" at bounding box center [77, 59] width 12 height 19
select select "8"
select select "6"
select select "8"
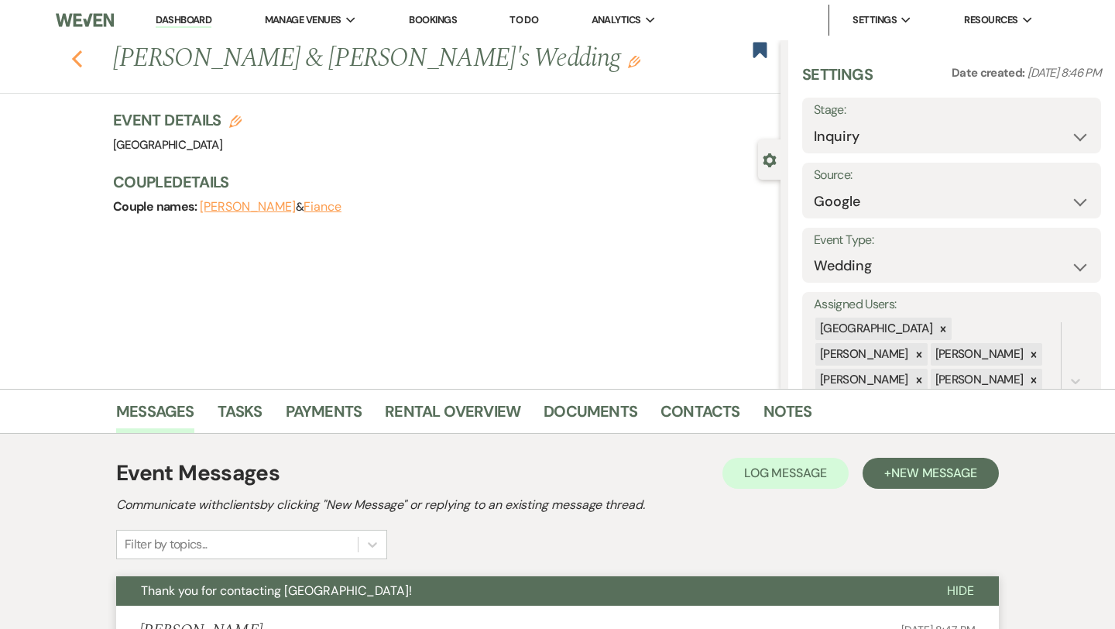
select select "5"
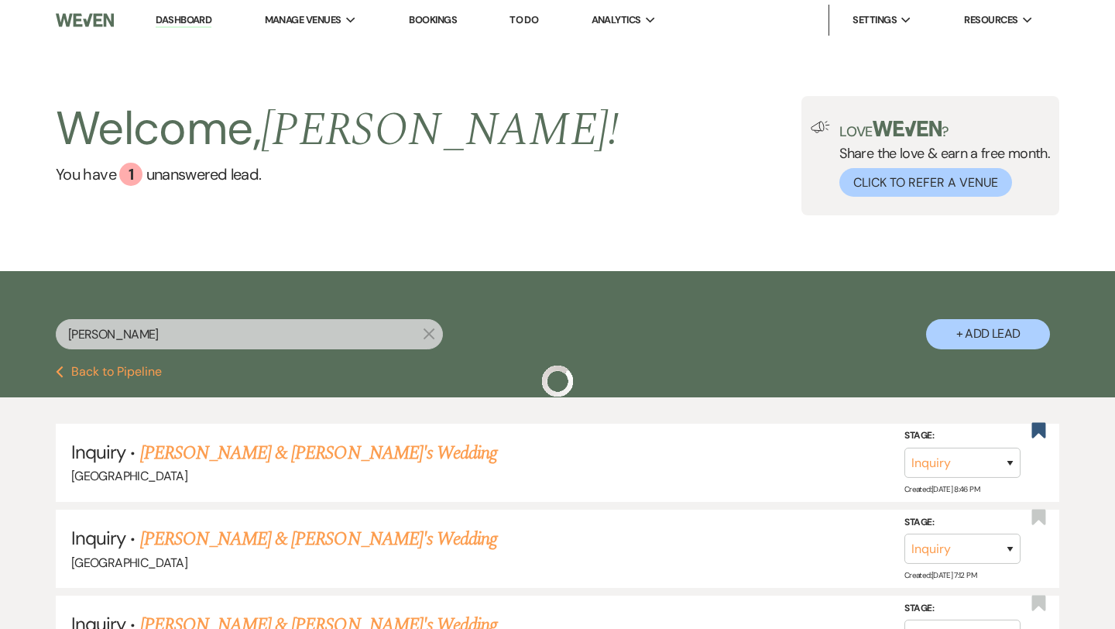
click at [426, 332] on icon "X" at bounding box center [429, 333] width 12 height 12
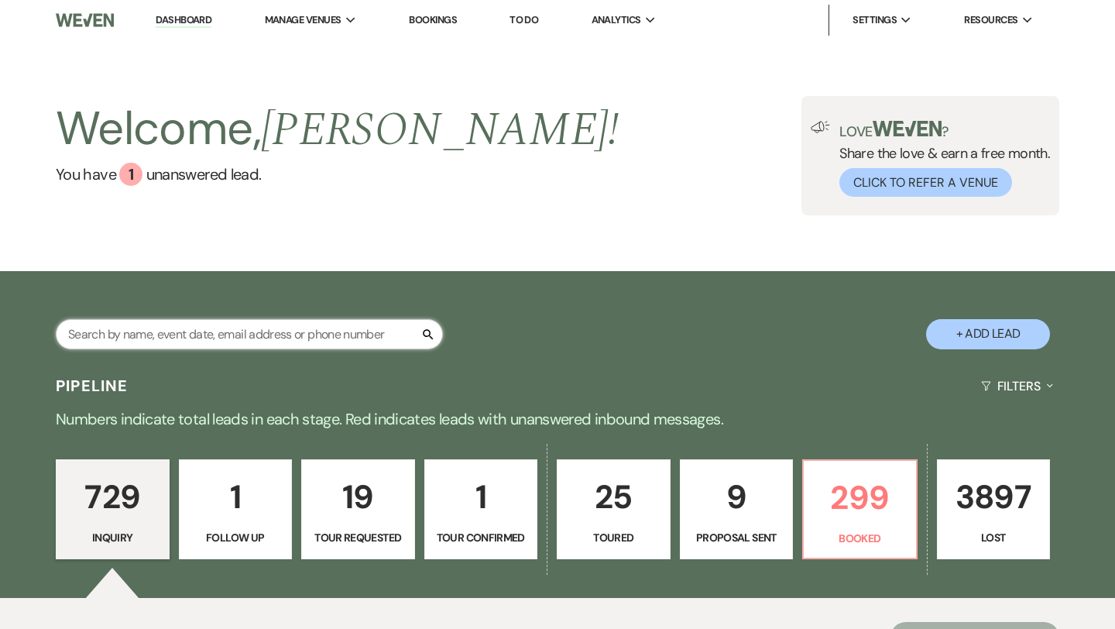
click at [378, 330] on input "text" at bounding box center [249, 334] width 387 height 30
paste input "[PERSON_NAME]"
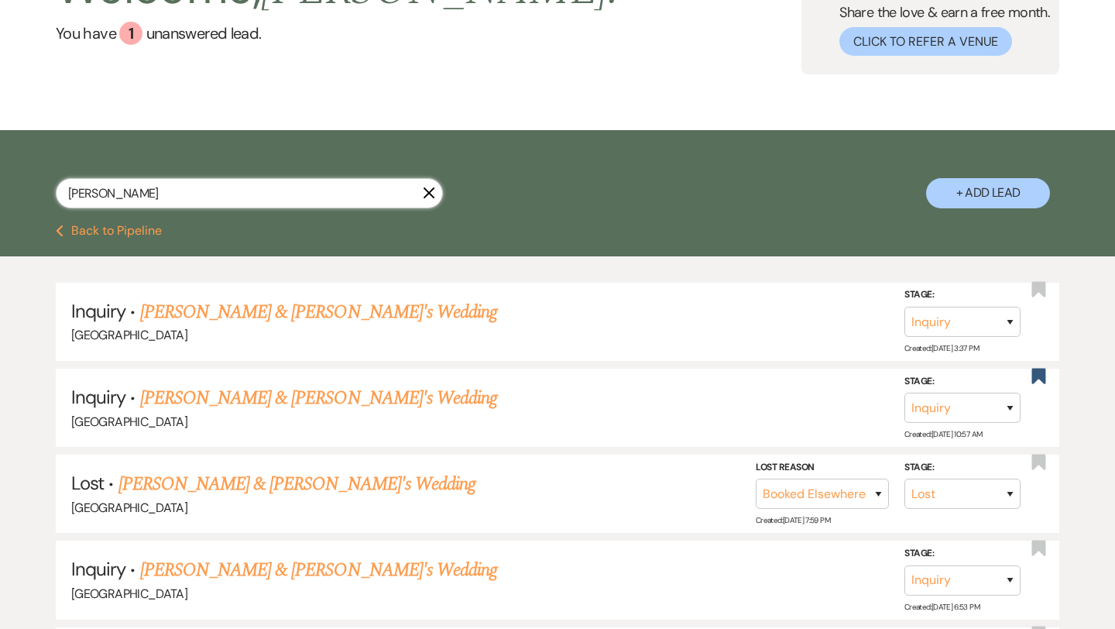
scroll to position [143, 0]
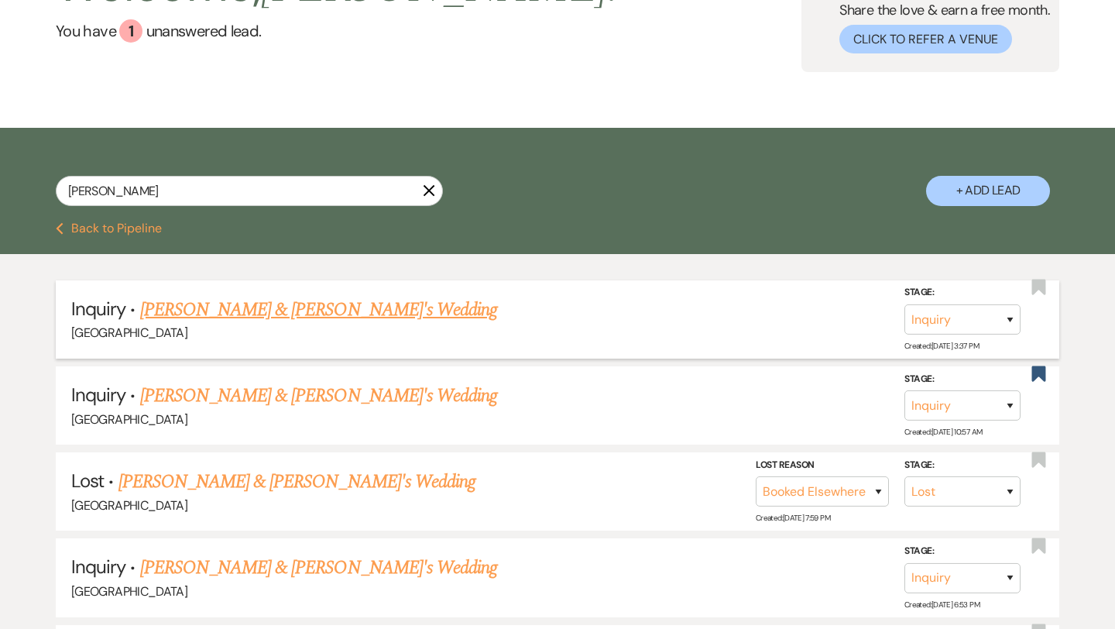
click at [239, 309] on link "[PERSON_NAME] & [PERSON_NAME]'s Wedding" at bounding box center [319, 310] width 358 height 28
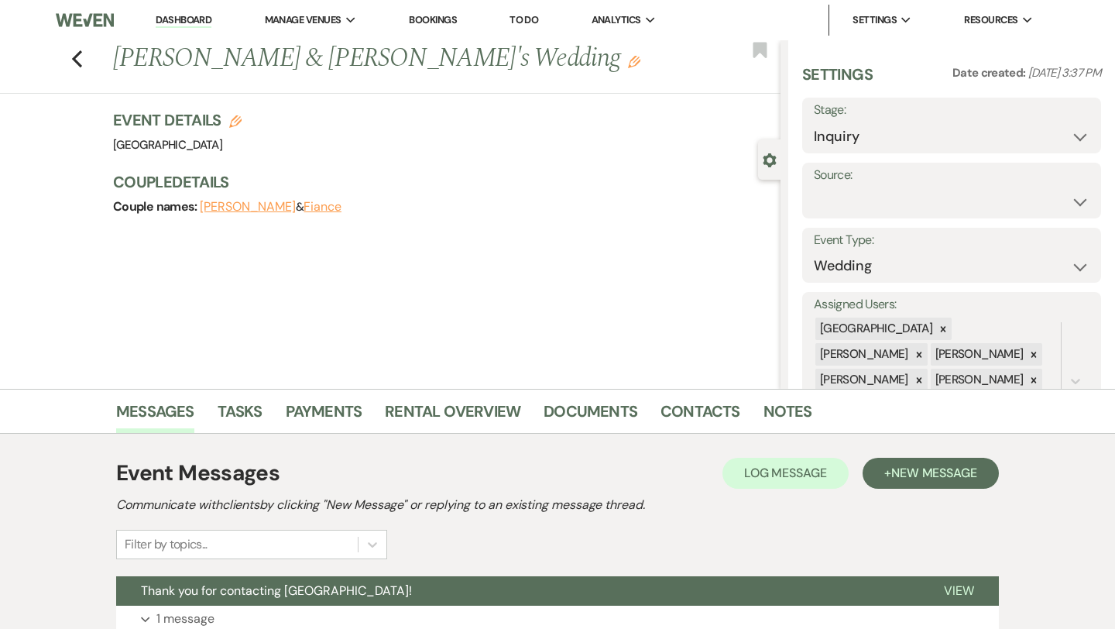
click at [232, 117] on icon "Edit" at bounding box center [235, 121] width 12 height 12
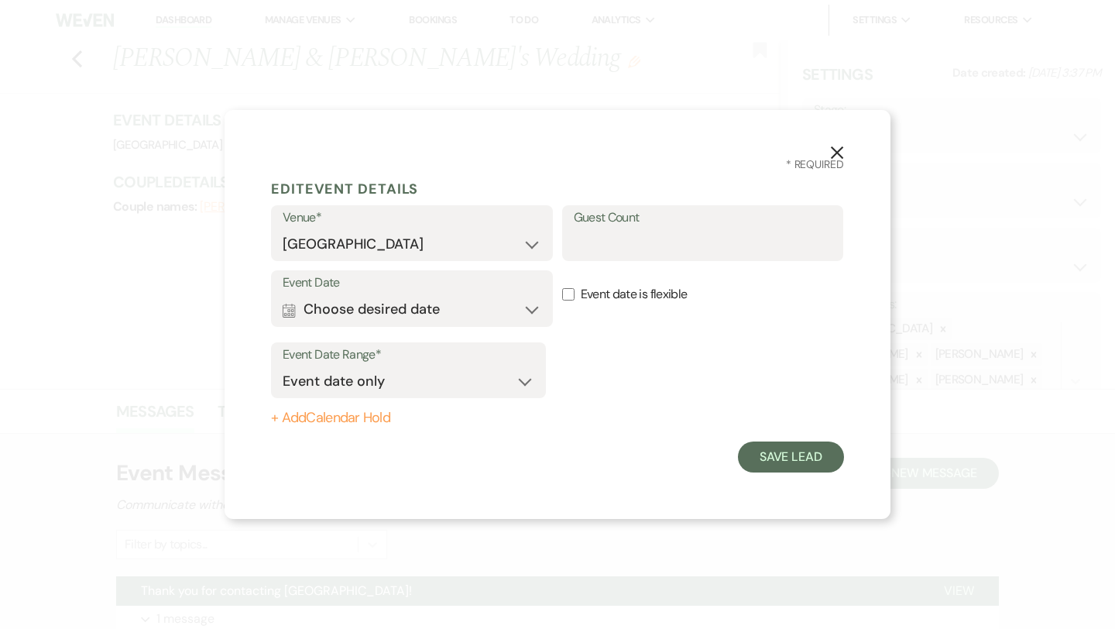
click at [845, 149] on button "X" at bounding box center [836, 151] width 23 height 27
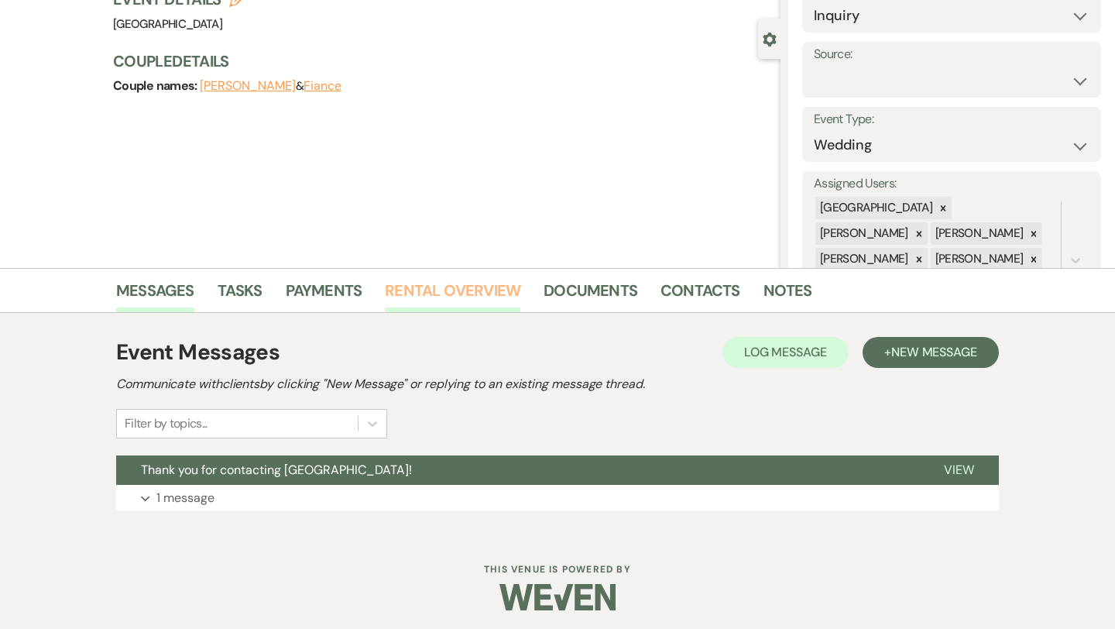
scroll to position [125, 0]
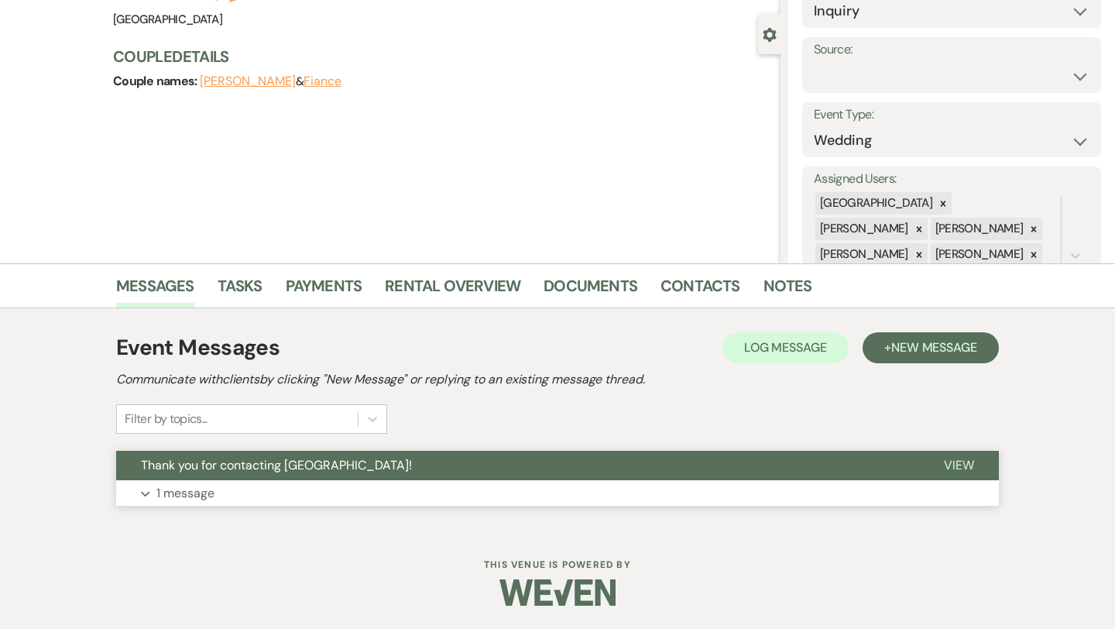
click at [200, 492] on p "1 message" at bounding box center [185, 493] width 58 height 20
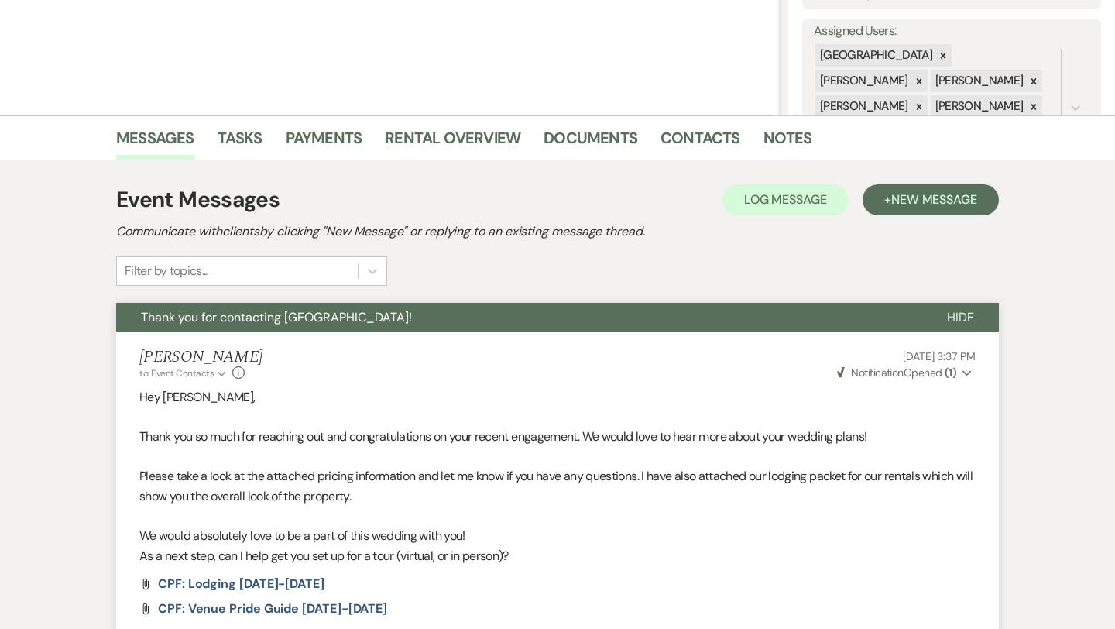
scroll to position [256, 0]
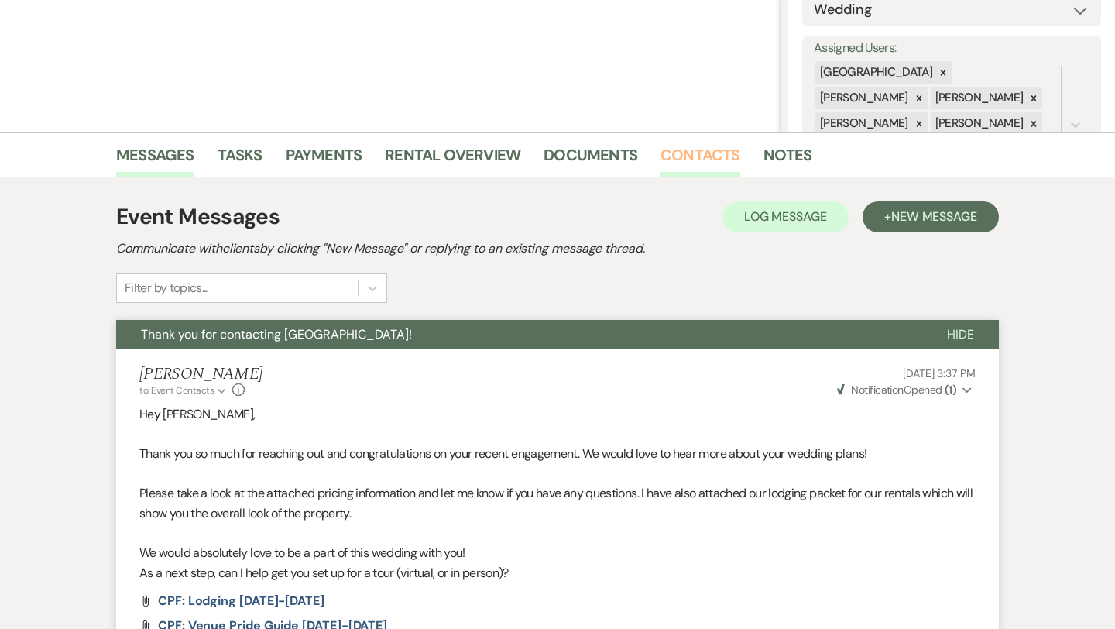
click at [692, 147] on link "Contacts" at bounding box center [700, 159] width 80 height 34
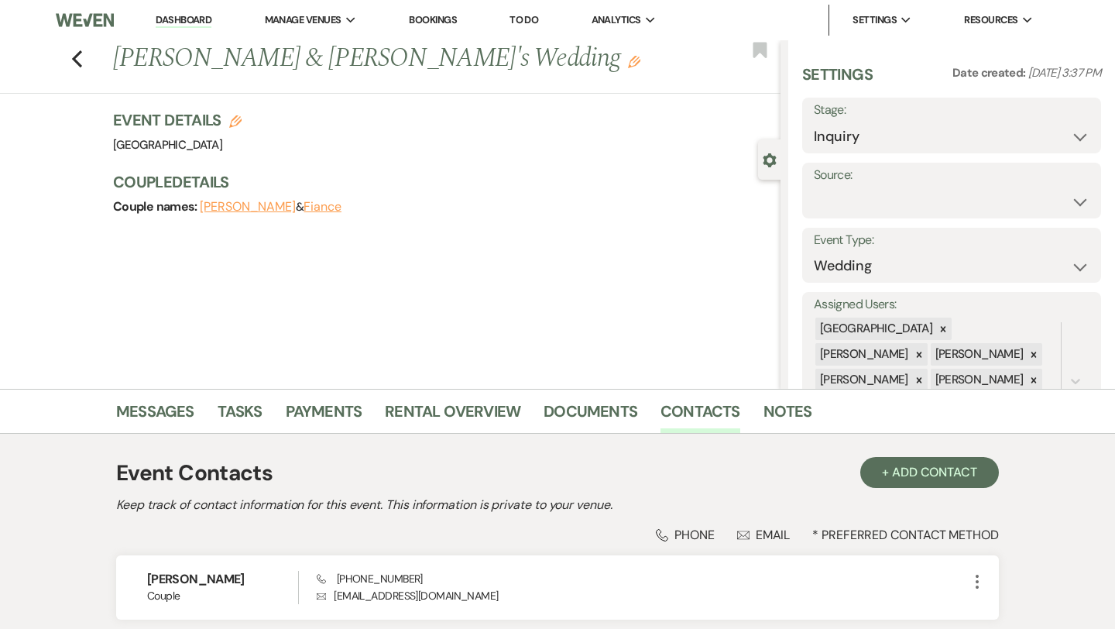
click at [92, 59] on div "Previous [PERSON_NAME] & [PERSON_NAME]'s Wedding Edit Bookmark" at bounding box center [386, 66] width 788 height 53
click at [77, 57] on icon "Previous" at bounding box center [77, 59] width 12 height 19
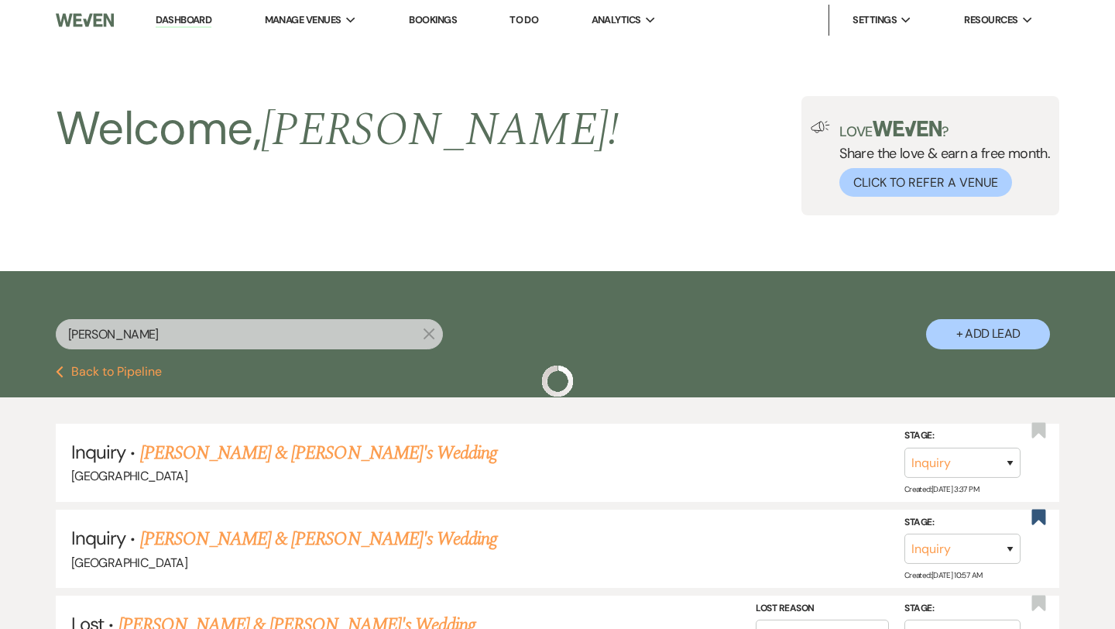
scroll to position [143, 0]
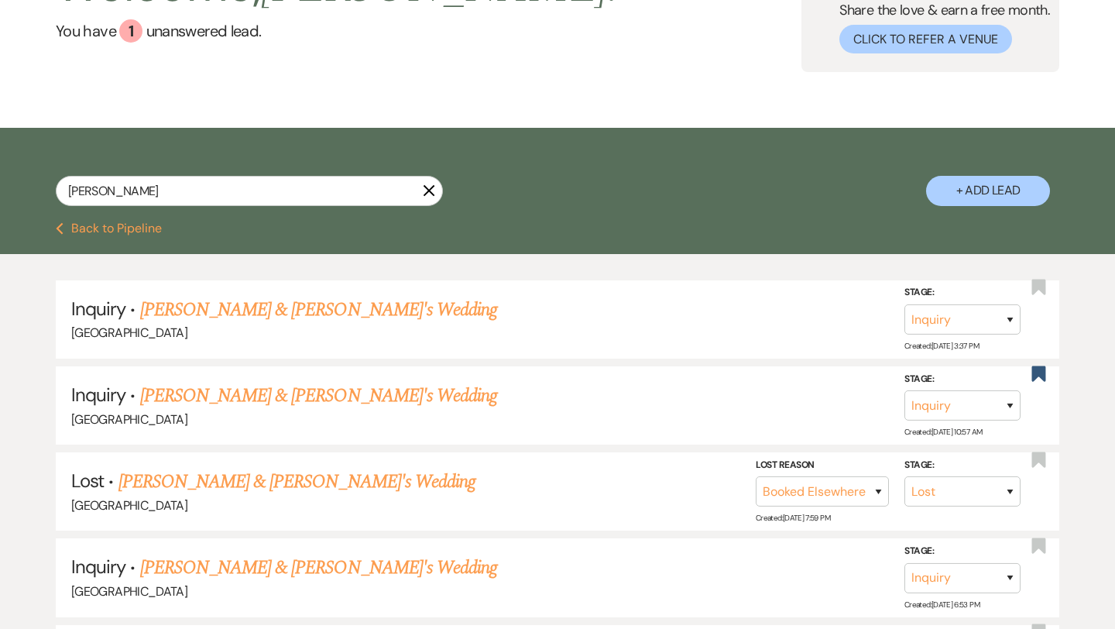
click at [430, 188] on icon "X" at bounding box center [429, 190] width 12 height 12
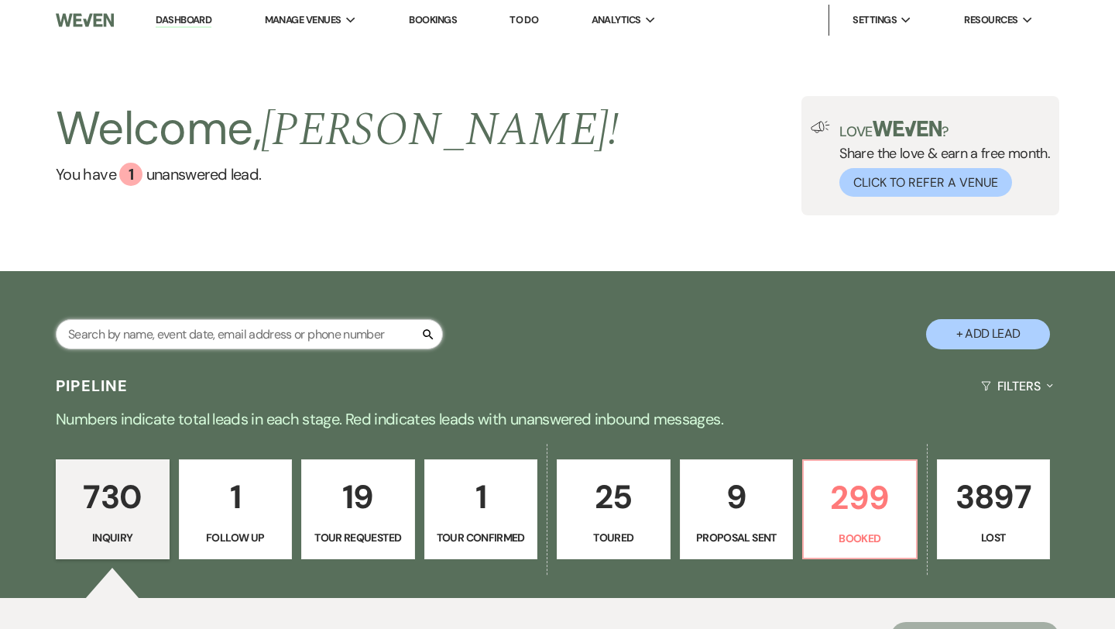
click at [314, 330] on input "text" at bounding box center [249, 334] width 387 height 30
paste input "[PERSON_NAME]"
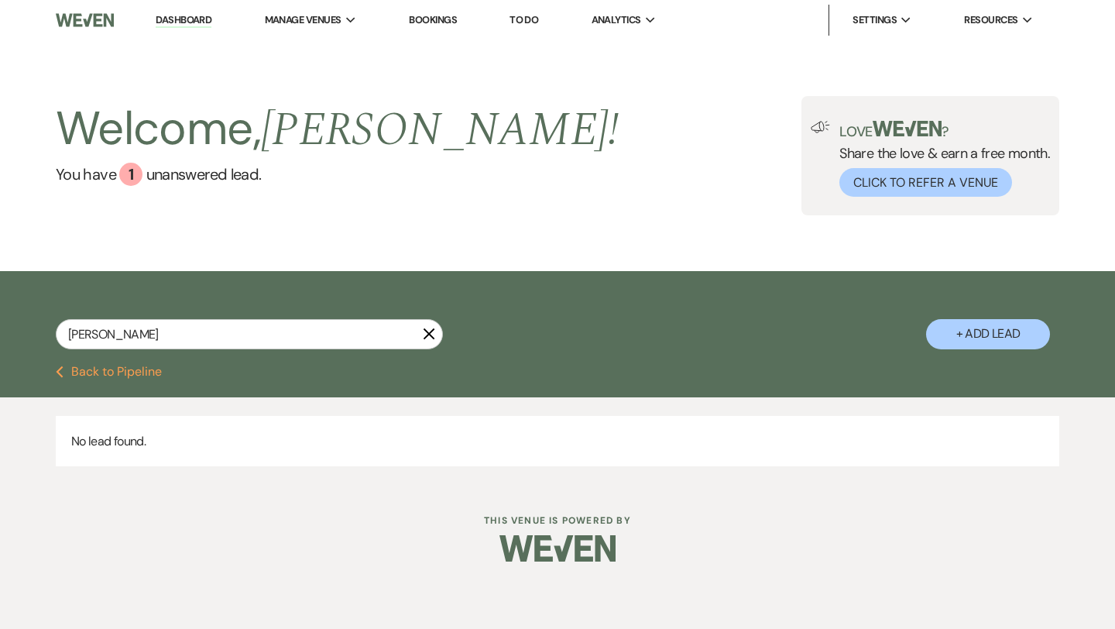
click at [963, 337] on button "+ Add Lead" at bounding box center [988, 334] width 124 height 30
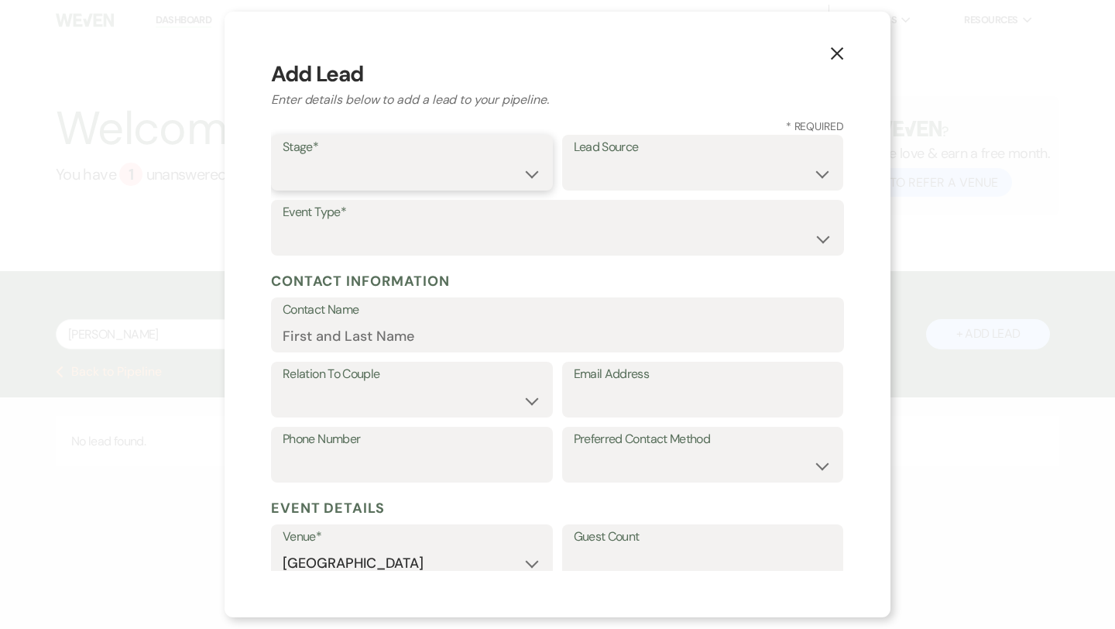
click at [410, 163] on select "Inquiry Follow Up Tour Requested Tour Confirmed Toured Proposal Sent Booked Lost" at bounding box center [412, 174] width 259 height 30
click at [674, 166] on select "Weven Venue Website Instagram Facebook Pinterest Google The Knot Wedding Wire H…" at bounding box center [703, 174] width 259 height 30
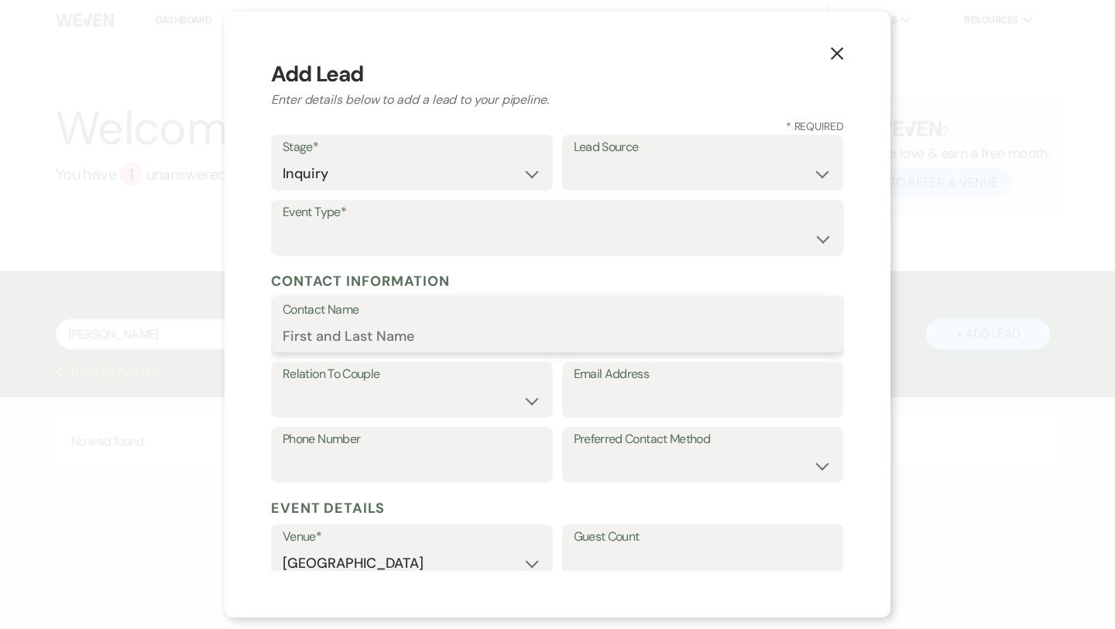
click at [366, 331] on input "Contact Name" at bounding box center [558, 336] width 550 height 30
paste input "[EMAIL_ADDRESS][DOMAIN_NAME]"
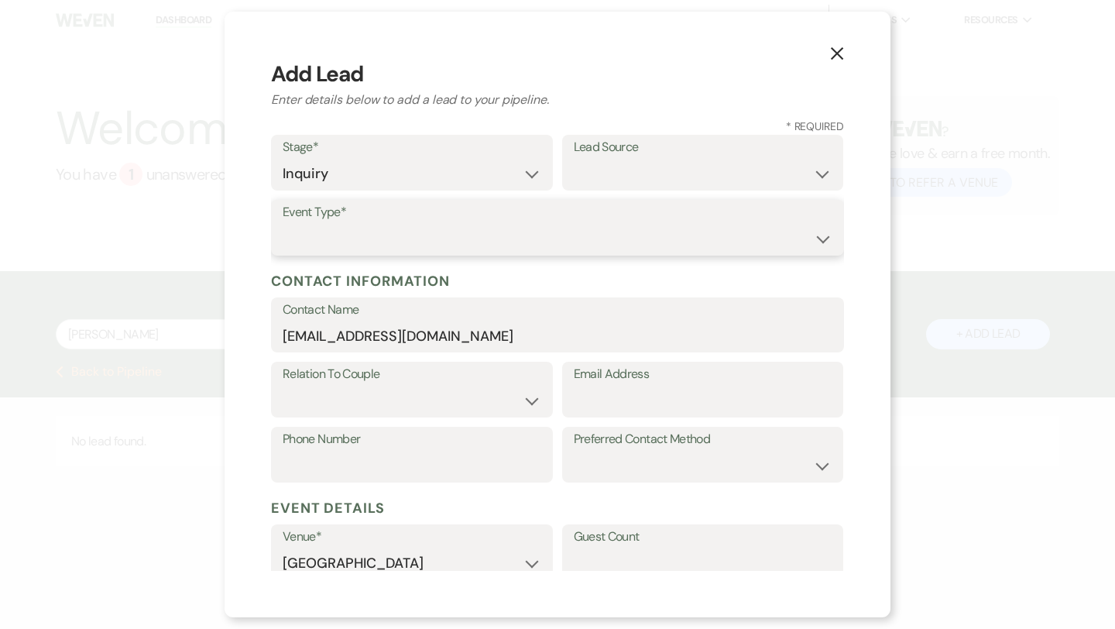
click at [361, 240] on select "Wedding Anniversary Party Baby Shower Bachelorette / Bachelor Party Birthday Pa…" at bounding box center [558, 239] width 550 height 30
click at [688, 140] on label "Lead Source" at bounding box center [703, 147] width 259 height 22
click at [684, 170] on select "Weven Venue Website Instagram Facebook Pinterest Google The Knot Wedding Wire H…" at bounding box center [703, 174] width 259 height 30
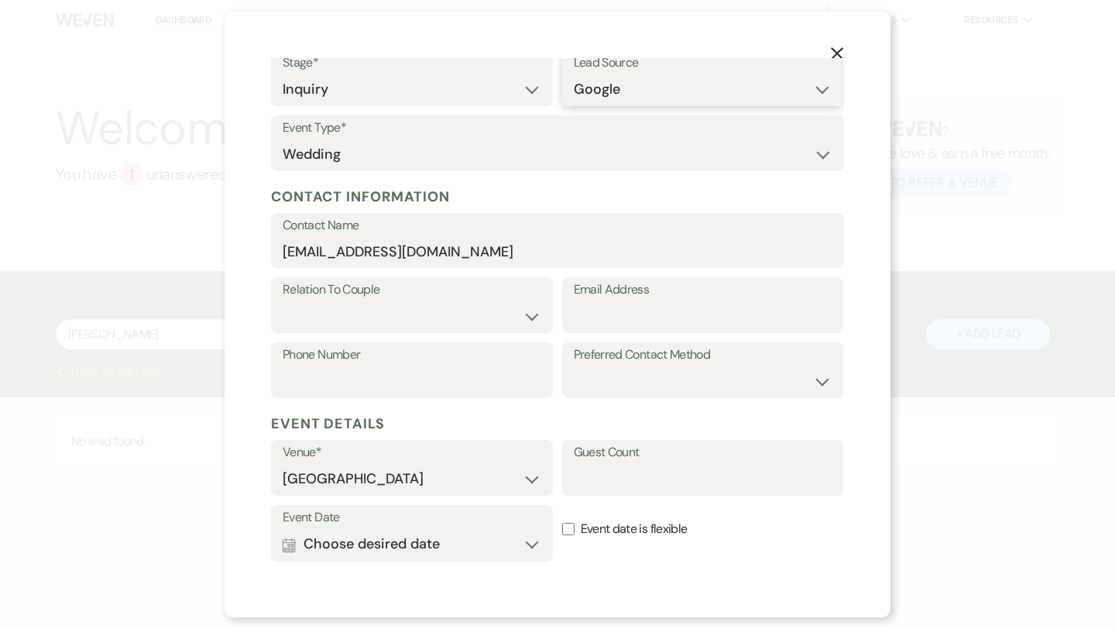
scroll to position [115, 0]
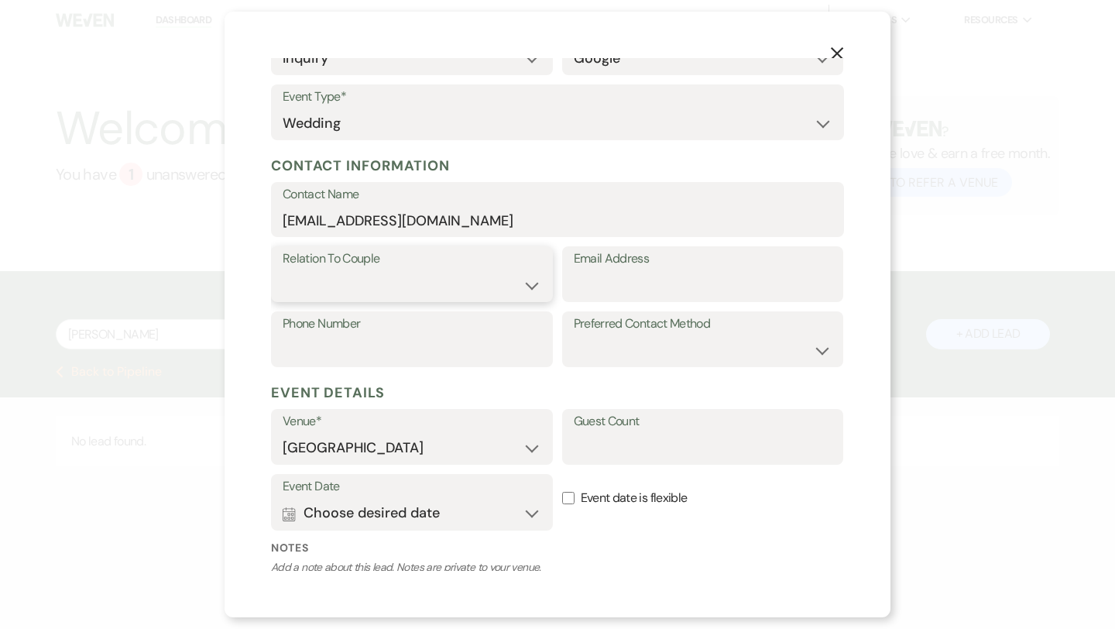
click at [441, 277] on select "Couple Planner Parent of Couple Family Member Friend Other" at bounding box center [412, 285] width 259 height 30
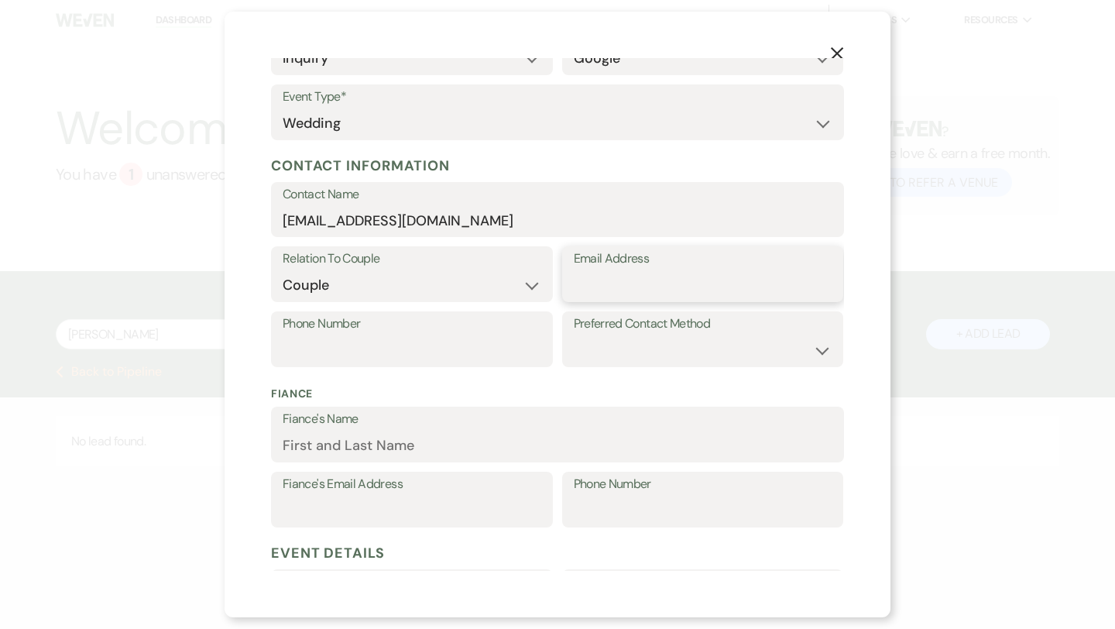
click at [612, 280] on input "Email Address" at bounding box center [703, 285] width 259 height 30
drag, startPoint x: 493, startPoint y: 222, endPoint x: 258, endPoint y: 220, distance: 235.4
click at [258, 220] on div "X Add Lead Enter details below to add a lead to your pipeline. * Required Stage…" at bounding box center [558, 314] width 666 height 605
click at [674, 296] on input "Email Address" at bounding box center [703, 285] width 259 height 30
paste input "[EMAIL_ADDRESS][DOMAIN_NAME]"
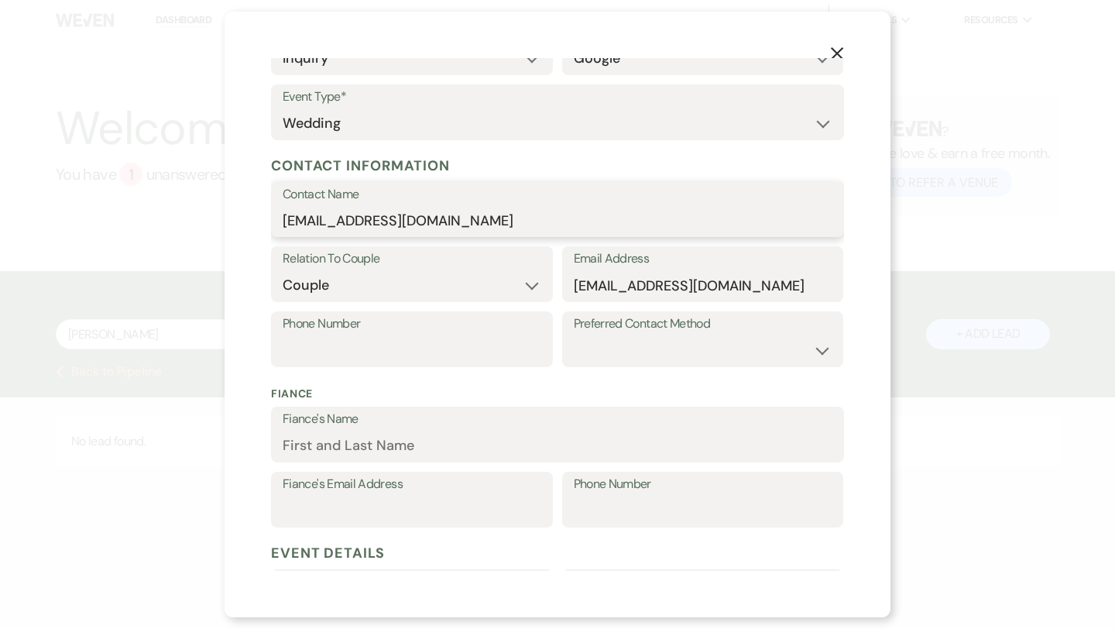
drag, startPoint x: 456, startPoint y: 218, endPoint x: 233, endPoint y: 211, distance: 223.1
click at [233, 211] on div "X Add Lead Enter details below to add a lead to your pipeline. * Required Stage…" at bounding box center [558, 314] width 666 height 605
paste input "[PERSON_NAME]"
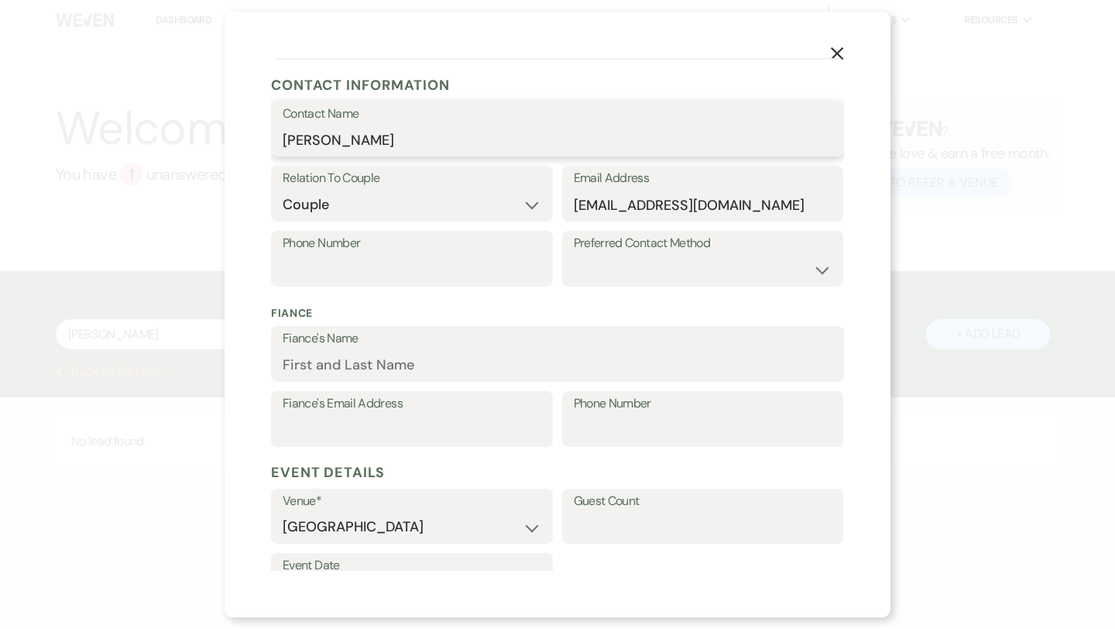
scroll to position [197, 0]
click at [622, 273] on select "Email Phone Text" at bounding box center [703, 269] width 259 height 30
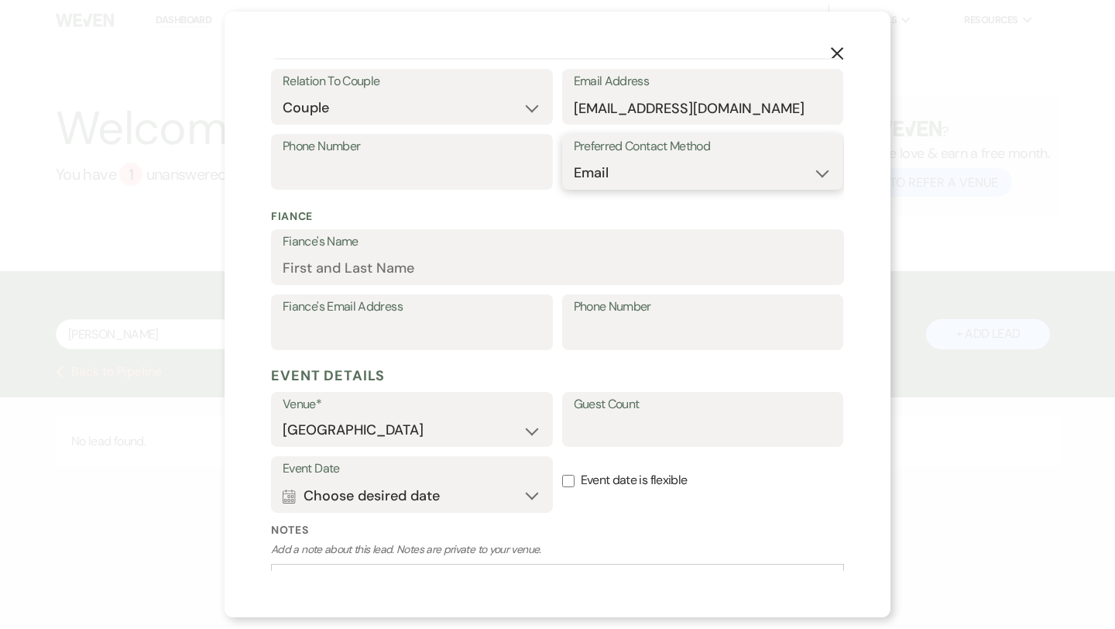
scroll to position [406, 0]
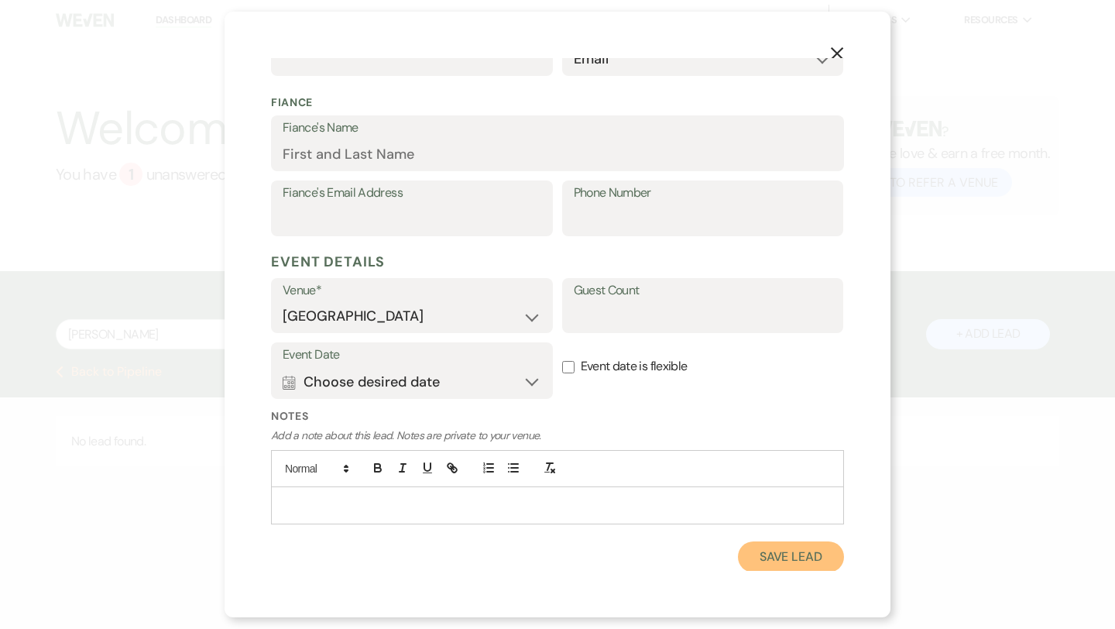
click at [786, 557] on button "Save Lead" at bounding box center [791, 556] width 106 height 31
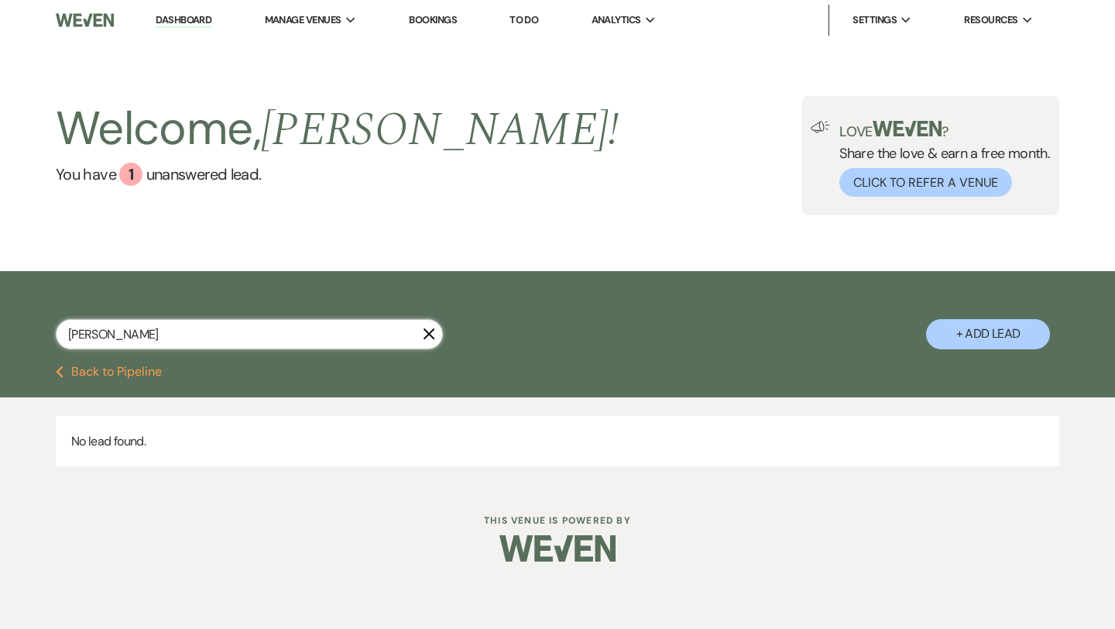
click at [364, 334] on input "[PERSON_NAME]" at bounding box center [249, 334] width 387 height 30
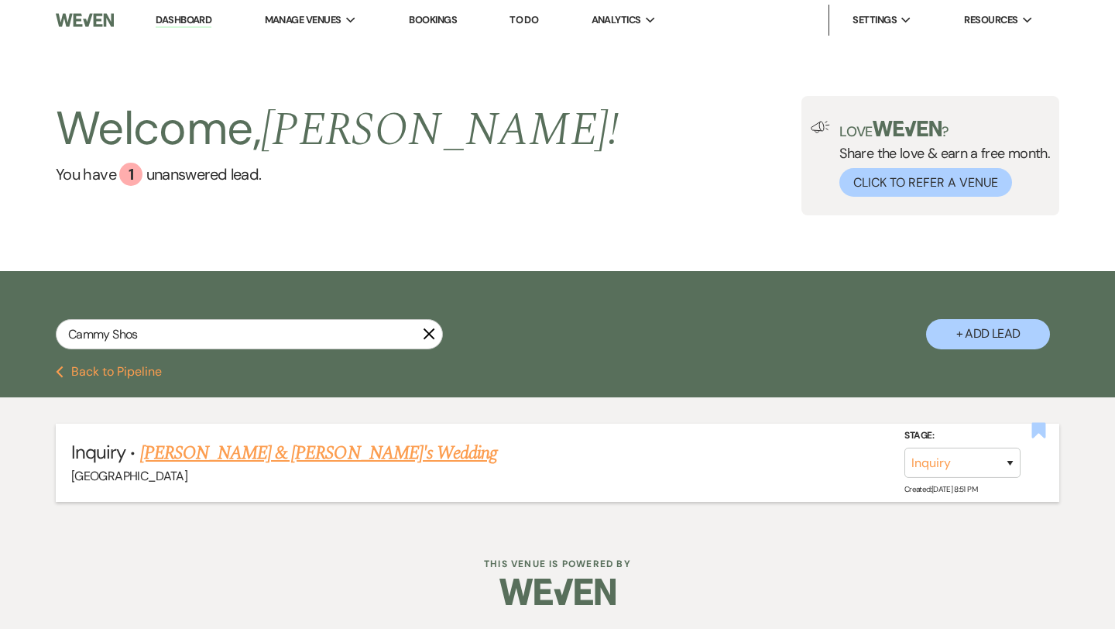
click at [1036, 433] on use "button" at bounding box center [1039, 430] width 14 height 15
click at [333, 451] on link "[PERSON_NAME] & [PERSON_NAME]'s Wedding" at bounding box center [319, 453] width 358 height 28
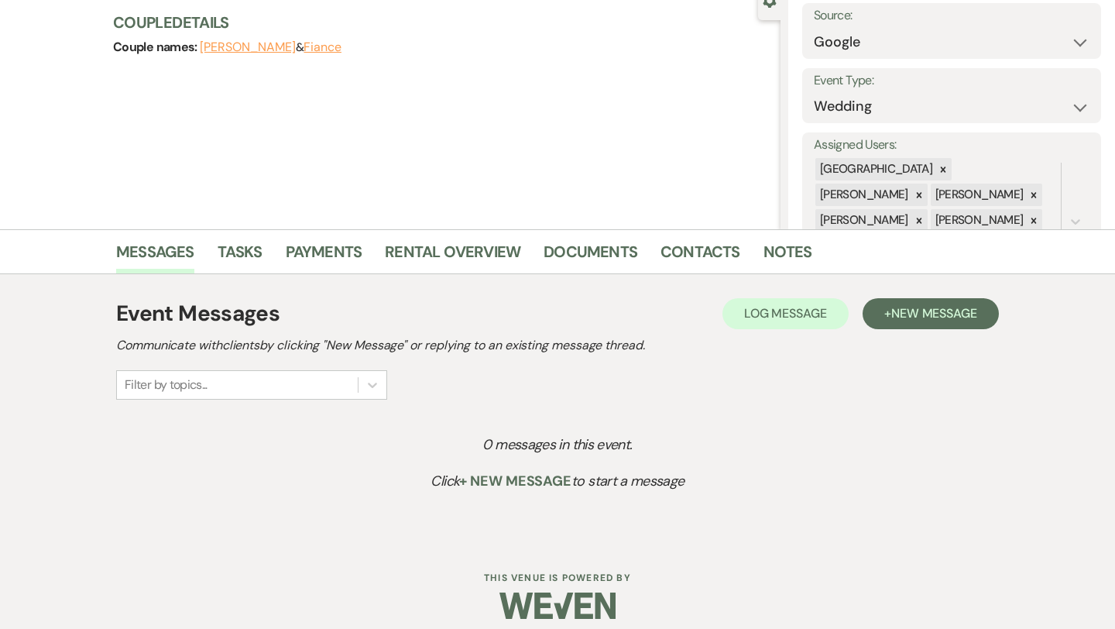
scroll to position [173, 0]
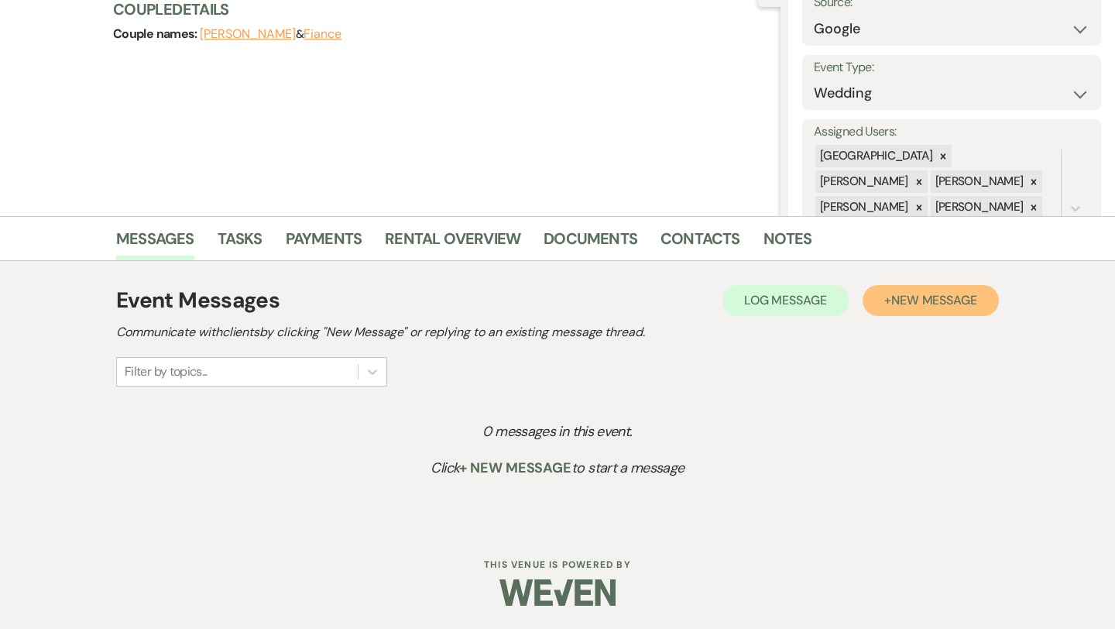
click at [883, 302] on button "+ New Message" at bounding box center [930, 300] width 136 height 31
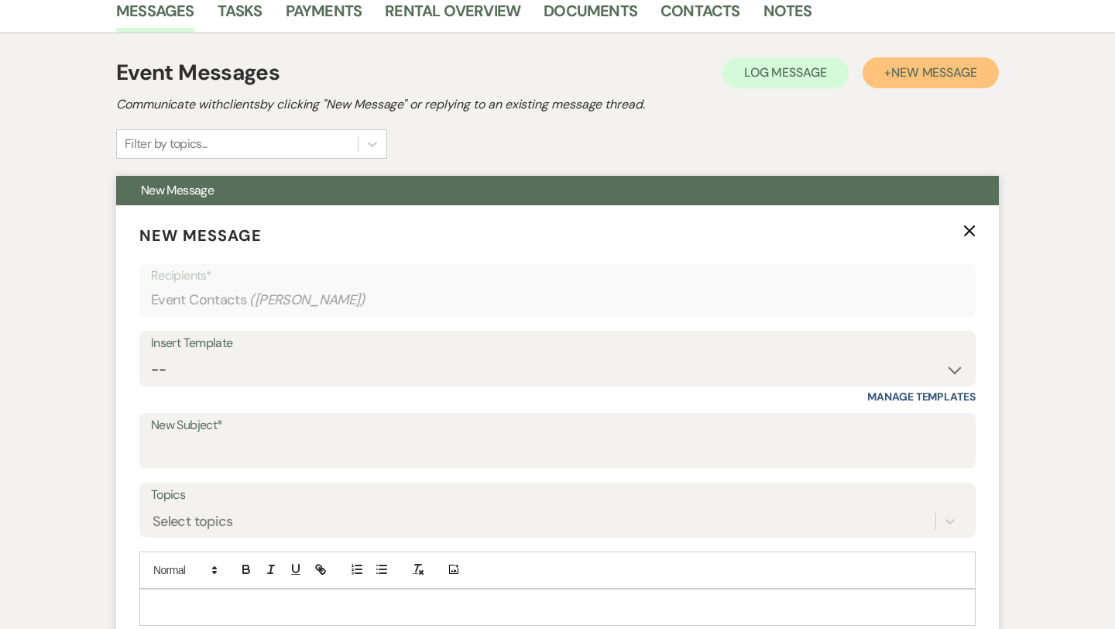
scroll to position [416, 0]
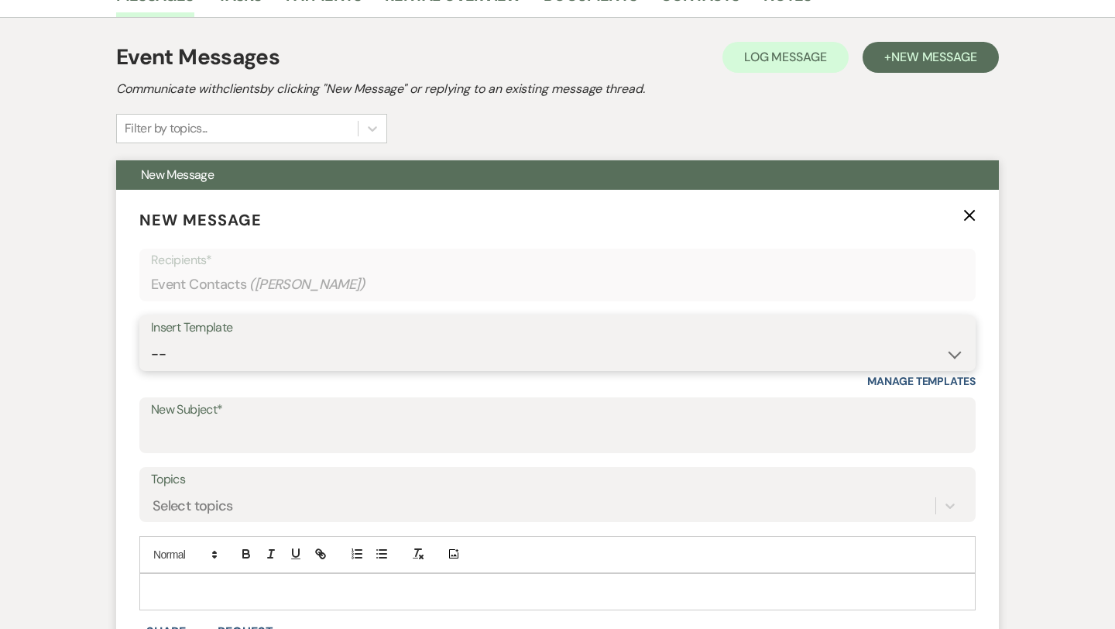
click at [348, 353] on select "-- Weven Planning Portal Introduction (Booked Events) Congratulations on choosi…" at bounding box center [557, 354] width 813 height 30
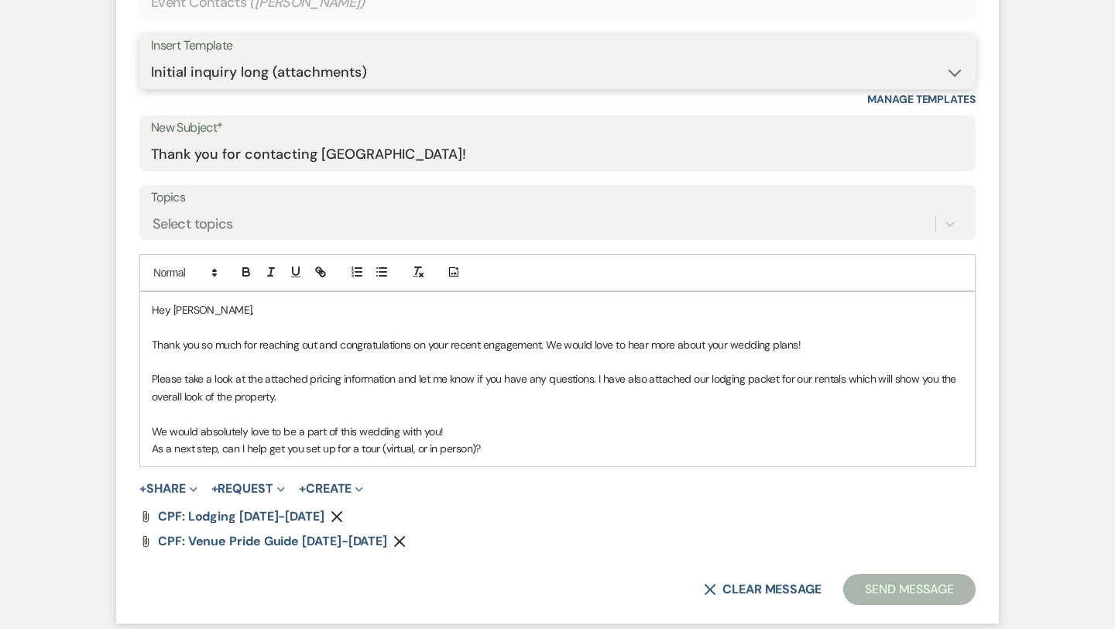
scroll to position [700, 0]
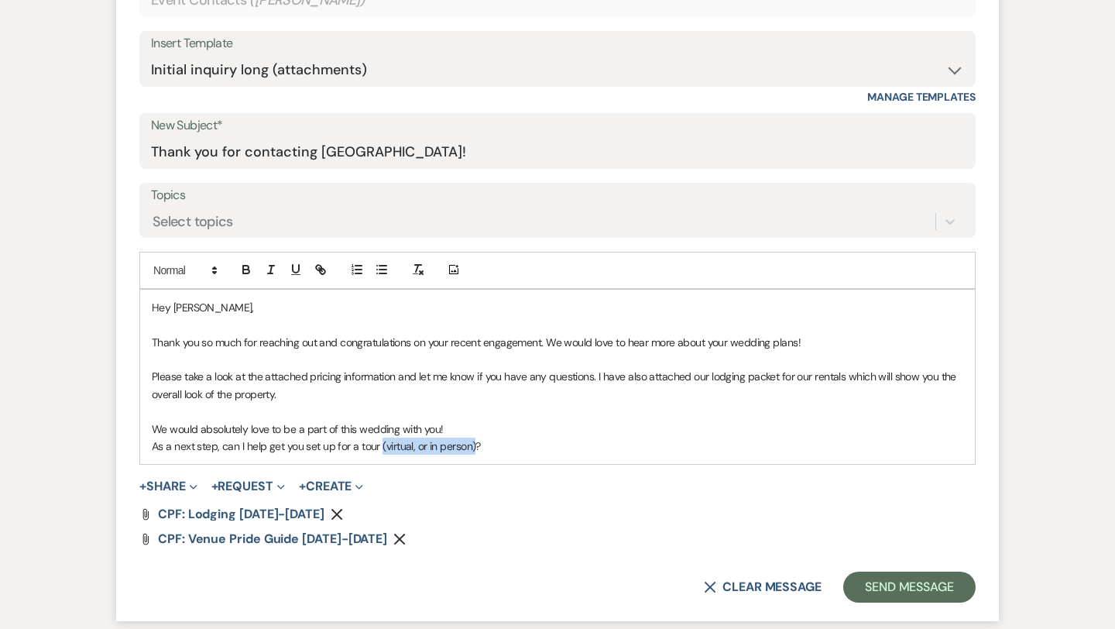
drag, startPoint x: 473, startPoint y: 446, endPoint x: 379, endPoint y: 448, distance: 93.7
click at [379, 448] on p "As a next step, can I help get you set up for a tour (virtual, or in person)?" at bounding box center [557, 445] width 811 height 17
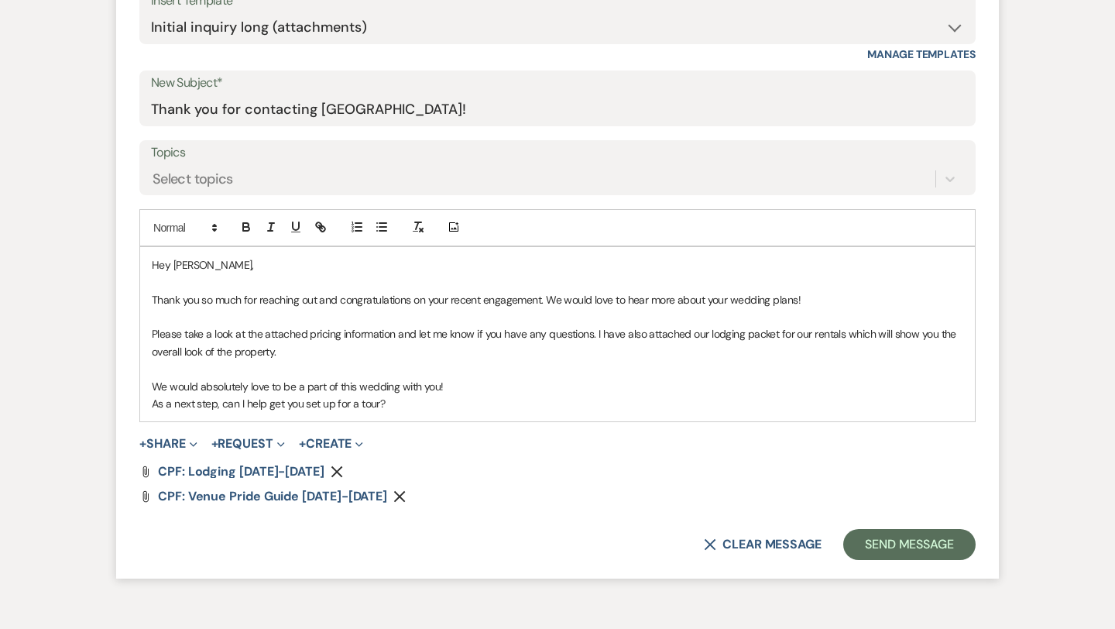
click at [418, 409] on p "As a next step, can I help get you set up for a tour?" at bounding box center [557, 403] width 811 height 17
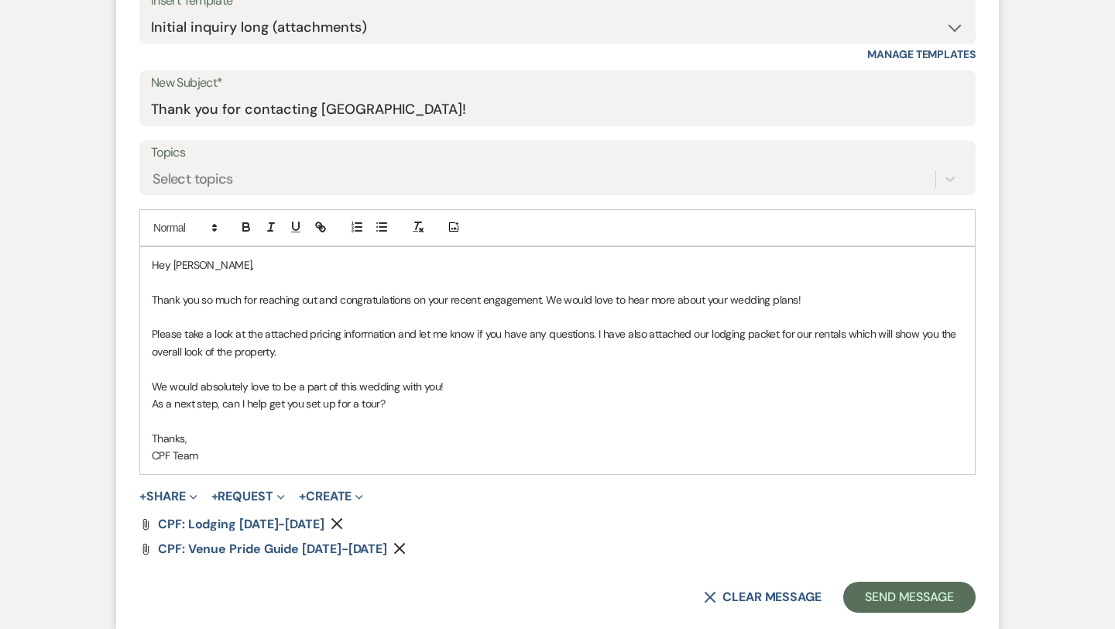
click at [295, 344] on p "Please take a look at the attached pricing information and let me know if you h…" at bounding box center [557, 342] width 811 height 35
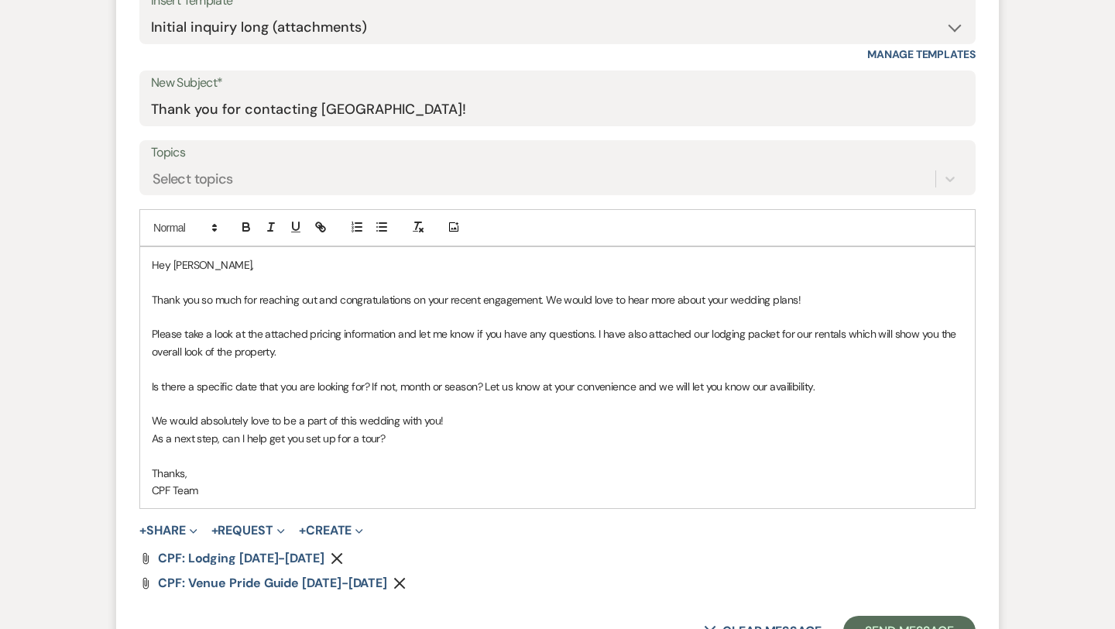
click at [785, 391] on p "Is there a specific date that you are looking for? If not, month or season? Let…" at bounding box center [557, 386] width 811 height 17
click at [828, 395] on p at bounding box center [557, 403] width 811 height 17
click at [823, 386] on p "Is there a specific date that you are looking for? If not, month or season? Let…" at bounding box center [557, 386] width 811 height 17
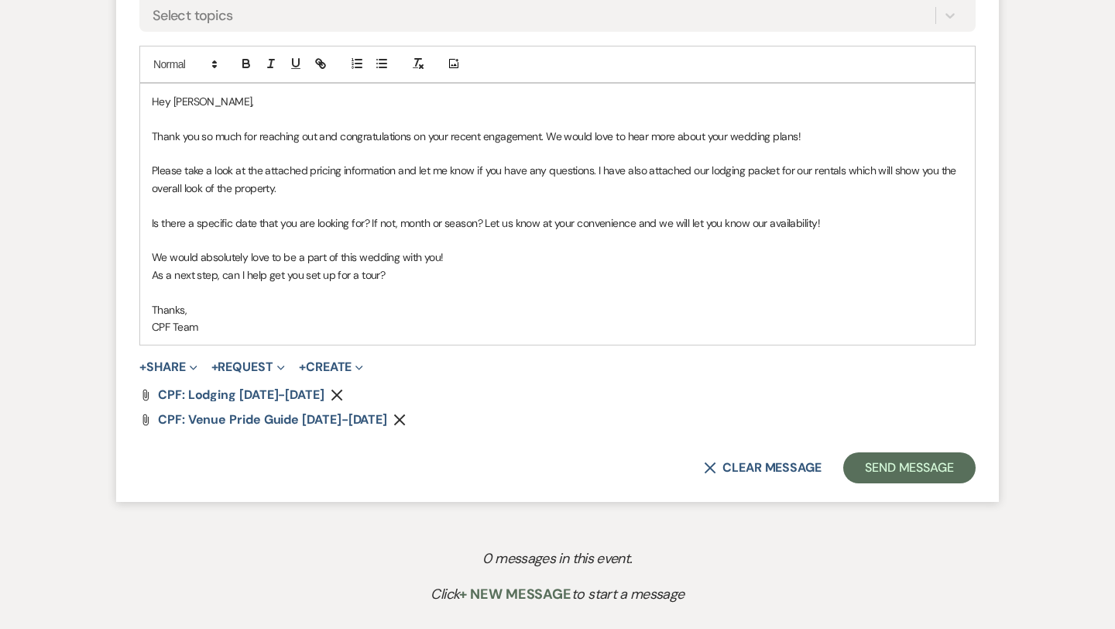
scroll to position [919, 0]
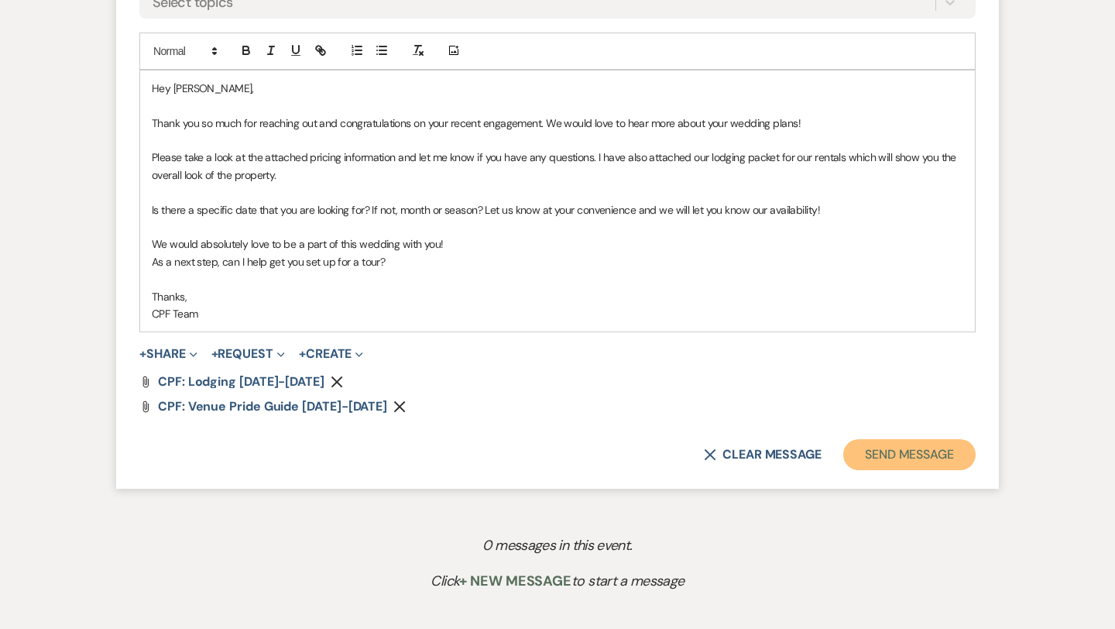
click at [903, 455] on button "Send Message" at bounding box center [909, 454] width 132 height 31
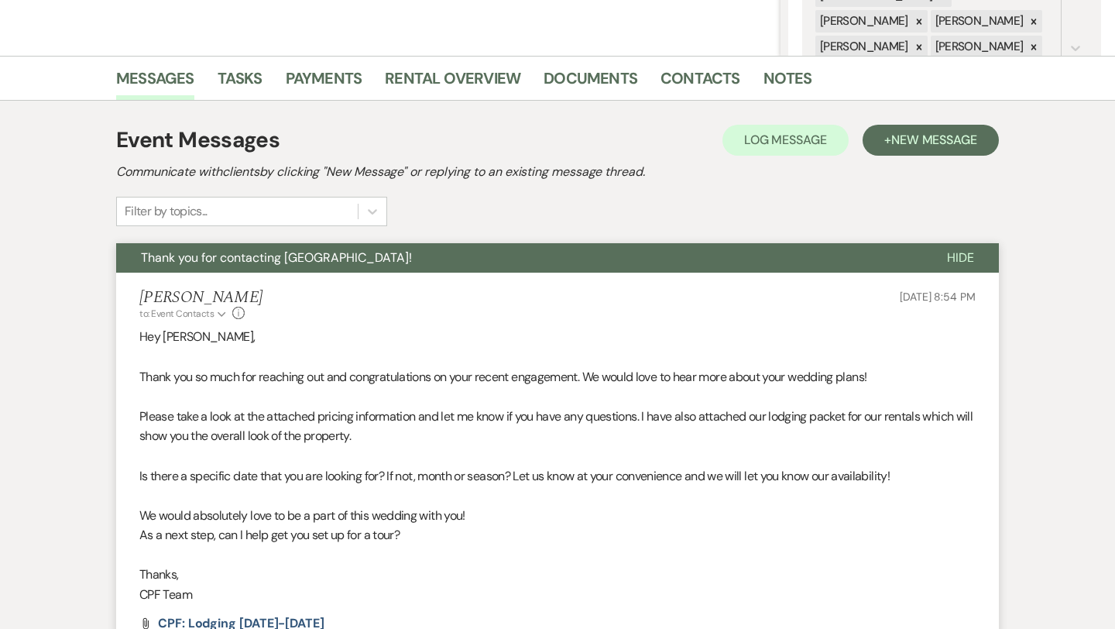
scroll to position [334, 0]
